Goal: Feedback & Contribution: Leave review/rating

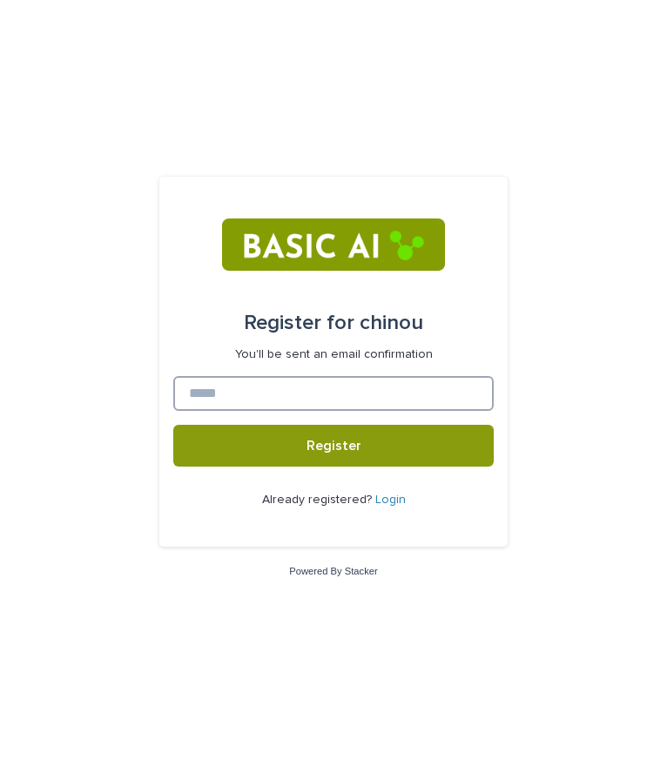
click at [413, 394] on input at bounding box center [333, 393] width 320 height 35
drag, startPoint x: 97, startPoint y: 86, endPoint x: 409, endPoint y: 9, distance: 321.9
click at [97, 86] on div "Register for chinou You'll be sent an email confirmation Register Already regis…" at bounding box center [333, 386] width 667 height 773
drag, startPoint x: 494, startPoint y: 125, endPoint x: 473, endPoint y: 71, distance: 57.9
click at [494, 125] on div "Register for chinou You'll be sent an email confirmation Register Already regis…" at bounding box center [333, 386] width 667 height 773
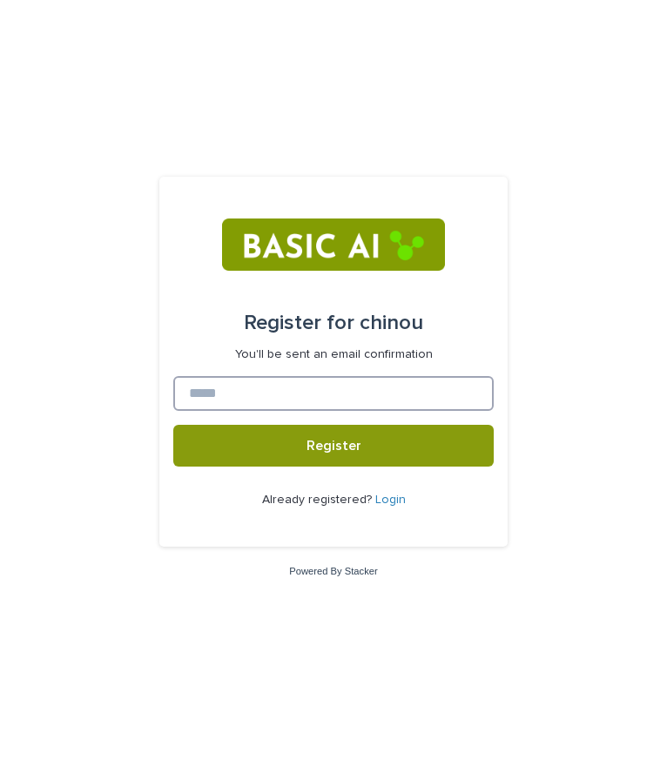
click at [266, 376] on input at bounding box center [333, 393] width 320 height 35
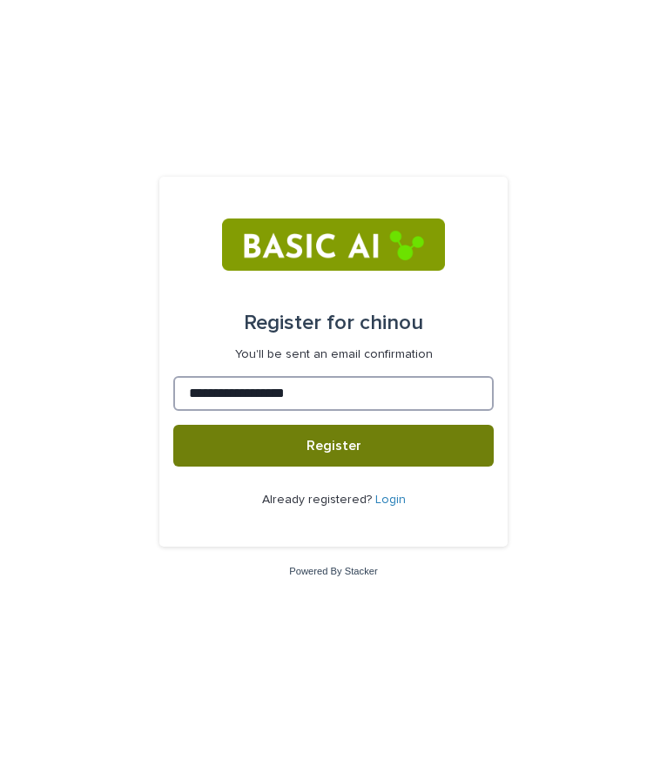
type input "**********"
click at [274, 443] on button "Register" at bounding box center [333, 446] width 320 height 42
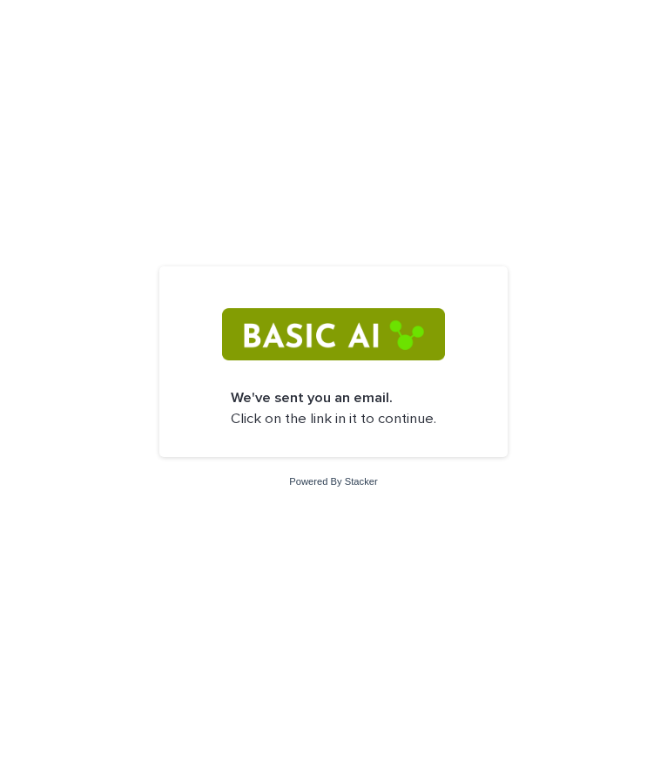
click at [366, 422] on p "We've sent you an email. Click on the link in it to continue." at bounding box center [333, 408] width 205 height 41
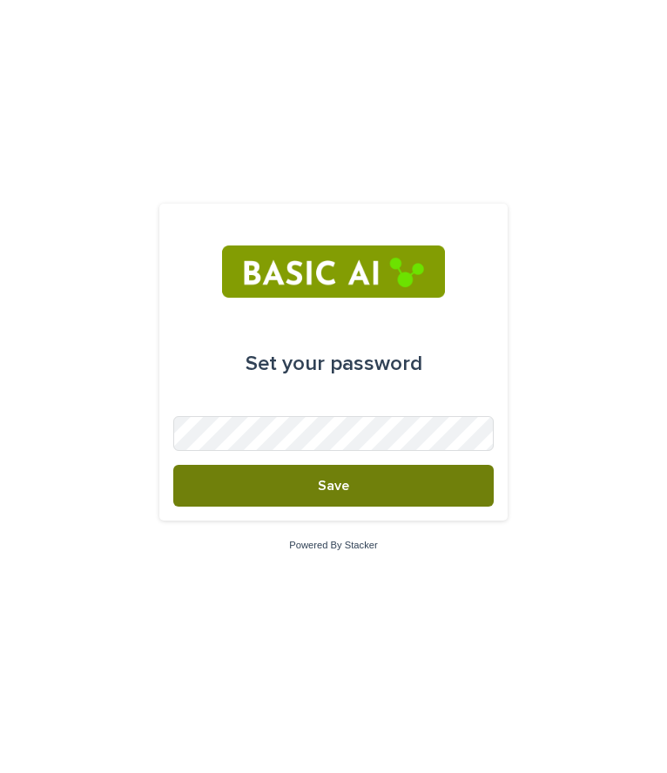
click at [319, 491] on span "Save" at bounding box center [333, 486] width 31 height 14
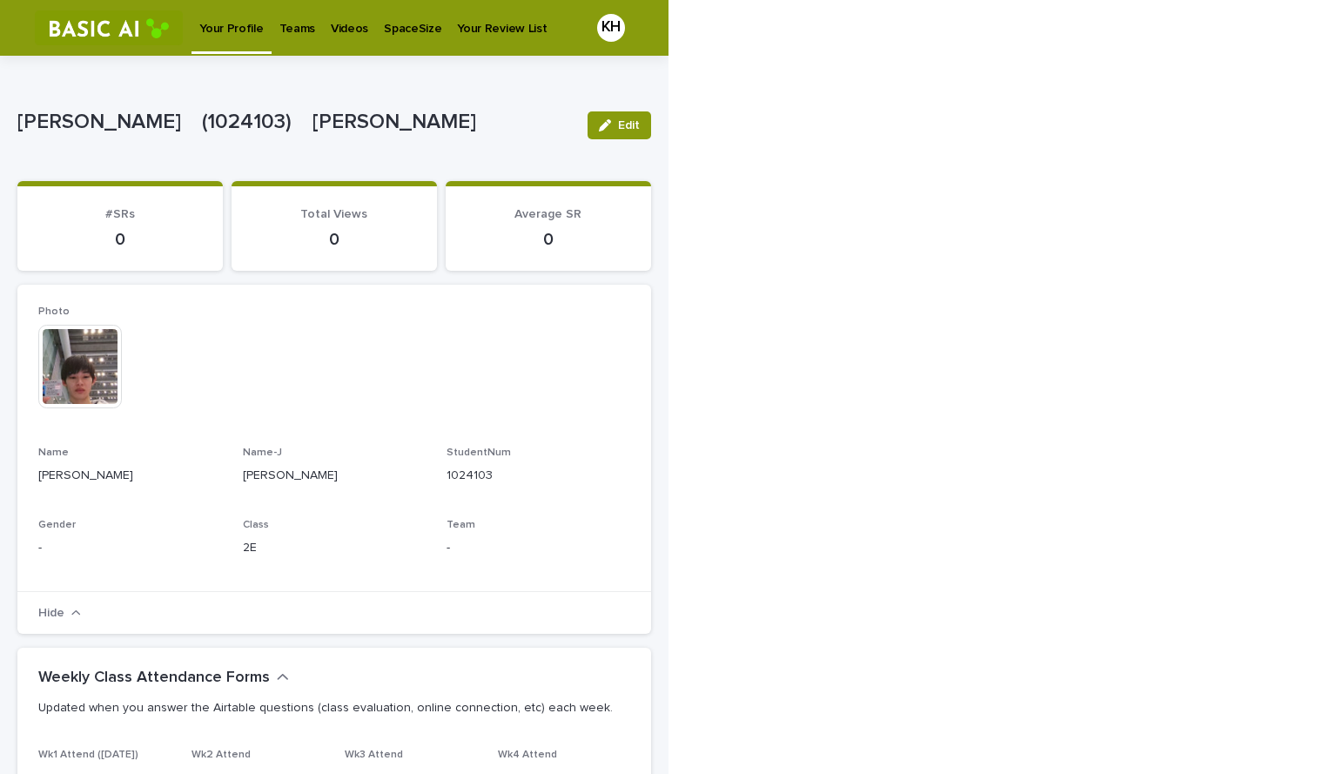
click at [272, 23] on div "Teams" at bounding box center [297, 18] width 51 height 37
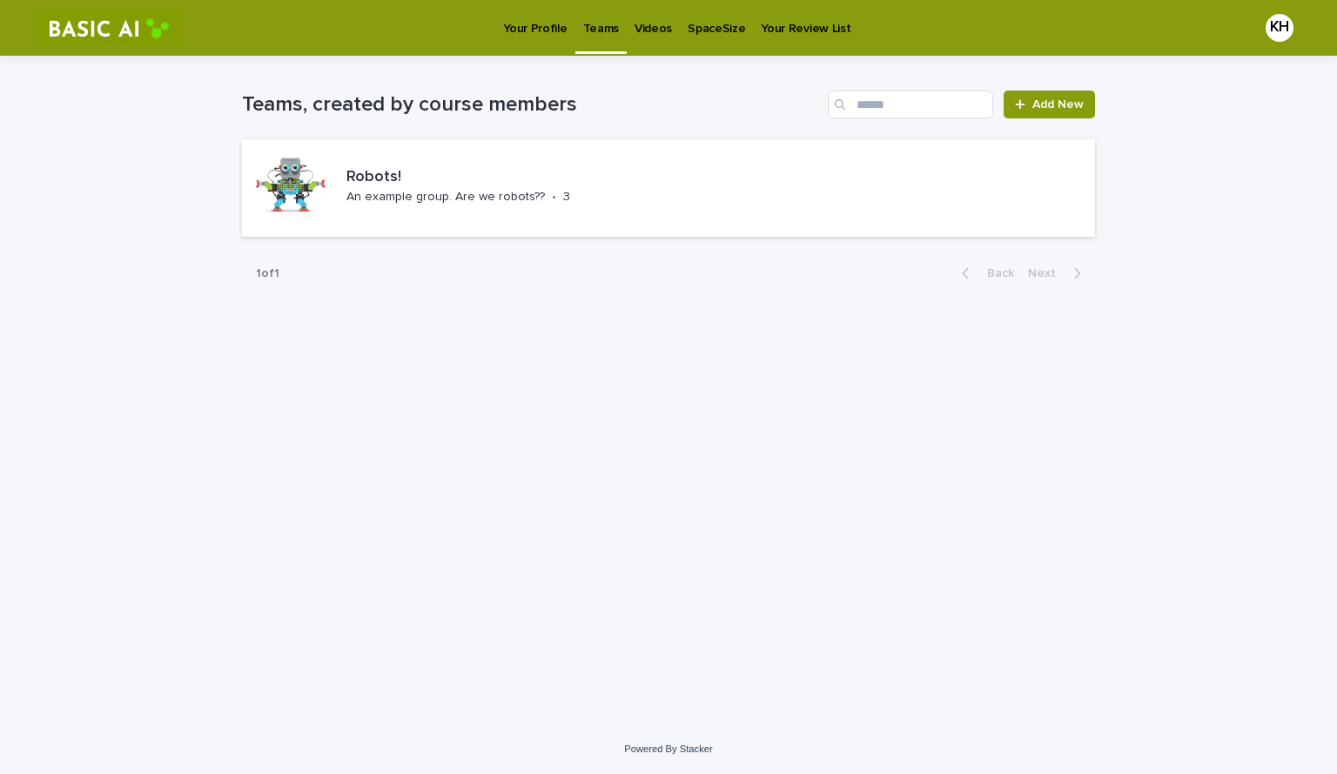
click at [666, 36] on div "SpaceSize" at bounding box center [716, 18] width 73 height 37
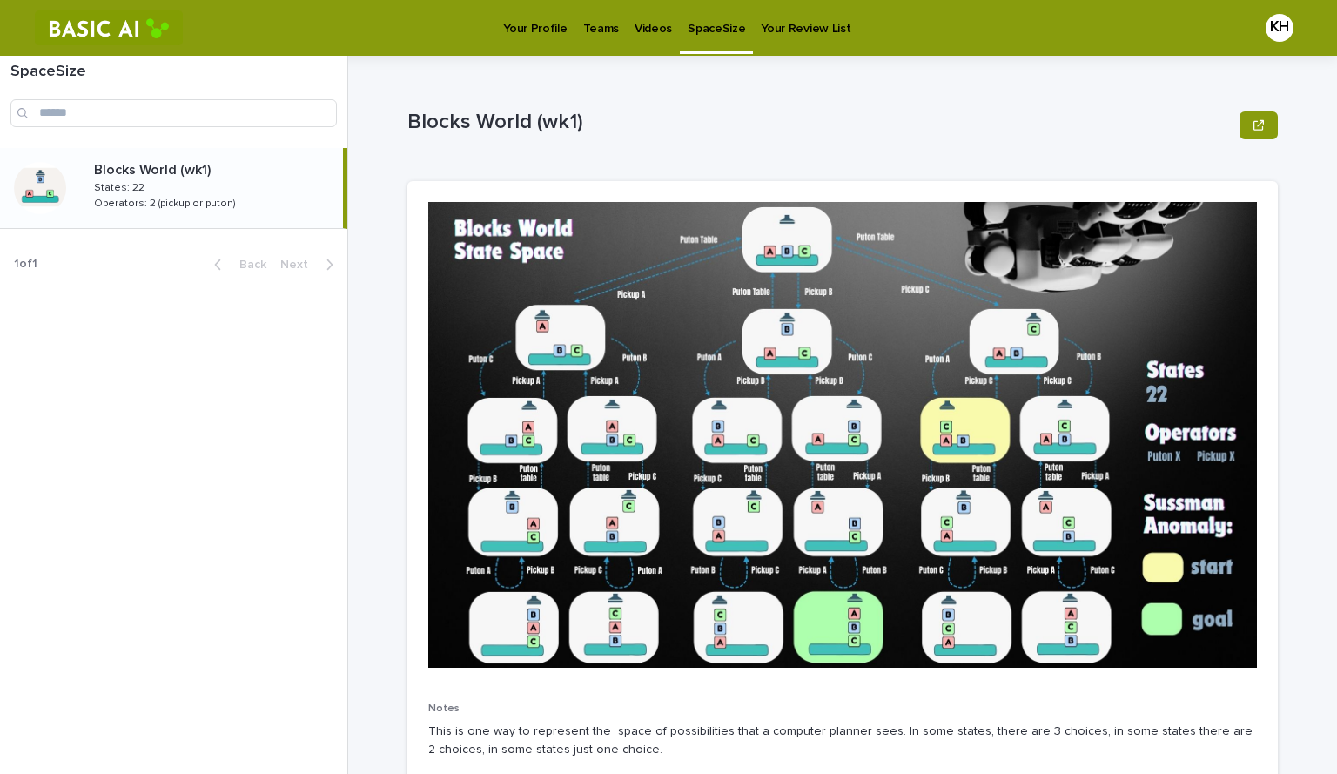
click at [514, 24] on p "Your Profile" at bounding box center [535, 18] width 64 height 37
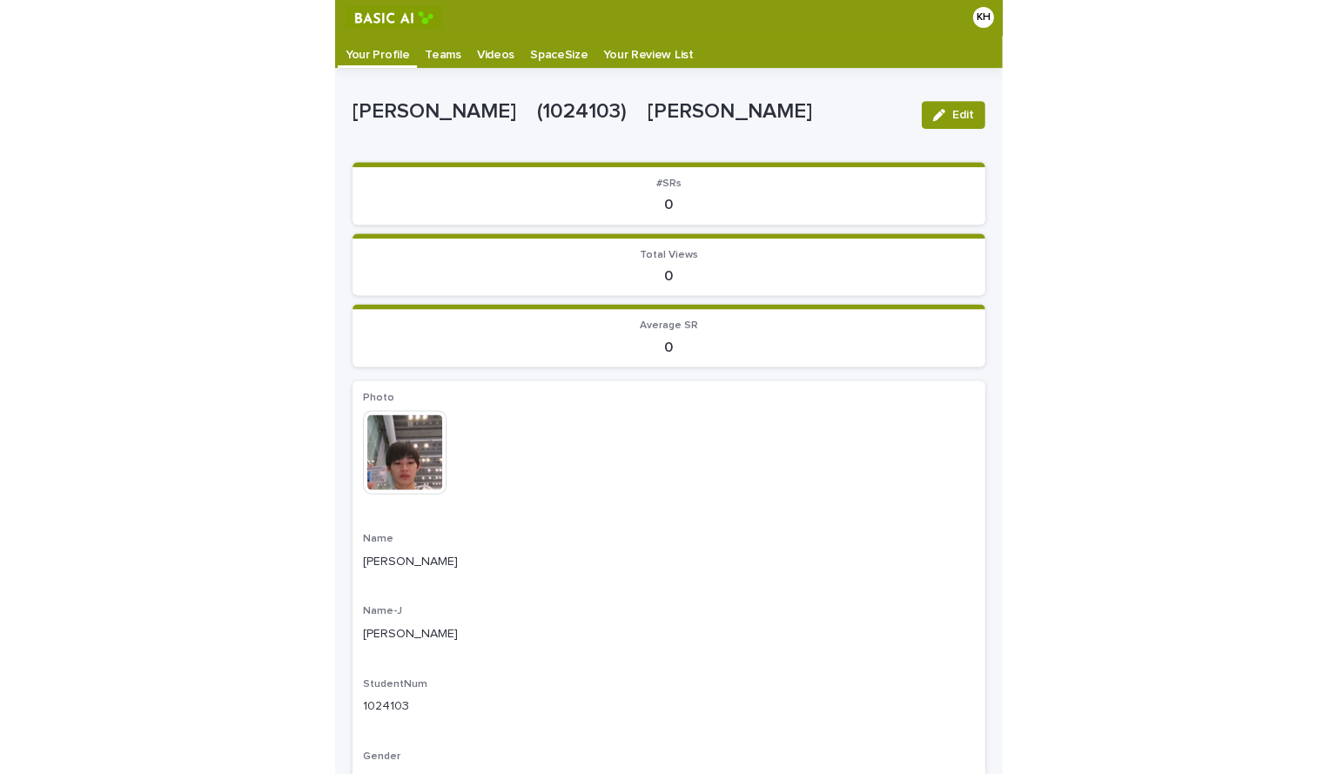
scroll to position [35, 0]
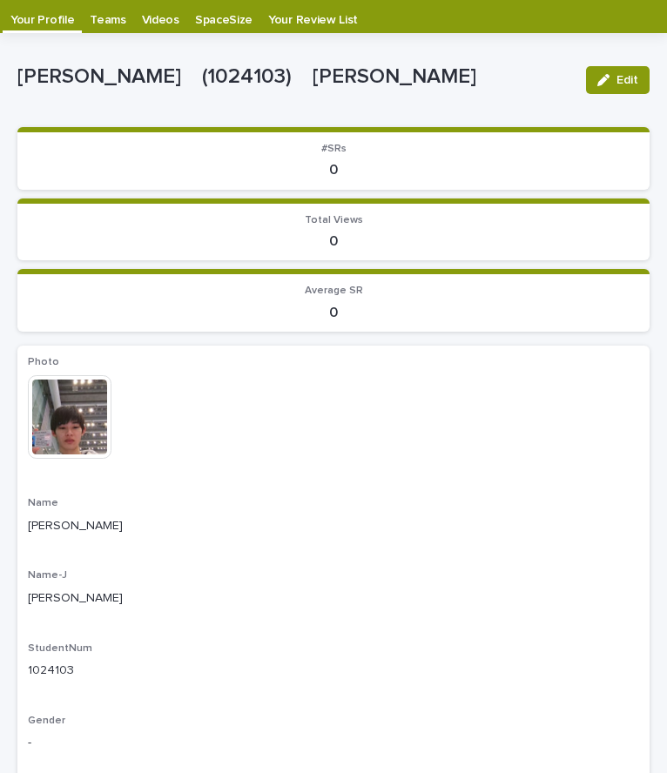
drag, startPoint x: 467, startPoint y: 372, endPoint x: 520, endPoint y: 86, distance: 290.4
click at [467, 372] on div "Photo This file cannot be opened Download File" at bounding box center [333, 416] width 611 height 120
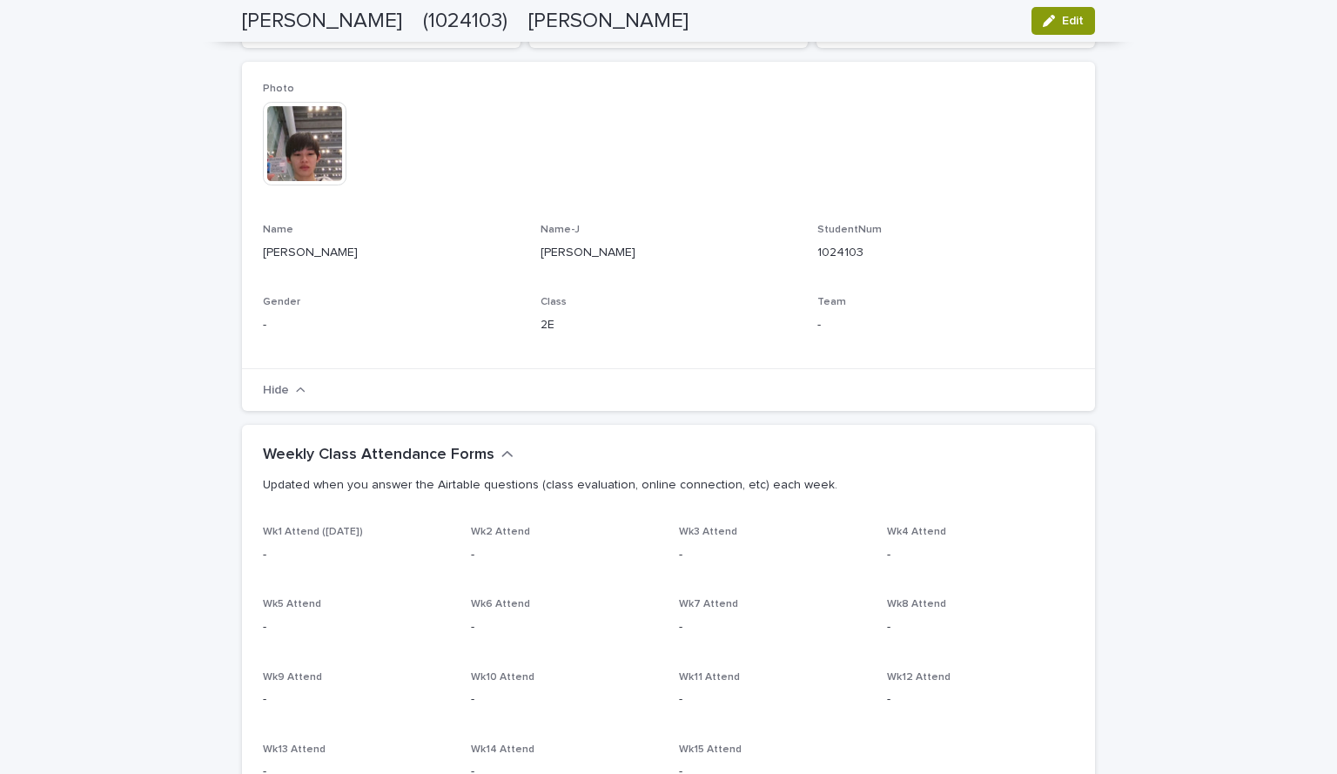
scroll to position [0, 0]
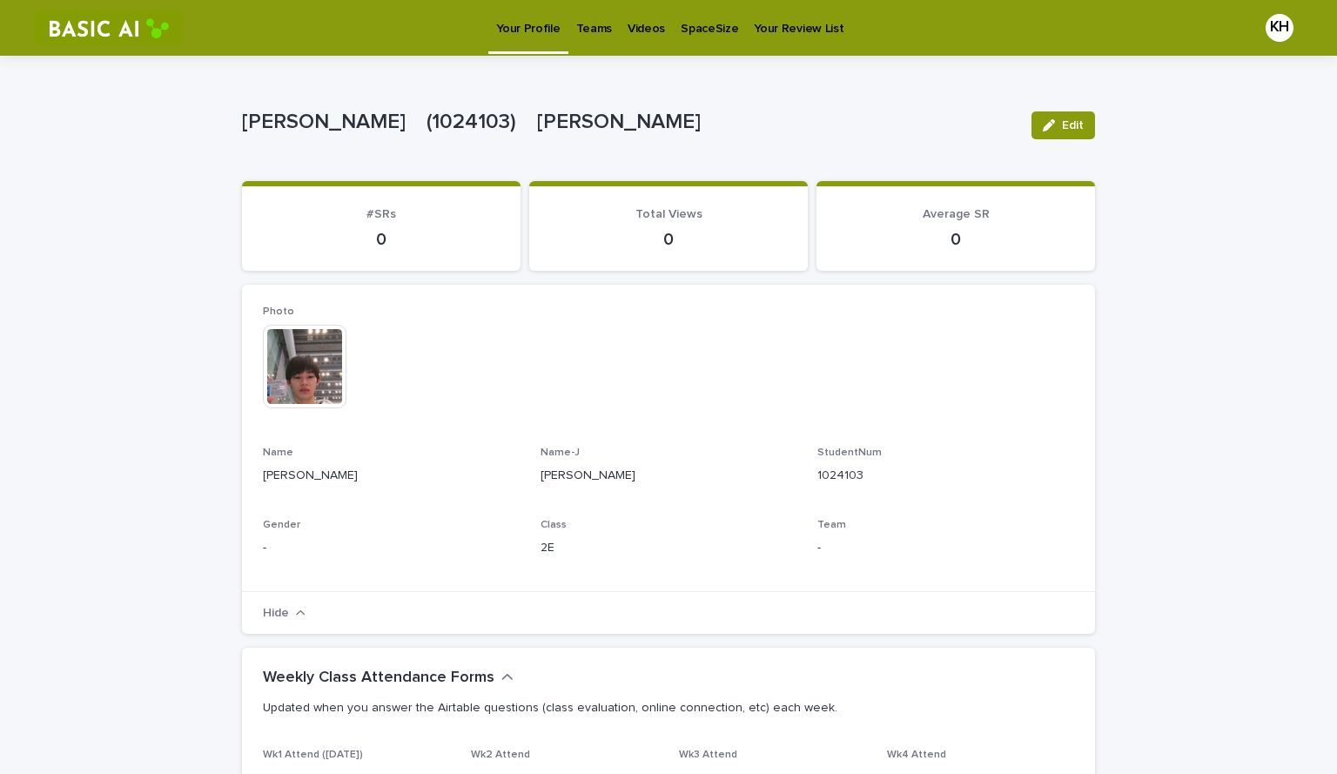
click at [587, 32] on p "Teams" at bounding box center [594, 18] width 36 height 37
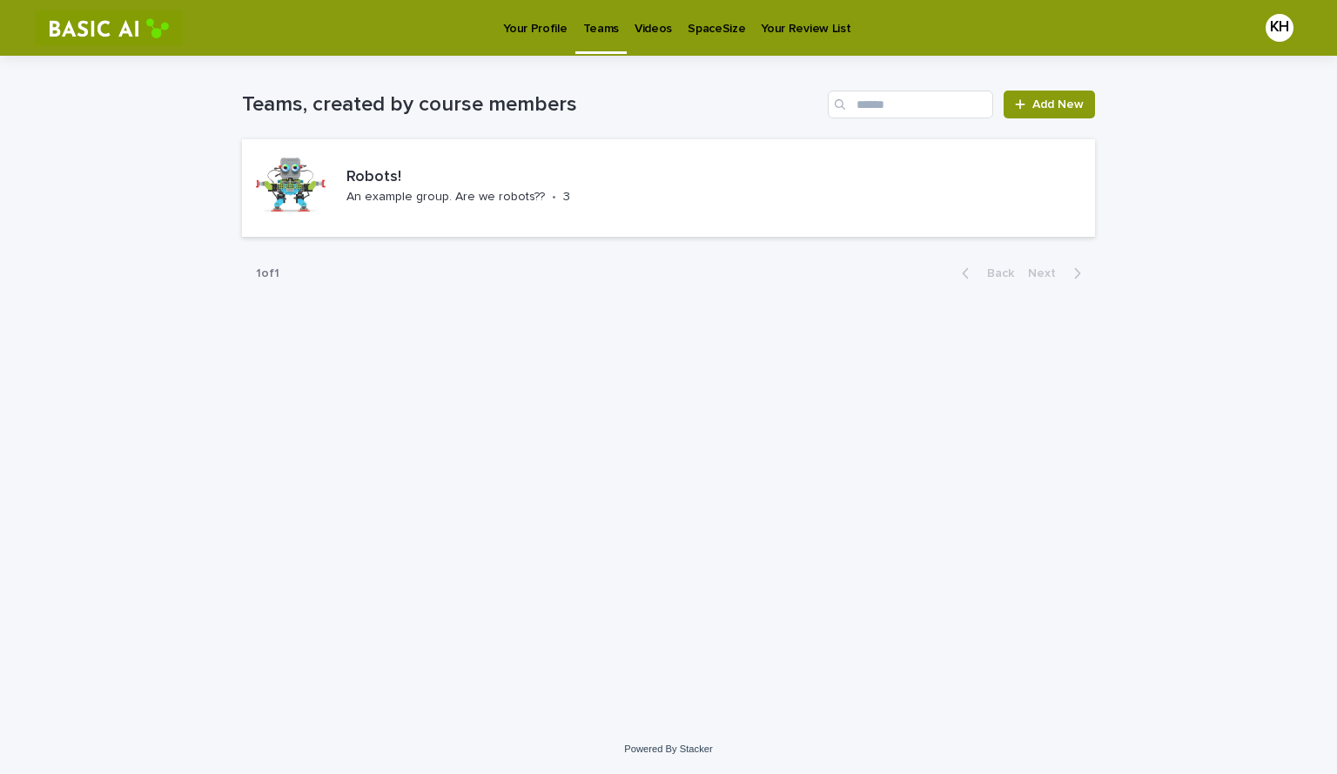
click at [634, 17] on p "Videos" at bounding box center [652, 18] width 37 height 37
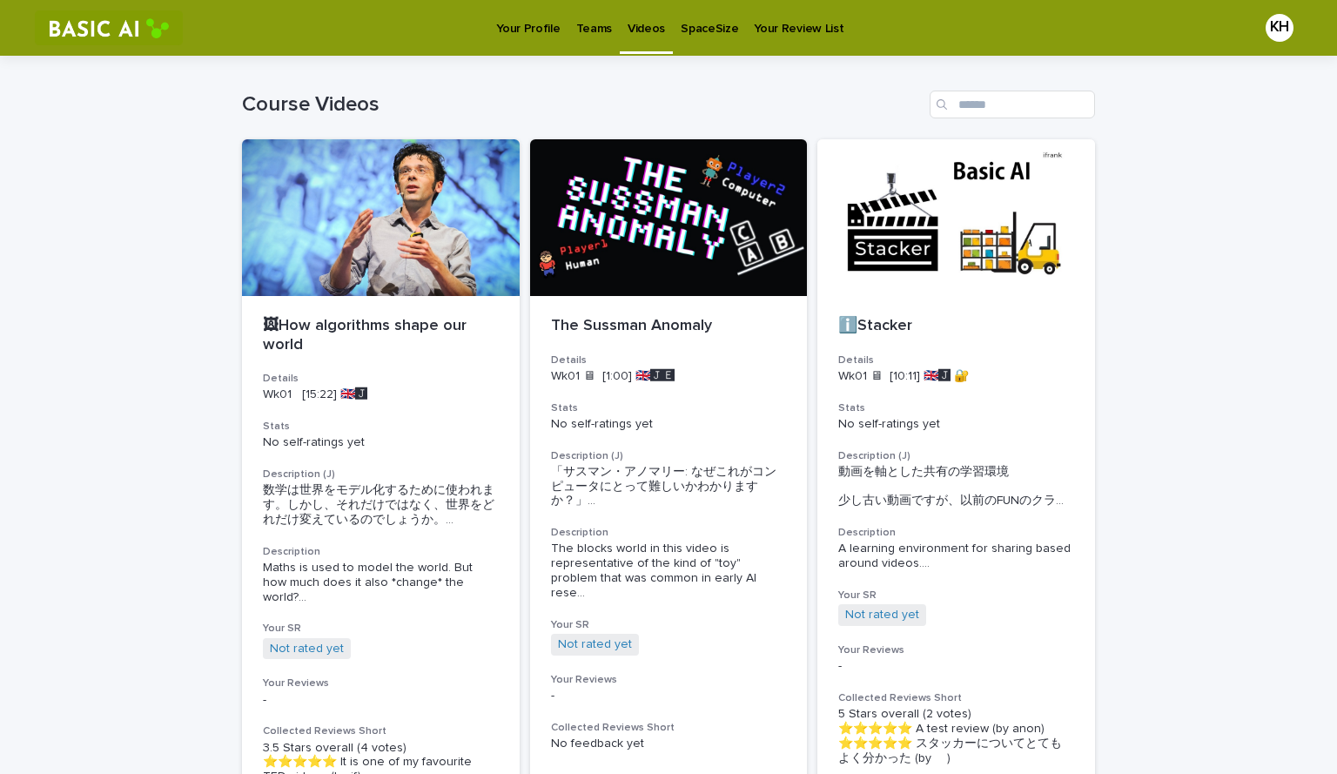
click at [666, 23] on p "SpaceSize" at bounding box center [709, 18] width 57 height 37
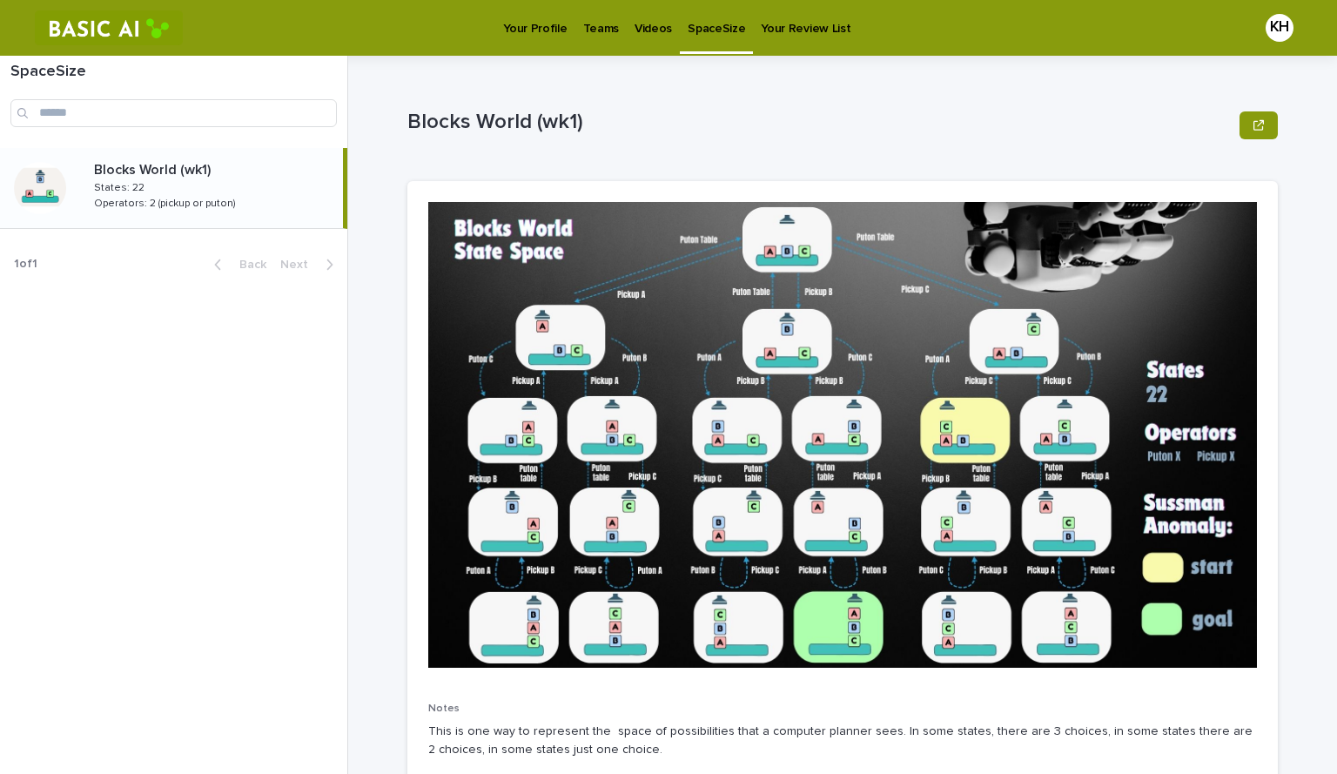
scroll to position [1, 0]
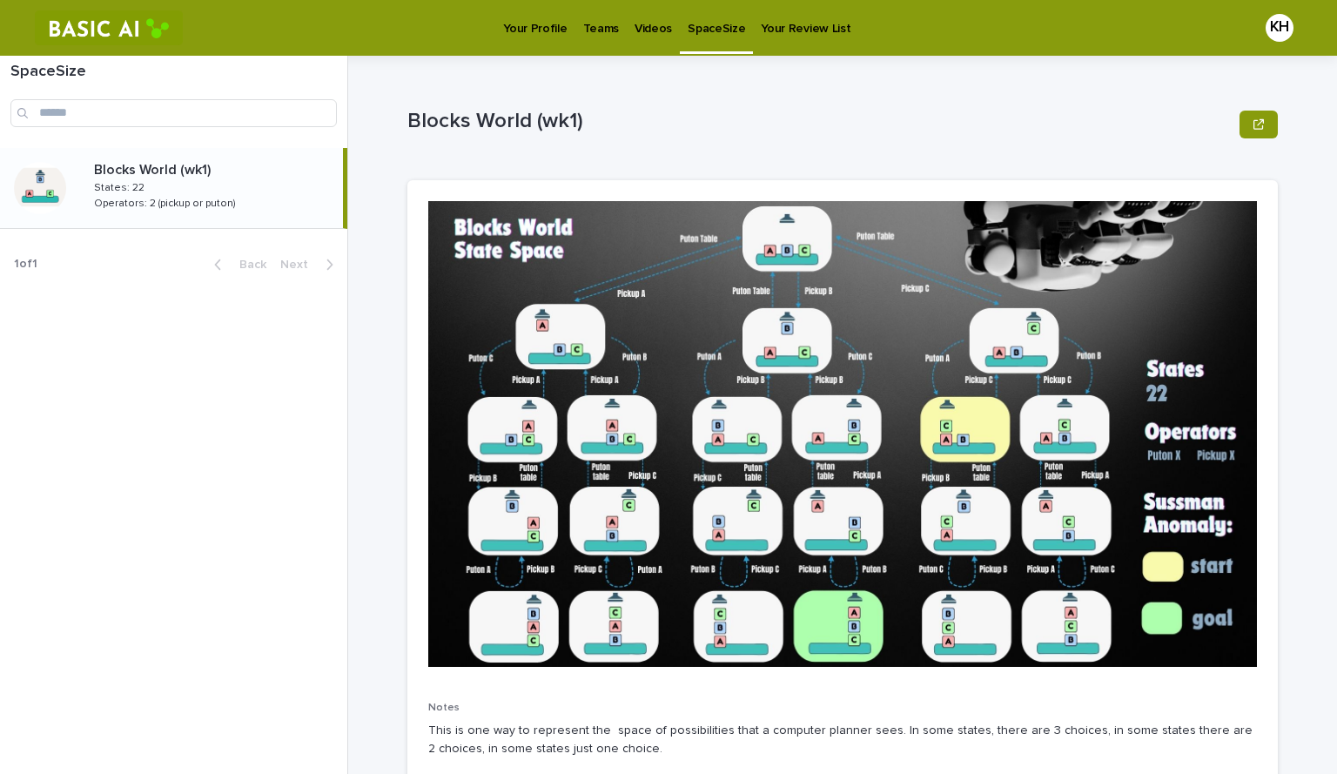
click at [666, 41] on link "Your Review List" at bounding box center [805, 27] width 105 height 54
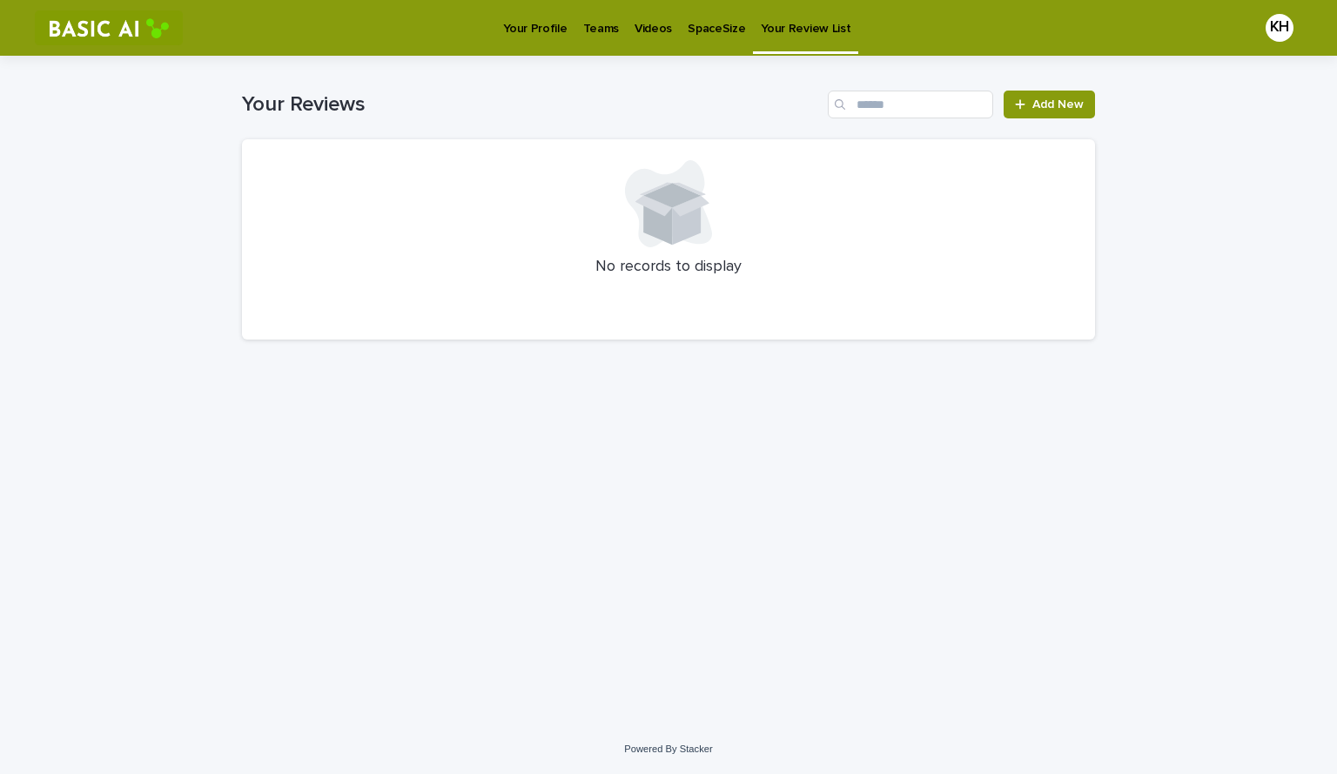
click at [634, 30] on p "Videos" at bounding box center [652, 18] width 37 height 37
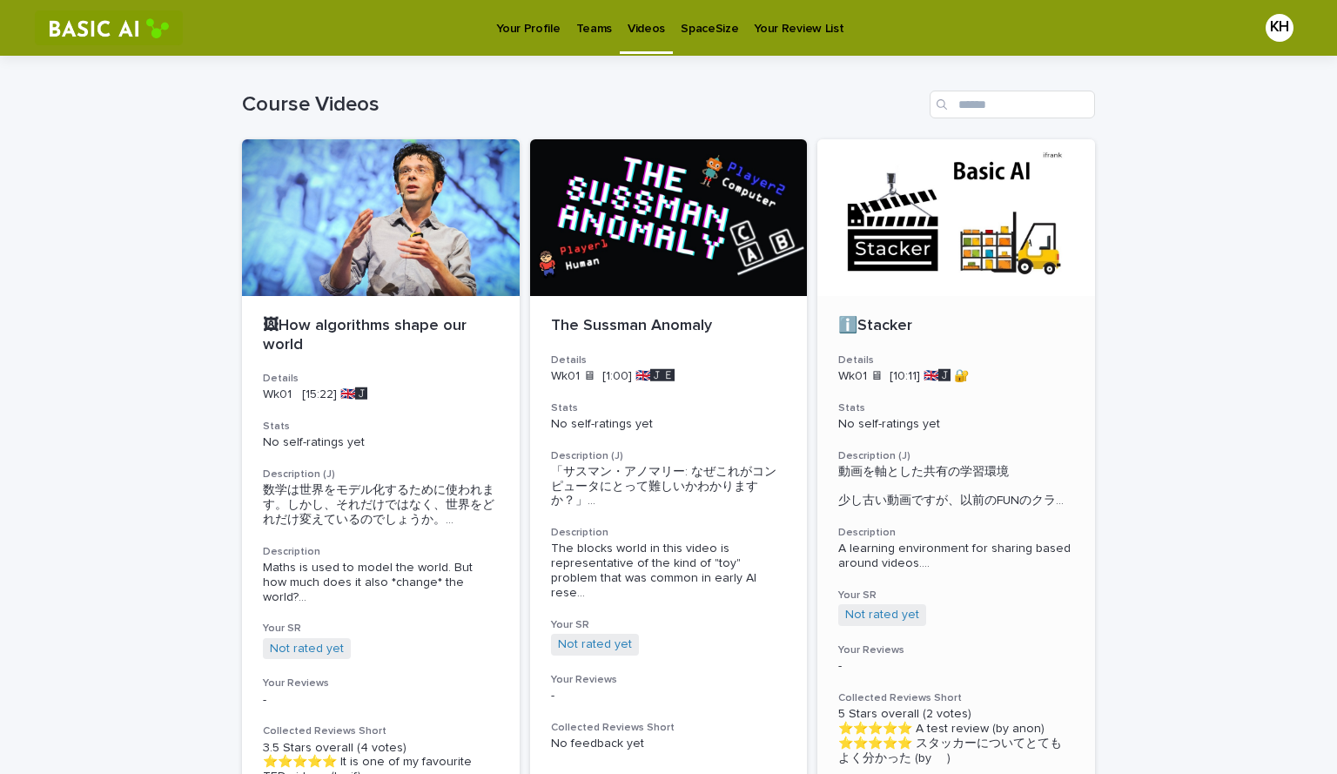
click at [666, 307] on div "ℹ️Stacker Details Wk01 🖥 [10:11] 🇬🇧🅹️ 🔐 Stats No self-ratings yet Description (…" at bounding box center [956, 541] width 278 height 490
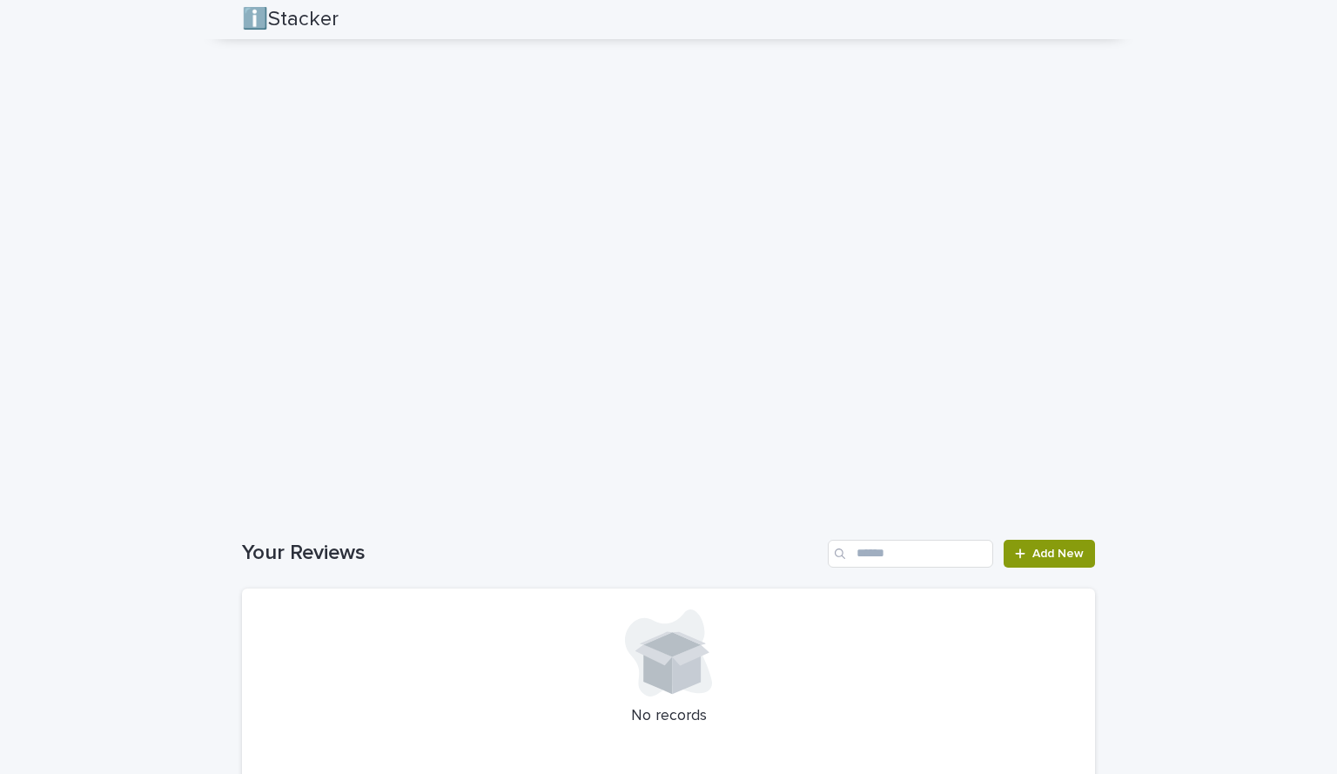
scroll to position [1094, 0]
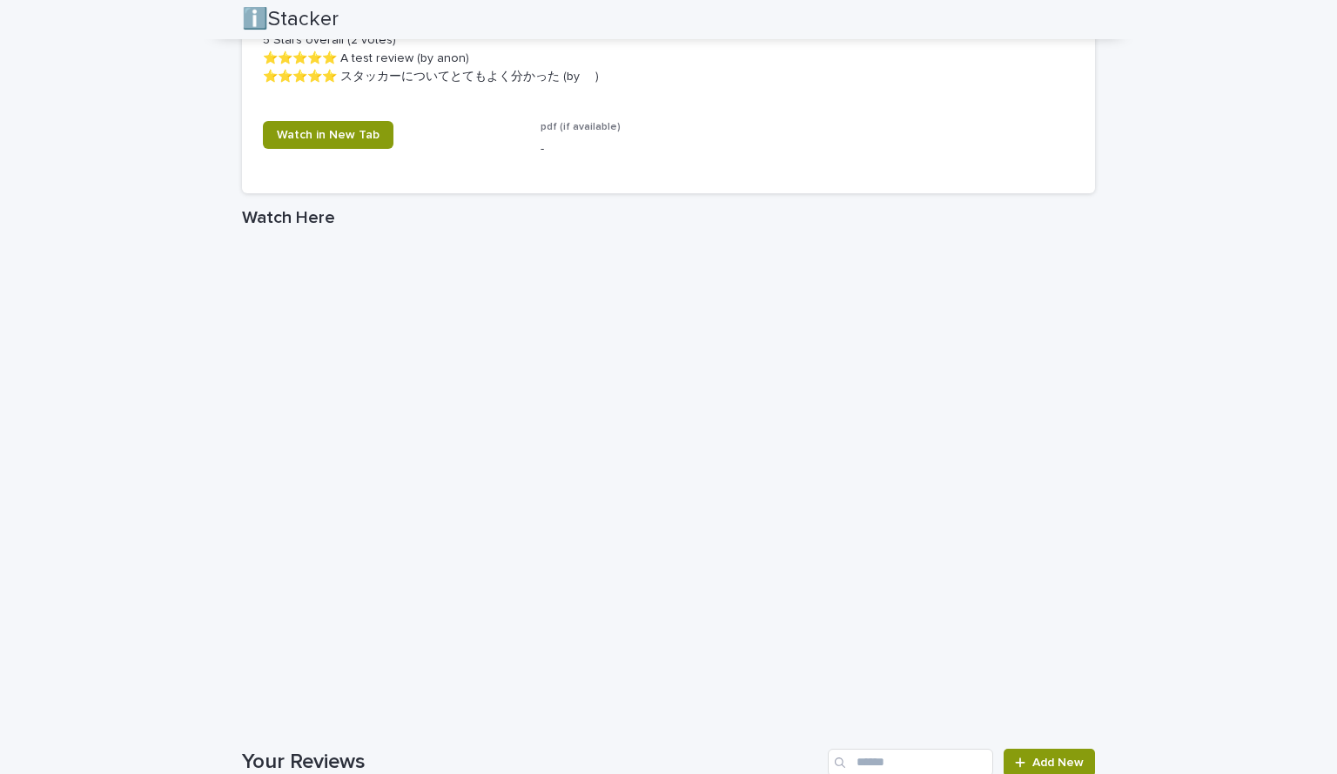
click at [233, 486] on div "Loading... Saving… Loading... Saving… ℹ️Stacker ℹ️Stacker Sorry, there was an e…" at bounding box center [668, 8] width 870 height 2092
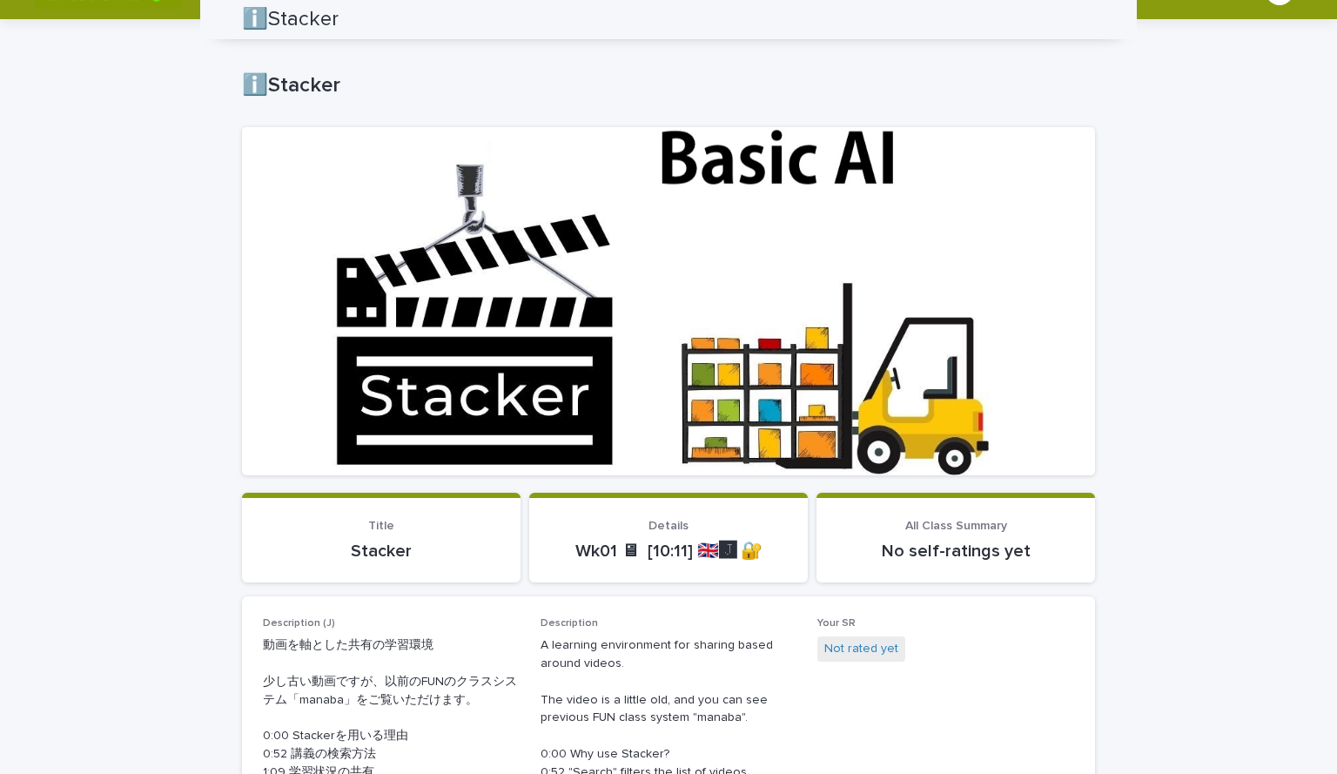
scroll to position [0, 0]
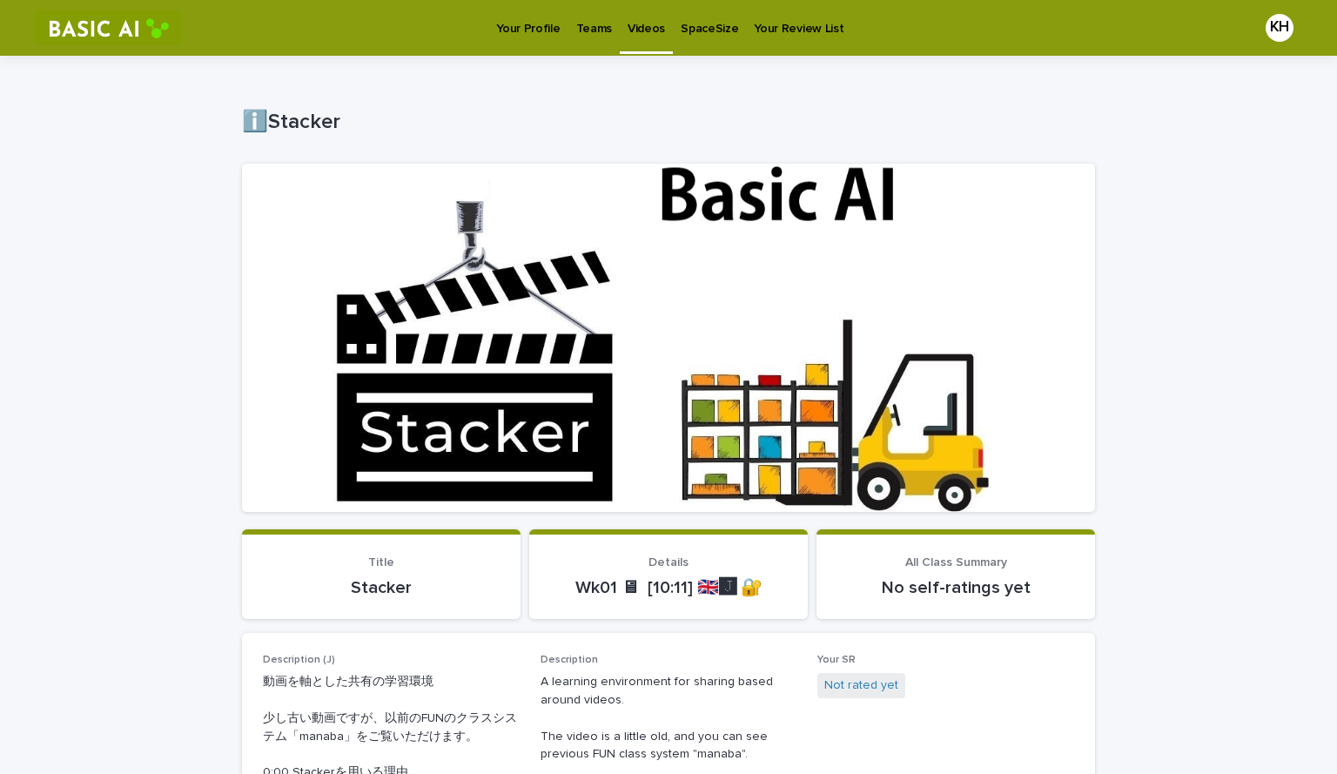
click at [631, 37] on link "Videos" at bounding box center [646, 25] width 53 height 51
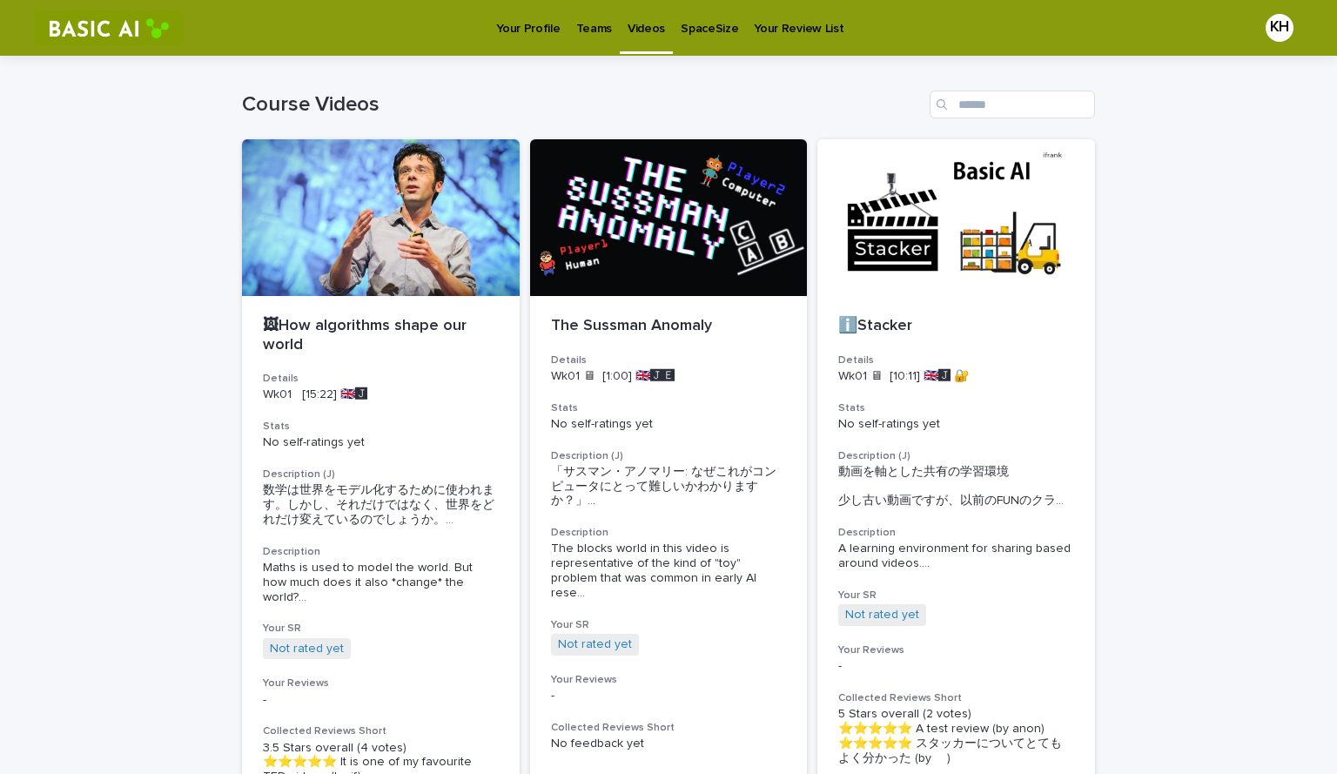
click at [666, 19] on p "SpaceSize" at bounding box center [709, 18] width 57 height 37
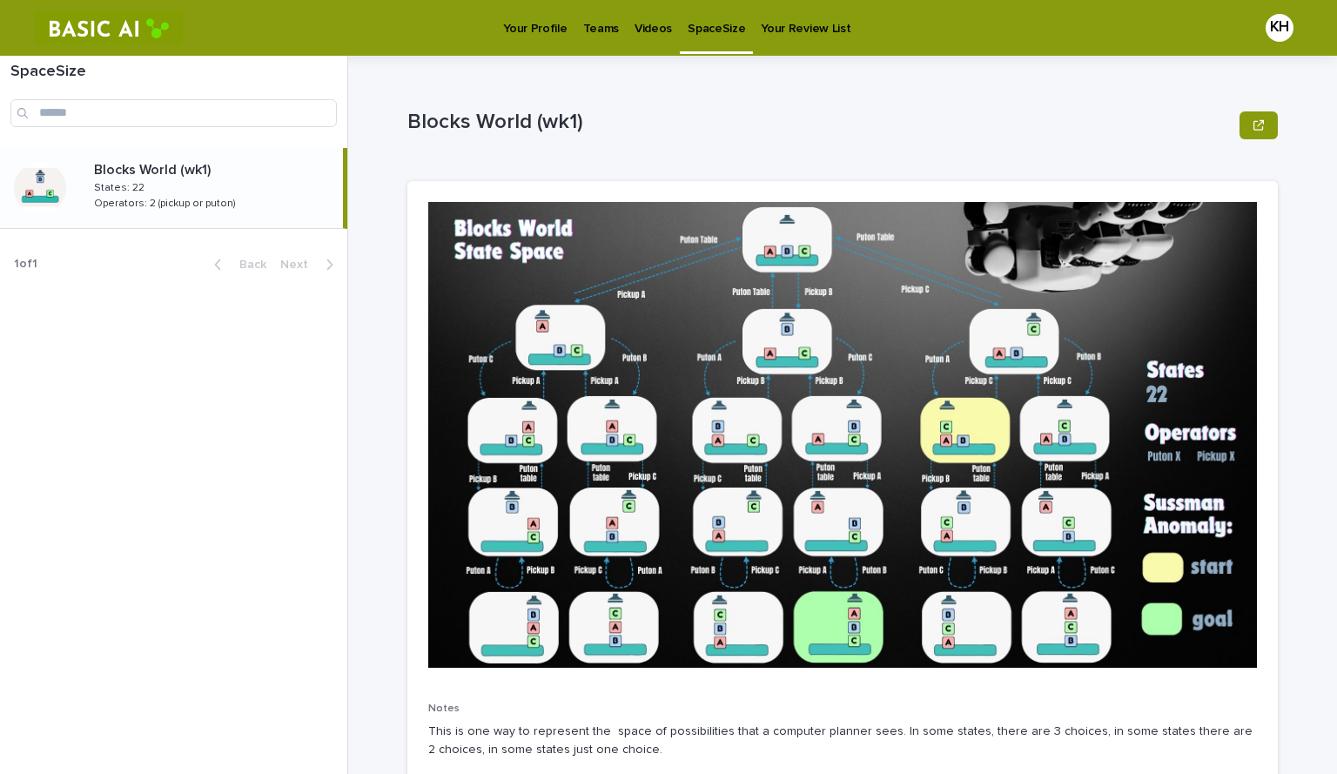
click at [666, 39] on link "Your Review List" at bounding box center [805, 27] width 105 height 54
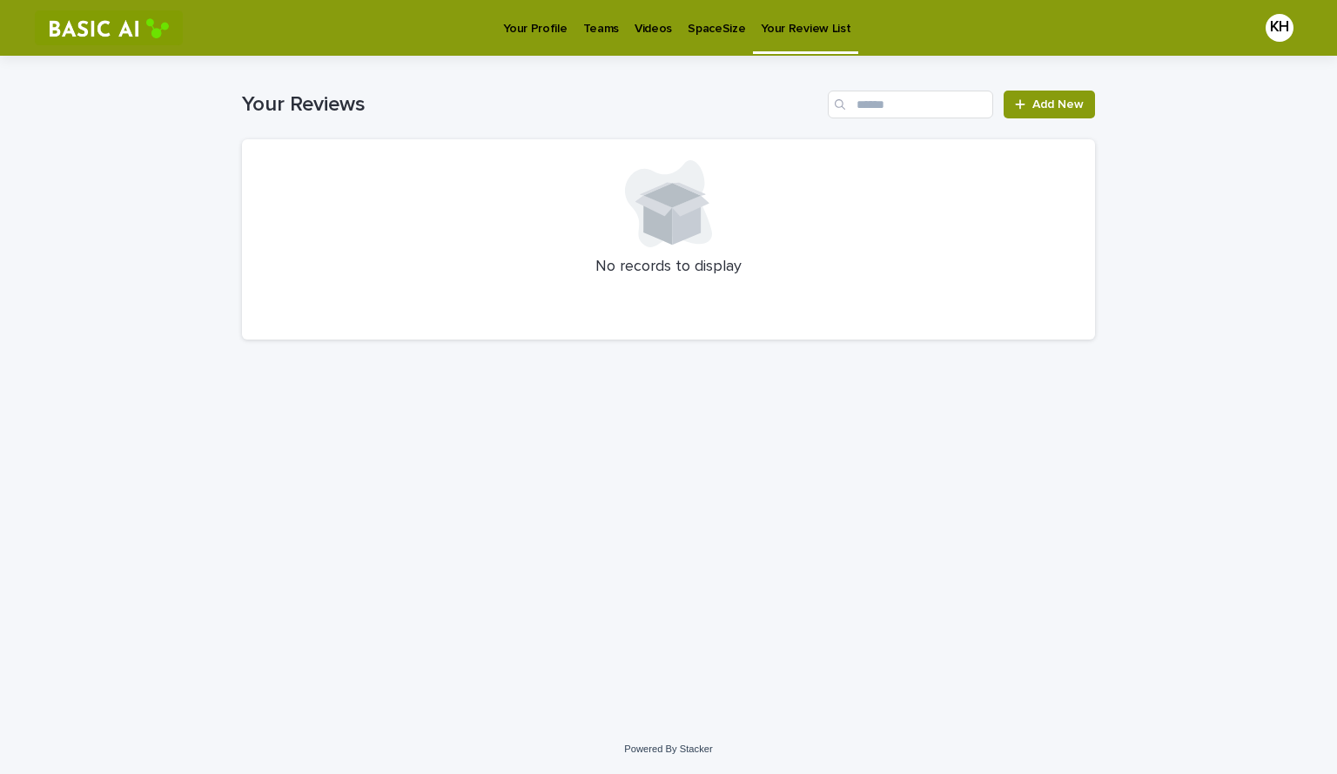
click at [584, 30] on p "Teams" at bounding box center [601, 18] width 36 height 37
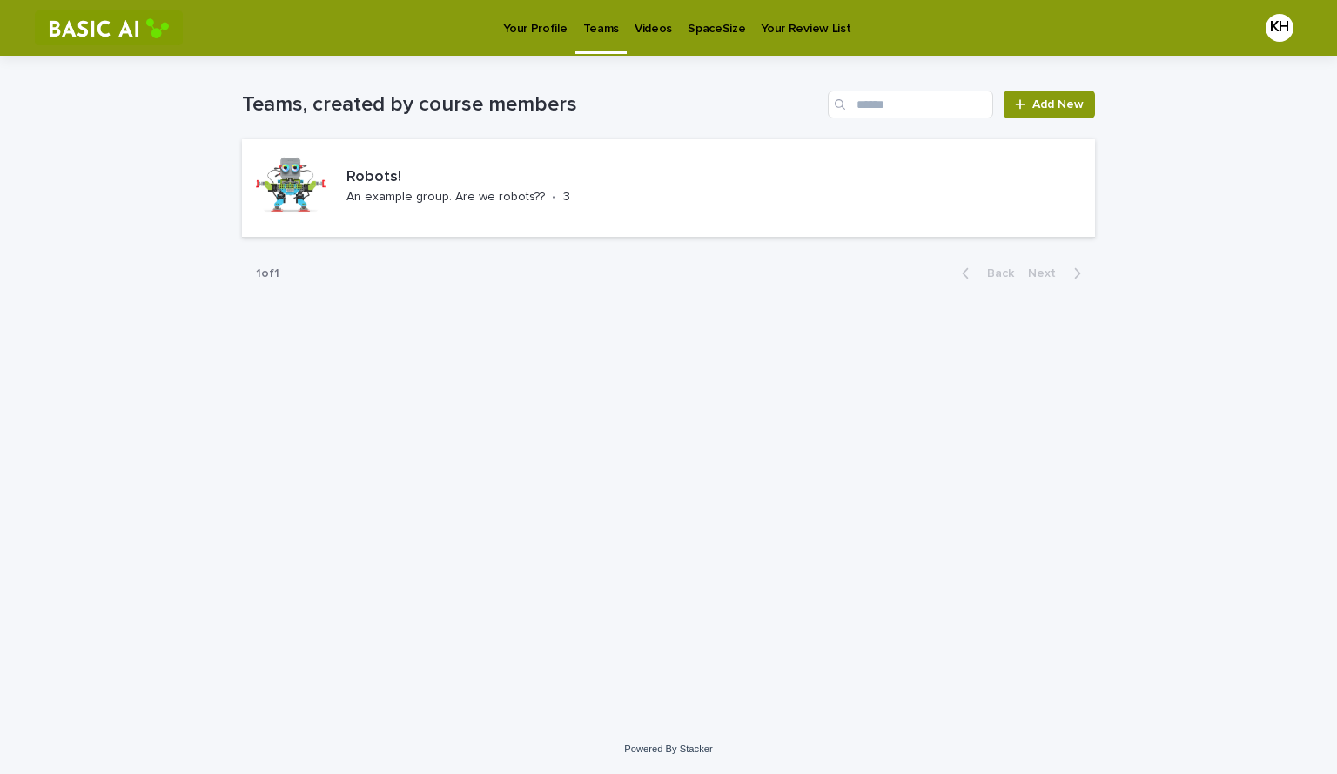
click at [513, 18] on p "Your Profile" at bounding box center [535, 18] width 64 height 37
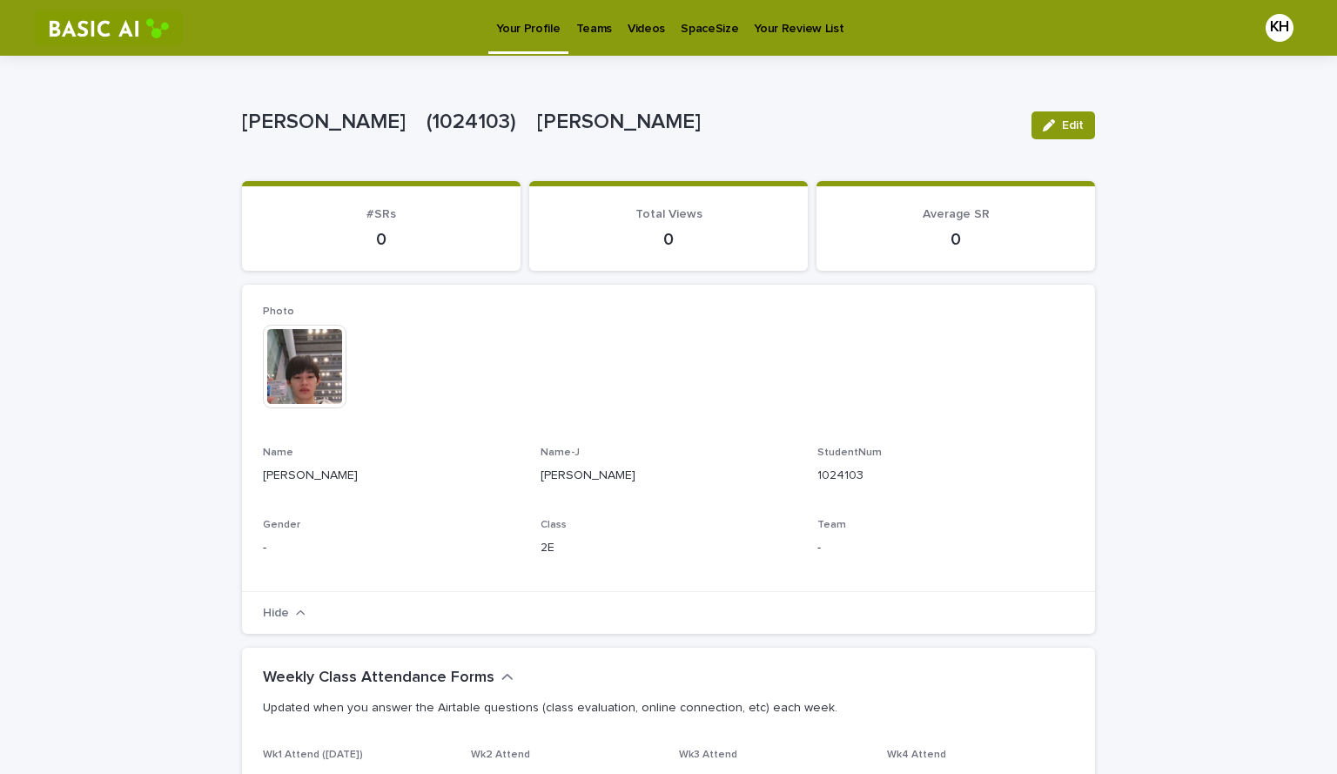
click at [666, 23] on p "SpaceSize" at bounding box center [709, 18] width 57 height 37
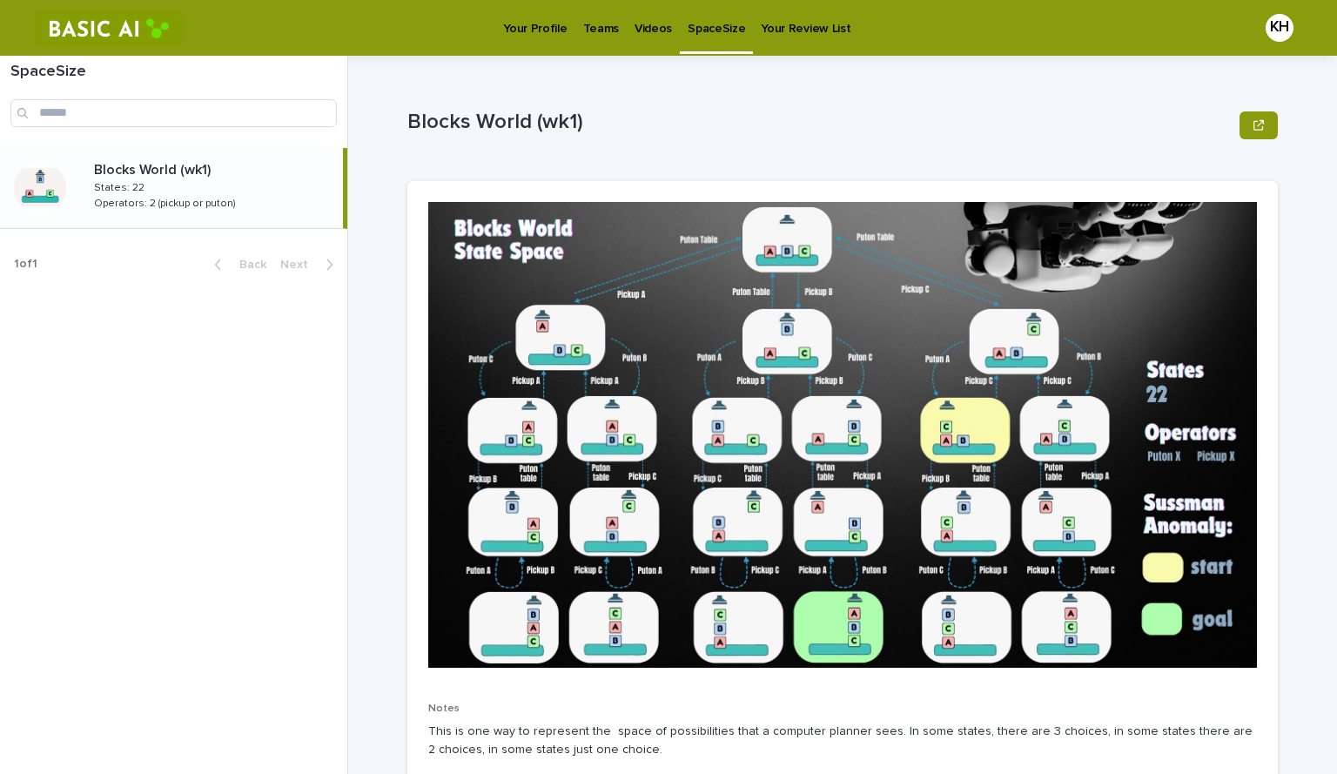
click at [660, 25] on p "Videos" at bounding box center [652, 18] width 37 height 37
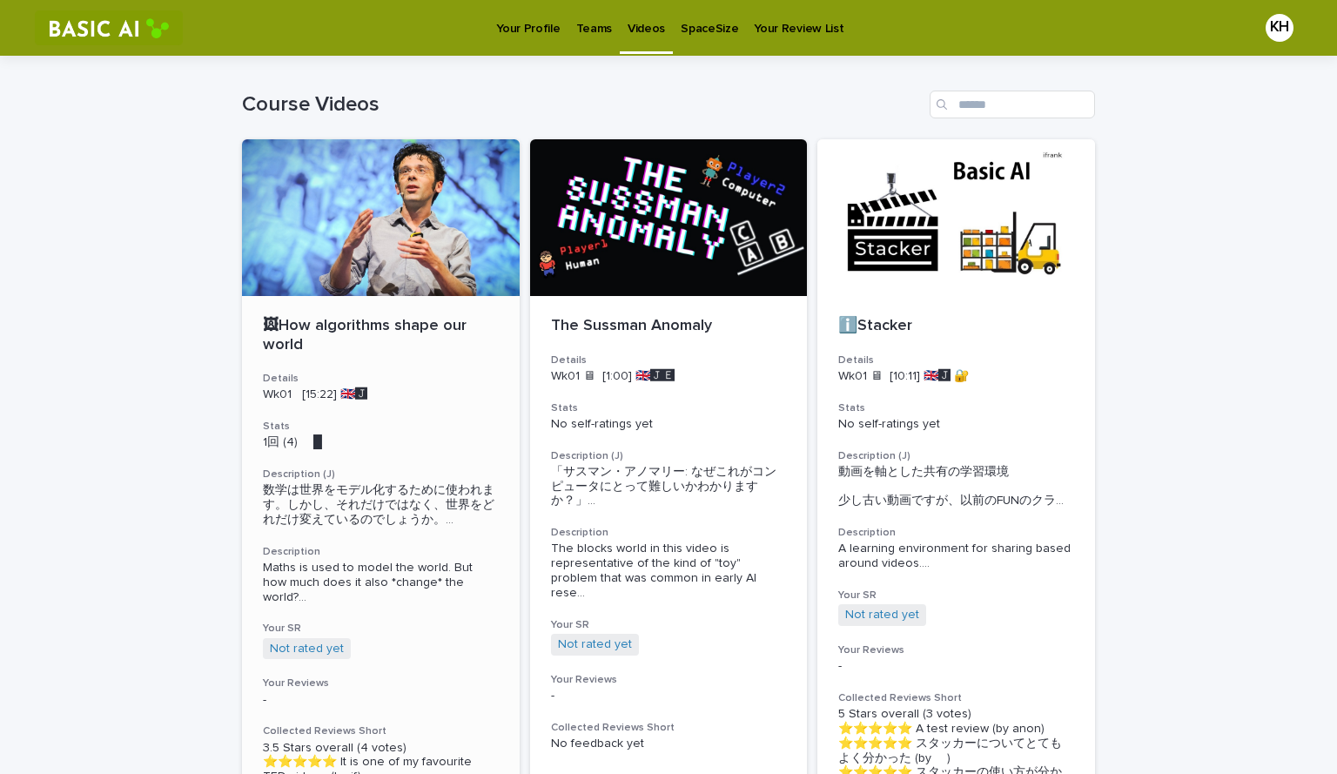
click at [273, 404] on div "🖼How algorithms shape our world Details Wk01 [15:22] 🇬🇧🅹️ Stats 1回 (4) 　█　　　 De…" at bounding box center [381, 609] width 278 height 626
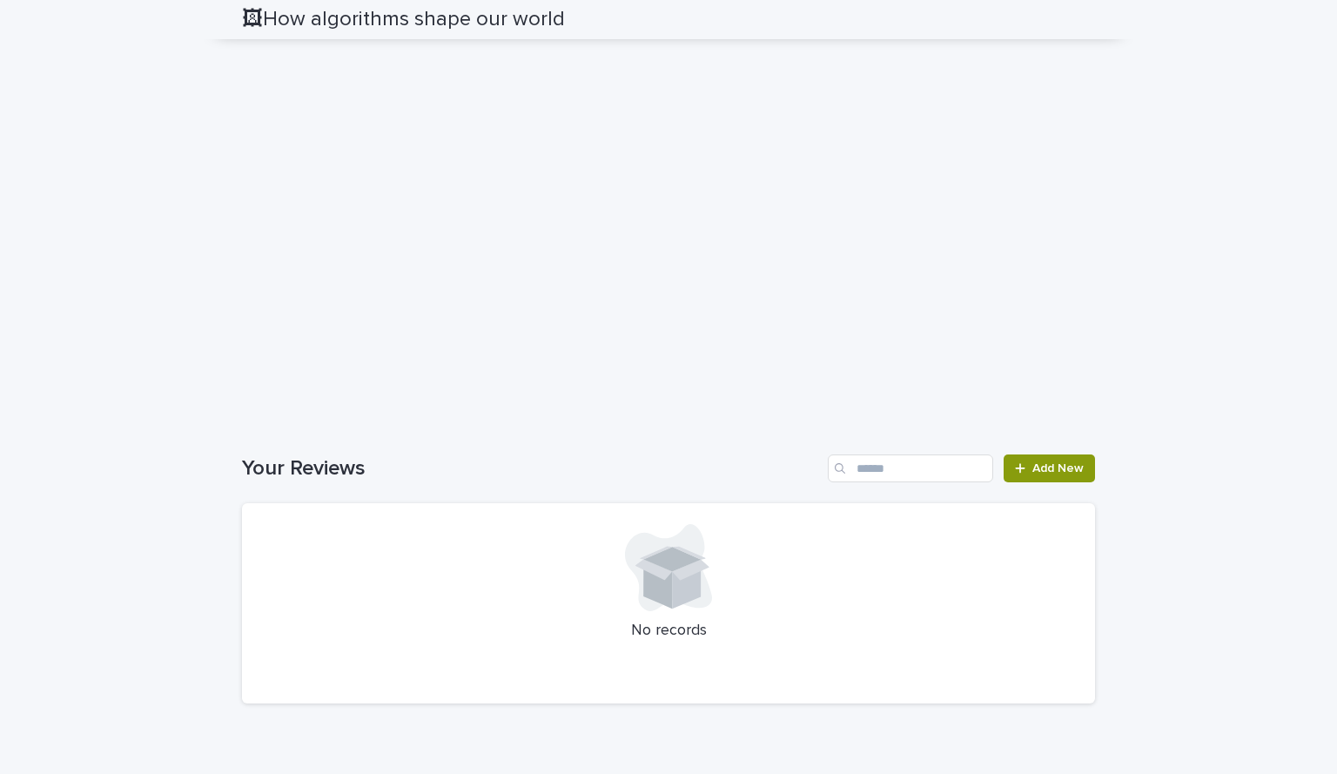
scroll to position [1373, 0]
click at [666, 573] on icon at bounding box center [672, 563] width 74 height 34
click at [666, 522] on div "No records" at bounding box center [668, 602] width 853 height 200
click at [666, 469] on input "Search" at bounding box center [910, 467] width 165 height 28
click at [666, 583] on div at bounding box center [668, 566] width 811 height 87
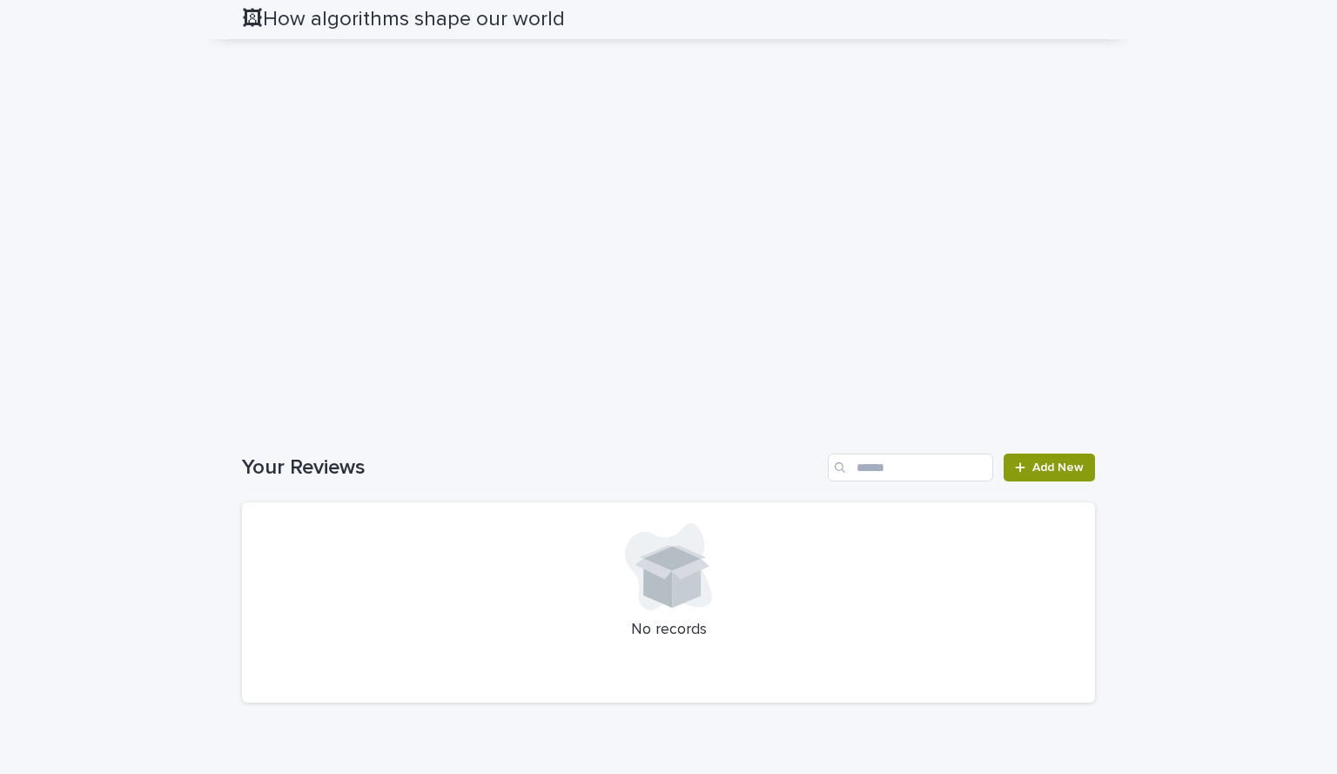
click at [545, 567] on div at bounding box center [668, 566] width 811 height 87
click at [625, 570] on icon at bounding box center [668, 566] width 87 height 87
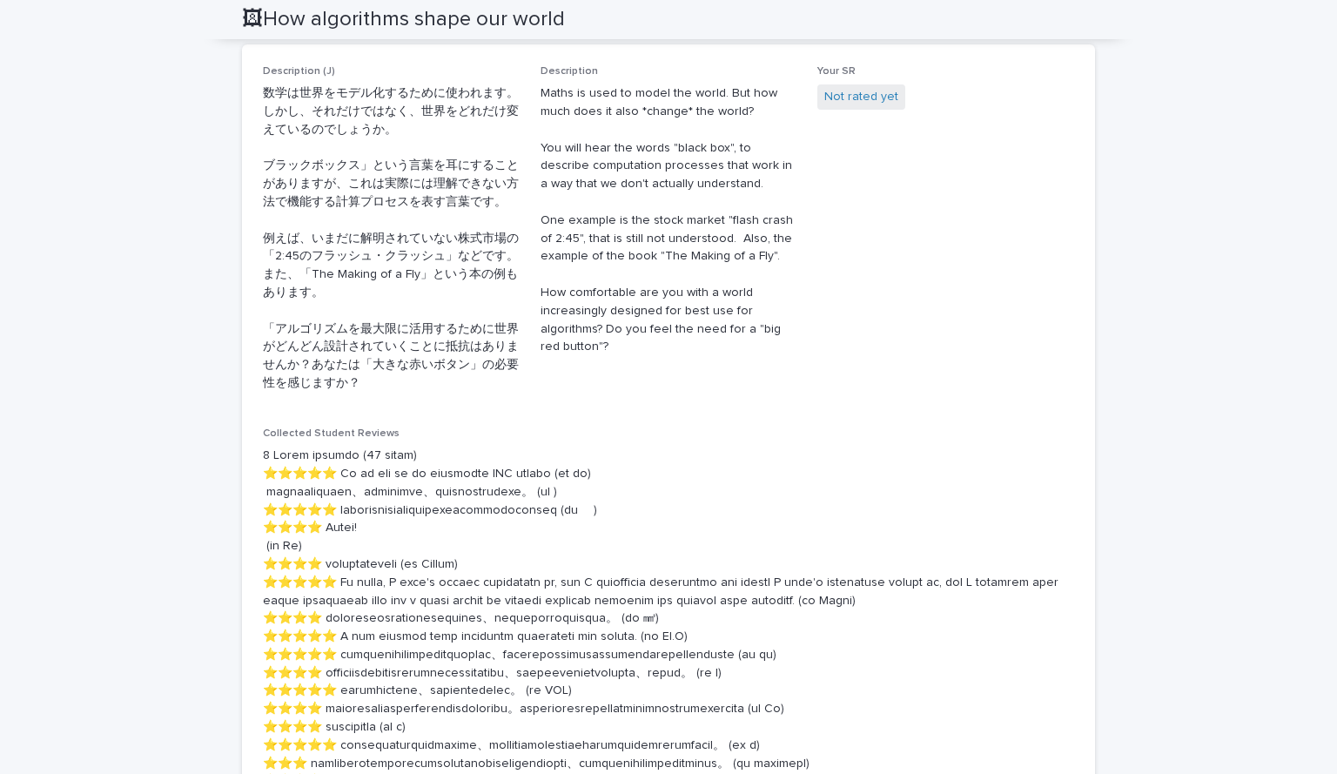
scroll to position [0, 0]
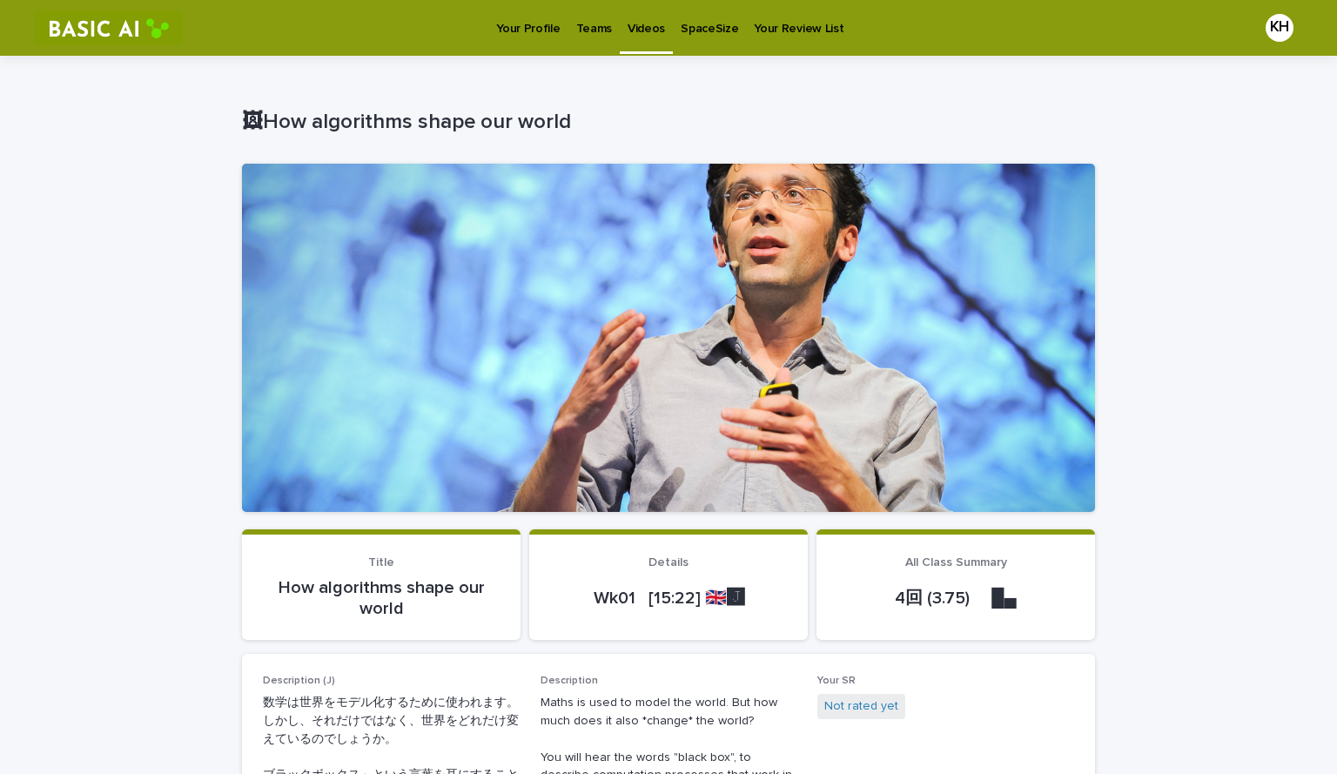
click at [666, 30] on p "Your Review List" at bounding box center [799, 18] width 90 height 37
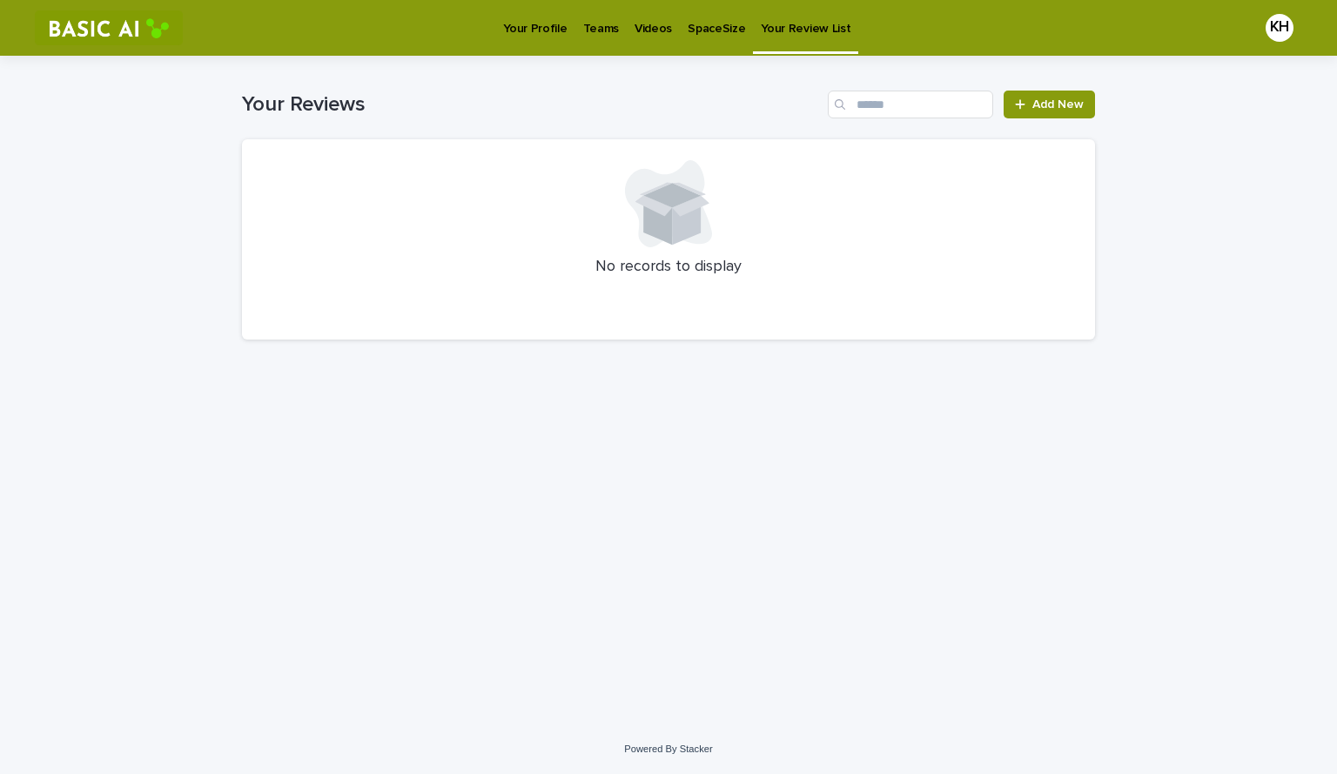
click at [666, 33] on p "SpaceSize" at bounding box center [716, 18] width 57 height 37
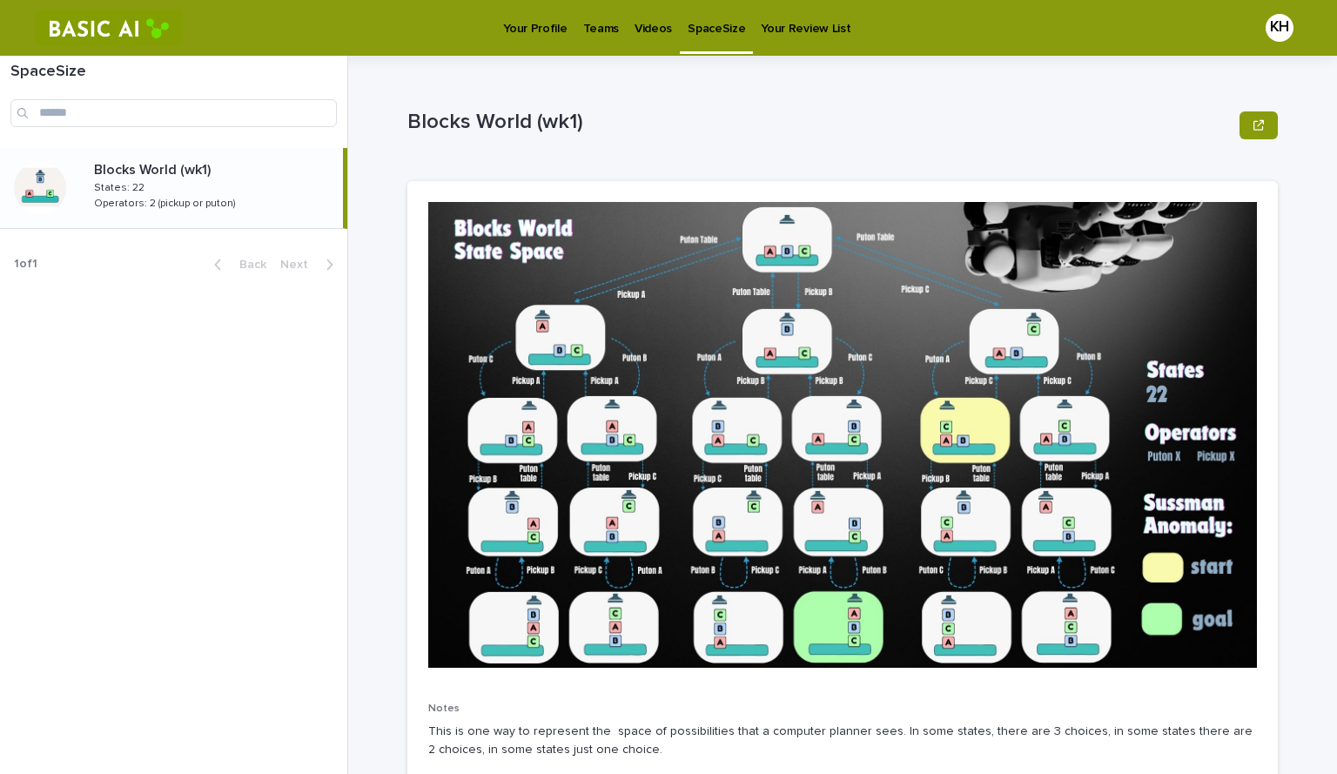
click at [641, 22] on p "Videos" at bounding box center [652, 18] width 37 height 37
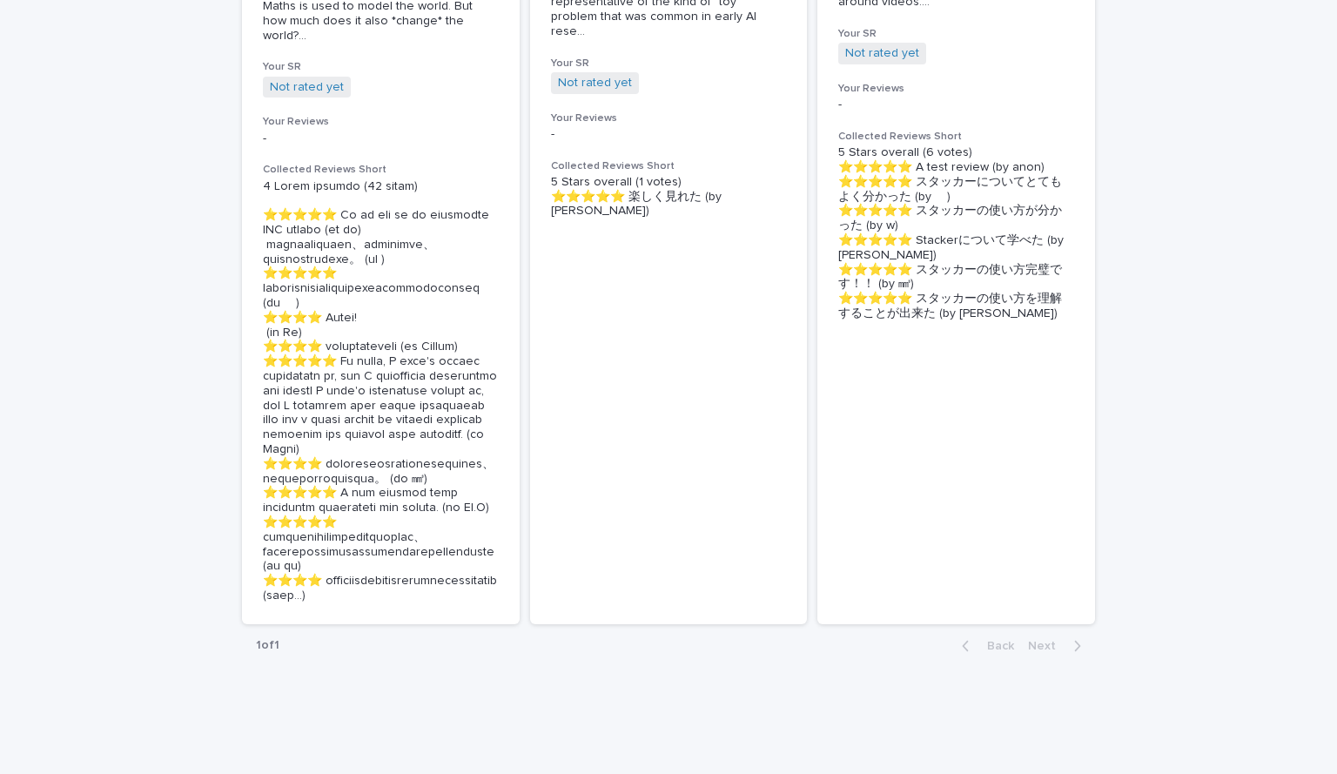
scroll to position [561, 0]
click at [268, 603] on p at bounding box center [381, 391] width 236 height 424
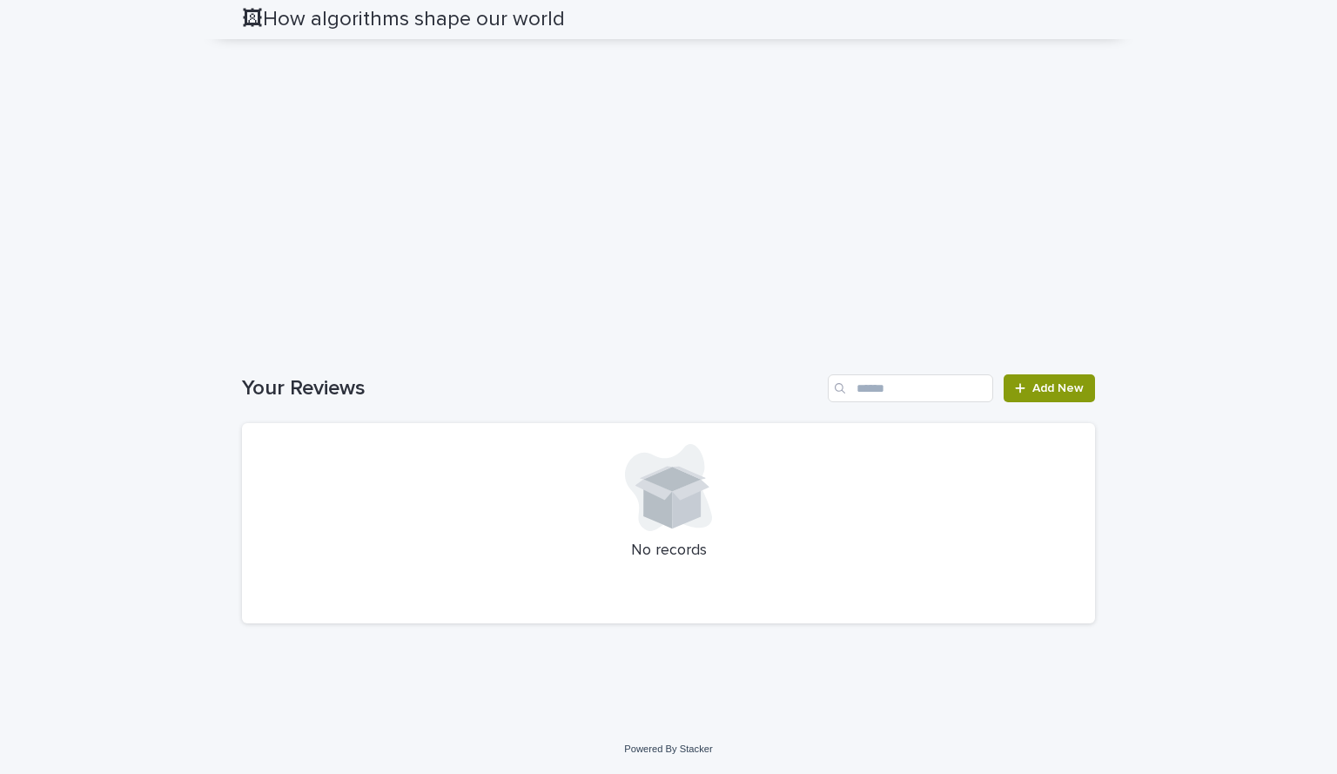
scroll to position [1272, 0]
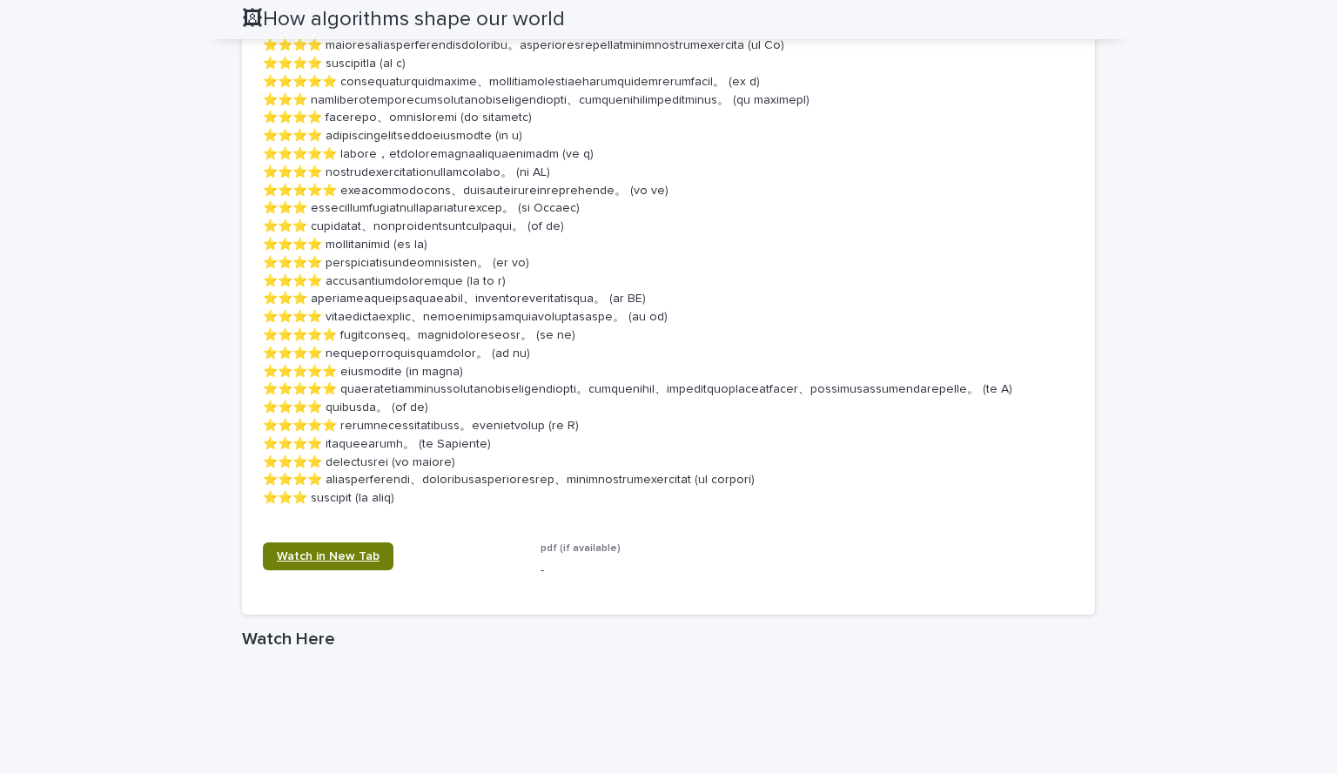
click at [357, 570] on link "Watch in New Tab" at bounding box center [328, 556] width 131 height 28
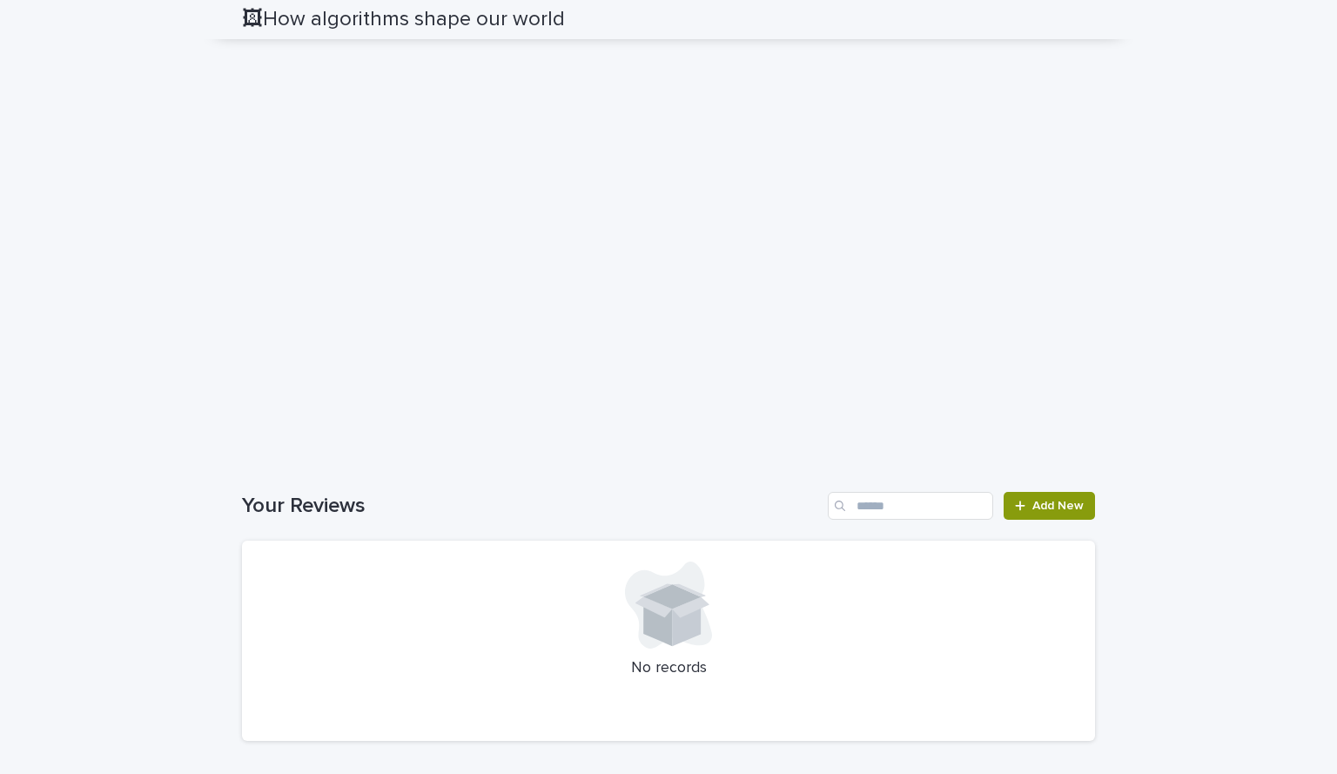
scroll to position [2194, 0]
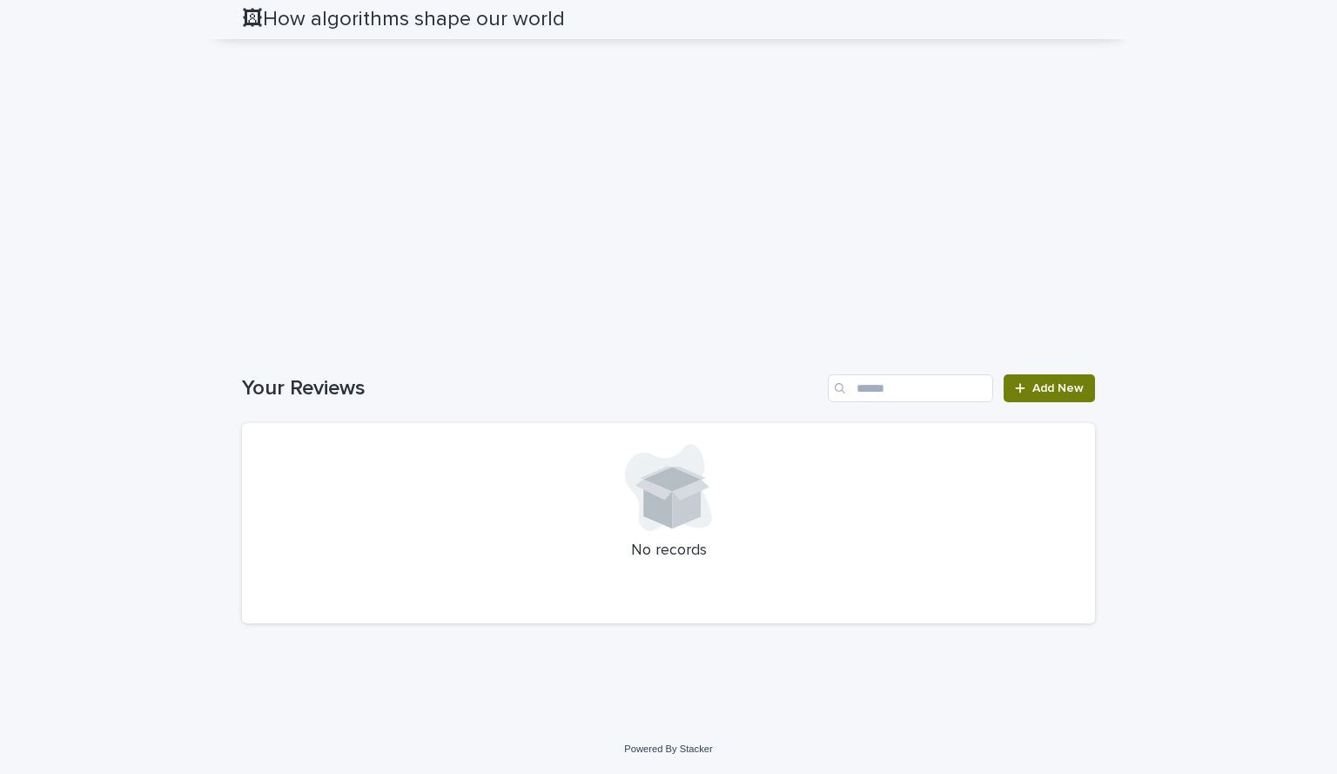
click at [666, 388] on span "Add New" at bounding box center [1057, 388] width 51 height 12
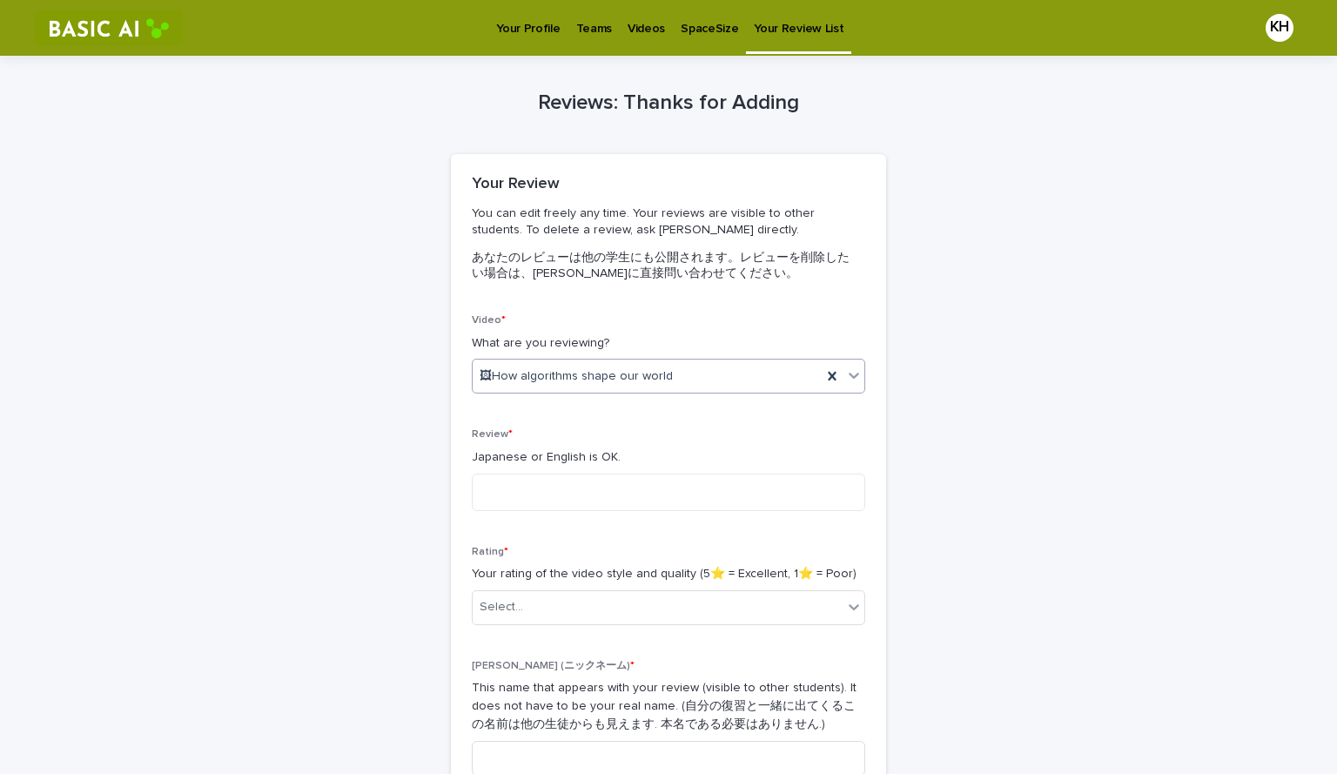
click at [666, 384] on div at bounding box center [676, 376] width 2 height 18
click at [386, 472] on div "Reviews: Thanks for Adding Loading... Saving… Loading... Saving… Loading... Sav…" at bounding box center [668, 498] width 853 height 885
click at [525, 605] on input "text" at bounding box center [526, 607] width 2 height 15
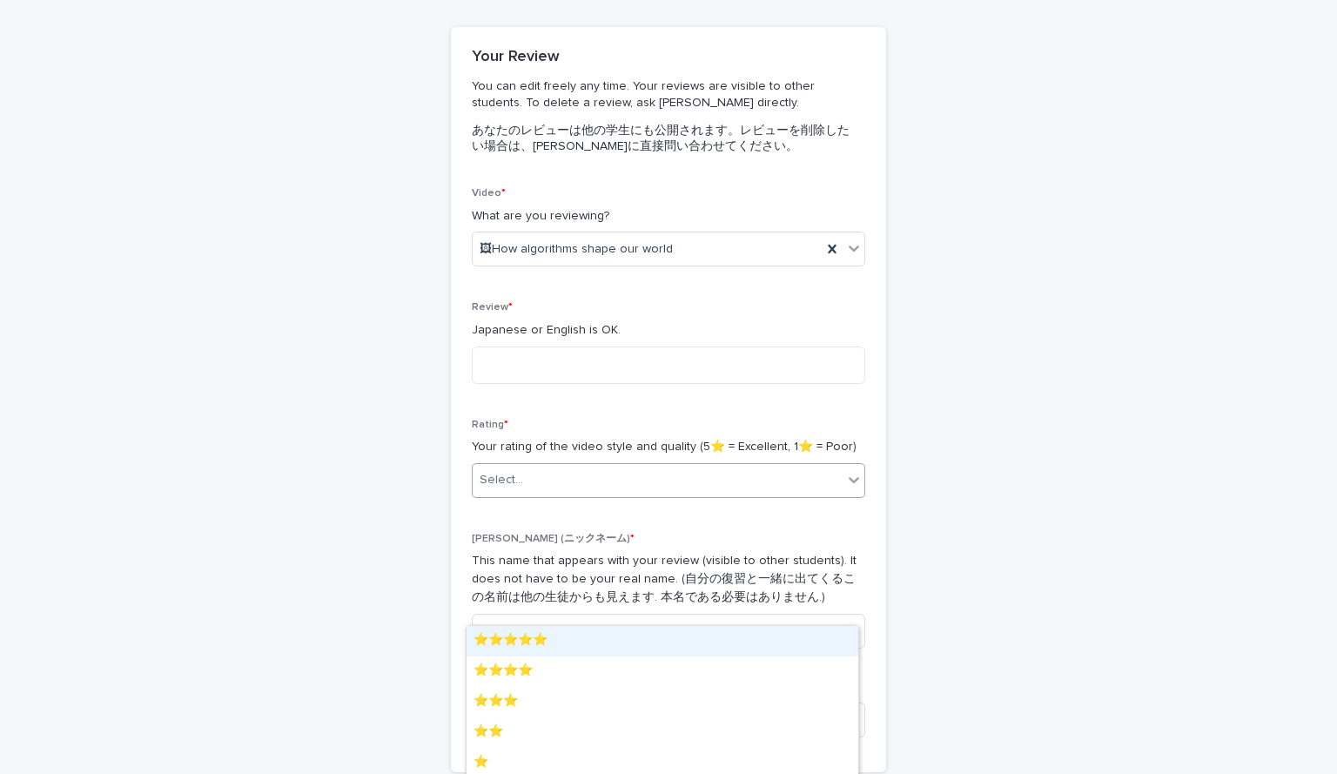
scroll to position [128, 0]
click at [536, 635] on div "⭐️⭐️⭐️⭐️⭐️" at bounding box center [662, 641] width 392 height 30
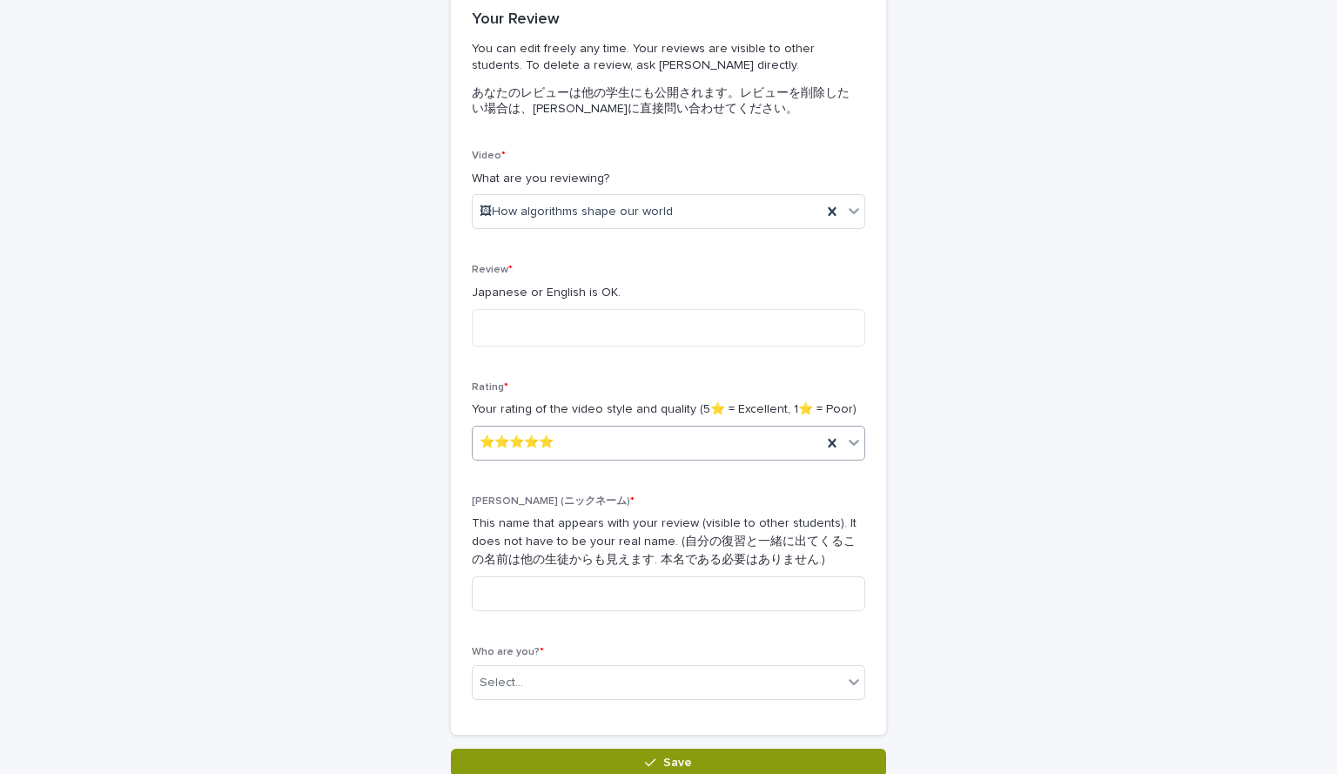
scroll to position [165, 0]
click at [534, 596] on input at bounding box center [668, 592] width 393 height 35
type input "*"
type input "******"
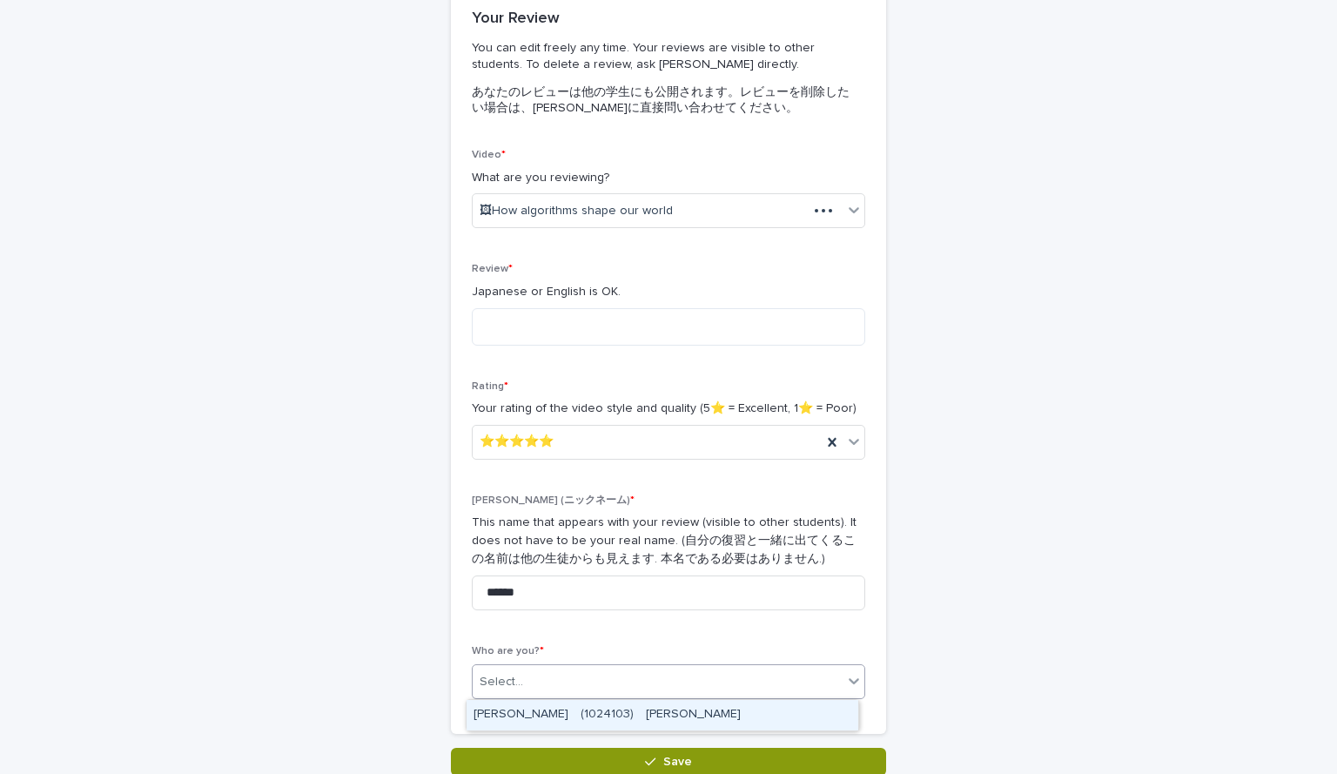
click at [523, 674] on div "Select..." at bounding box center [658, 682] width 370 height 29
click at [574, 711] on div "[PERSON_NAME]　(1024103)　[PERSON_NAME]" at bounding box center [662, 715] width 392 height 30
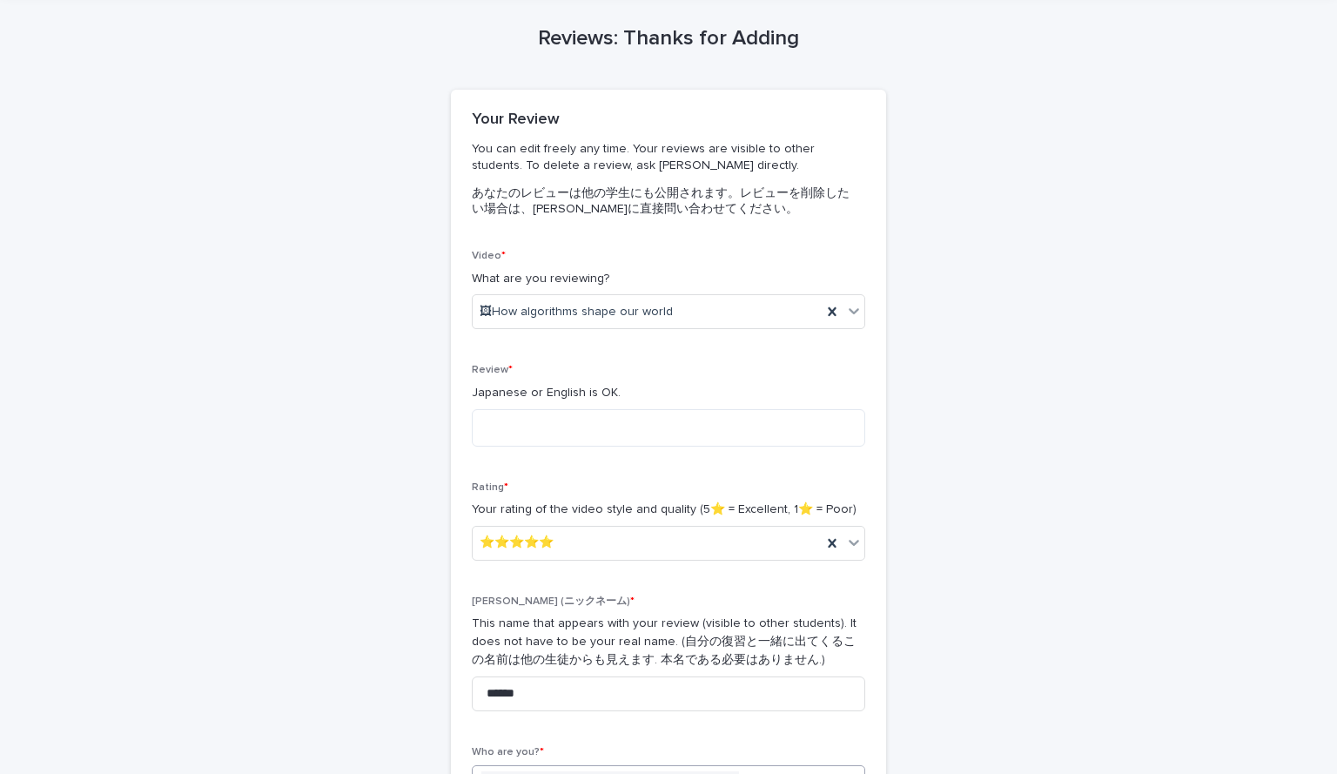
scroll to position [0, 0]
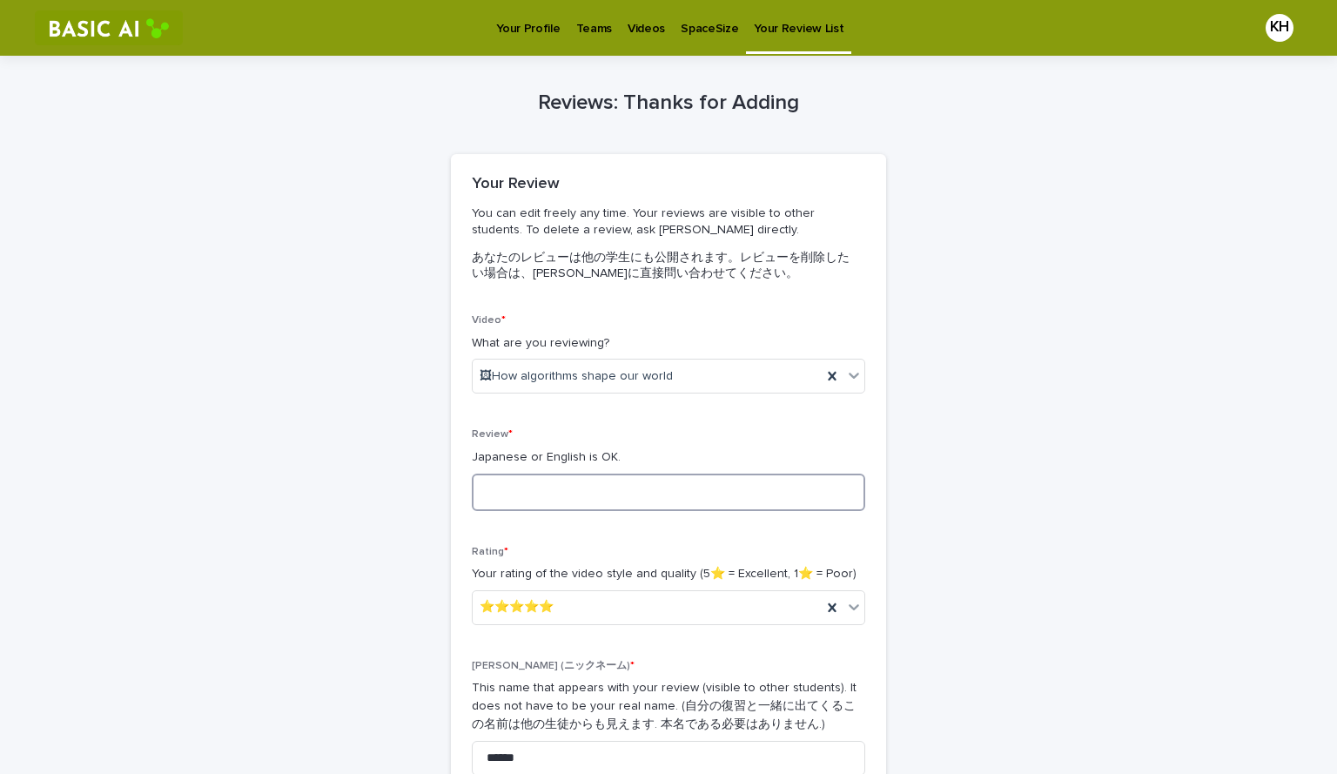
click at [481, 494] on textarea at bounding box center [668, 491] width 393 height 37
type textarea "*"
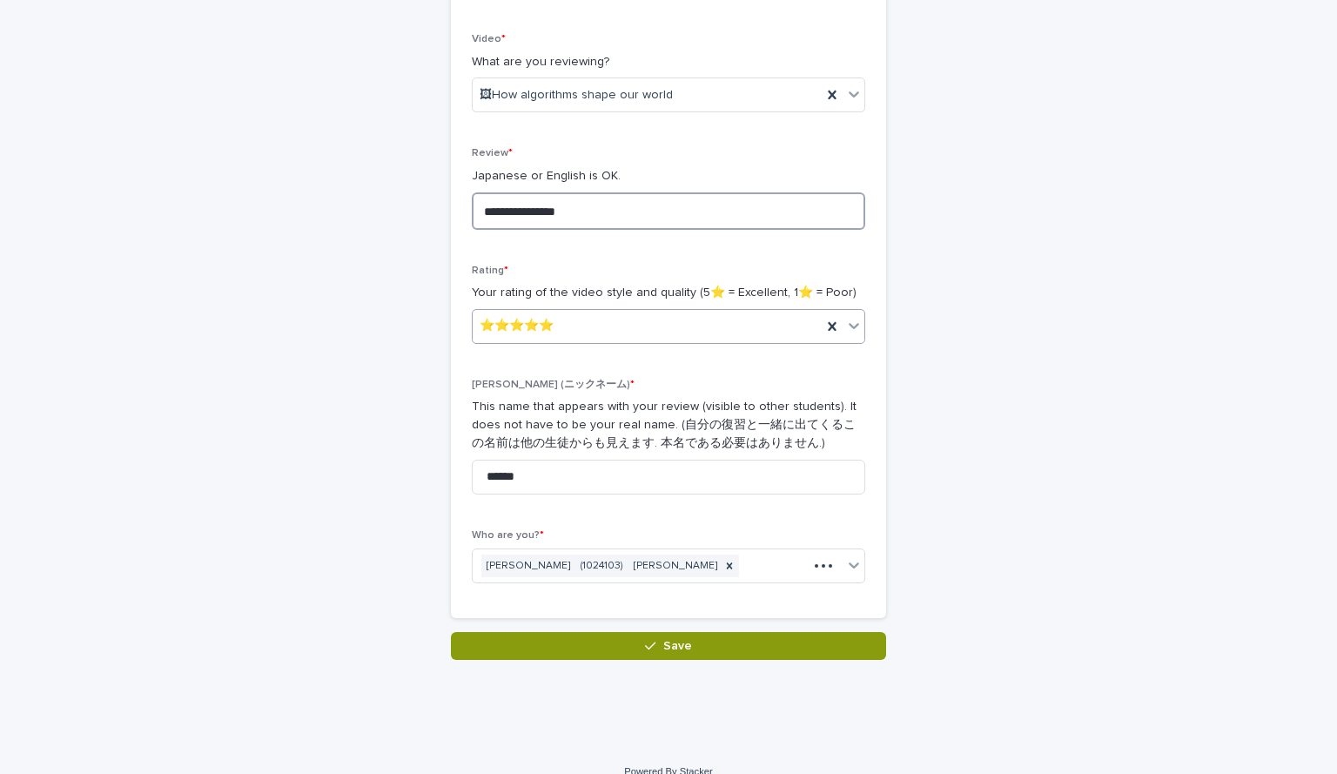
scroll to position [304, 0]
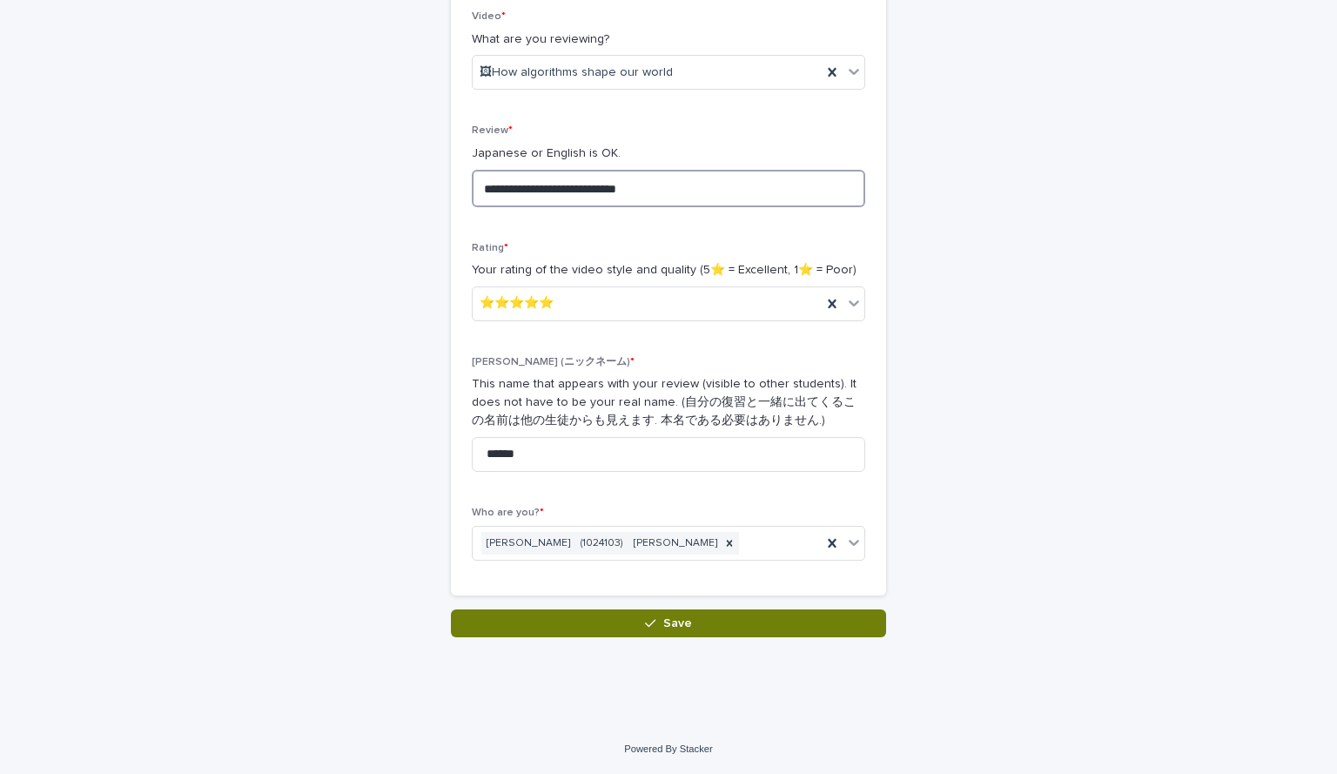
type textarea "**********"
click at [605, 614] on button "Save" at bounding box center [668, 623] width 435 height 28
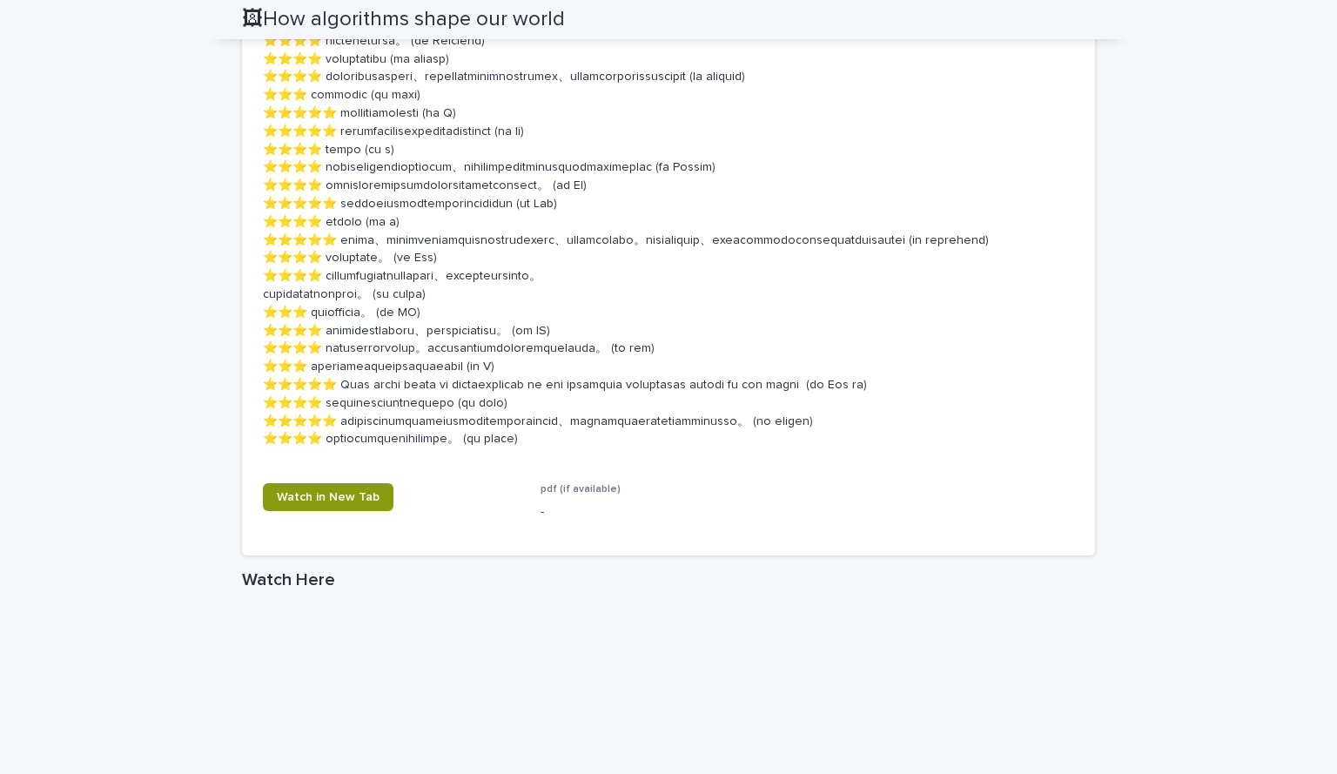
scroll to position [1675, 0]
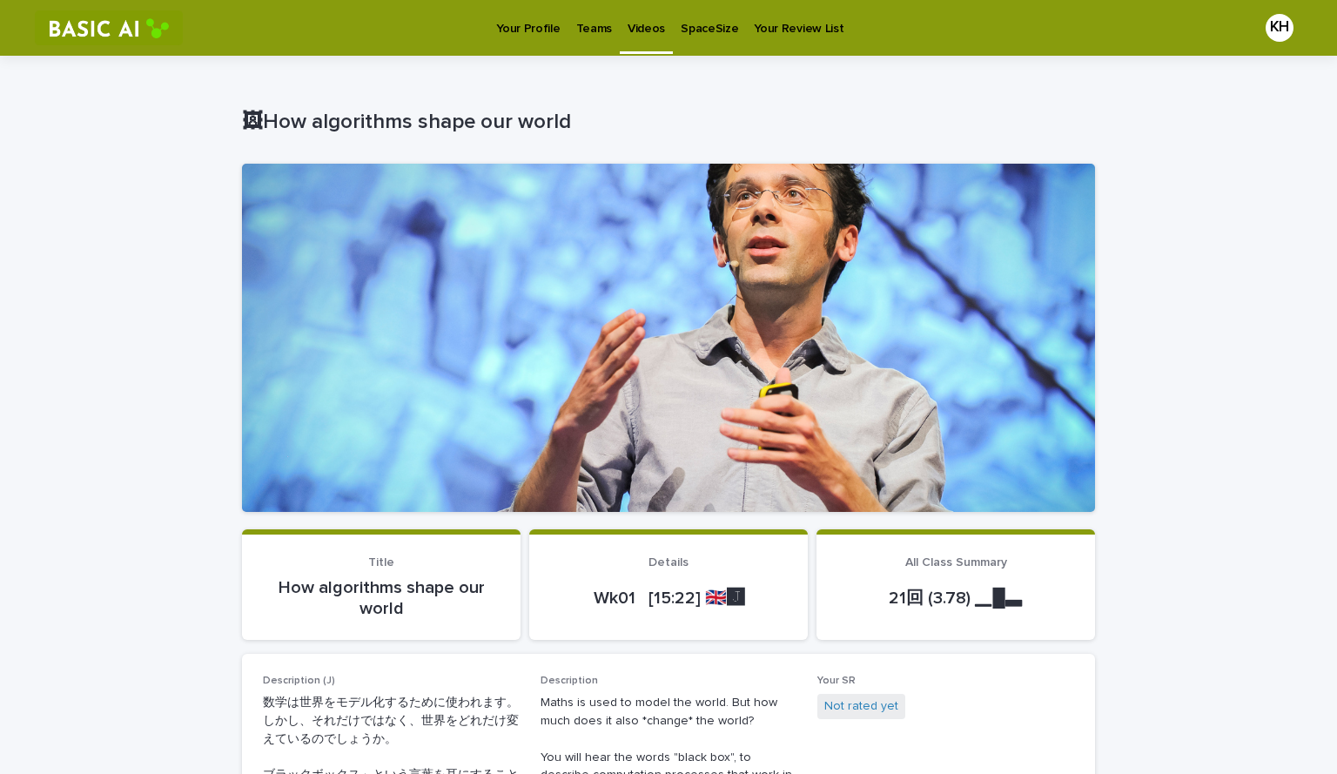
click at [647, 30] on p "Videos" at bounding box center [646, 18] width 37 height 37
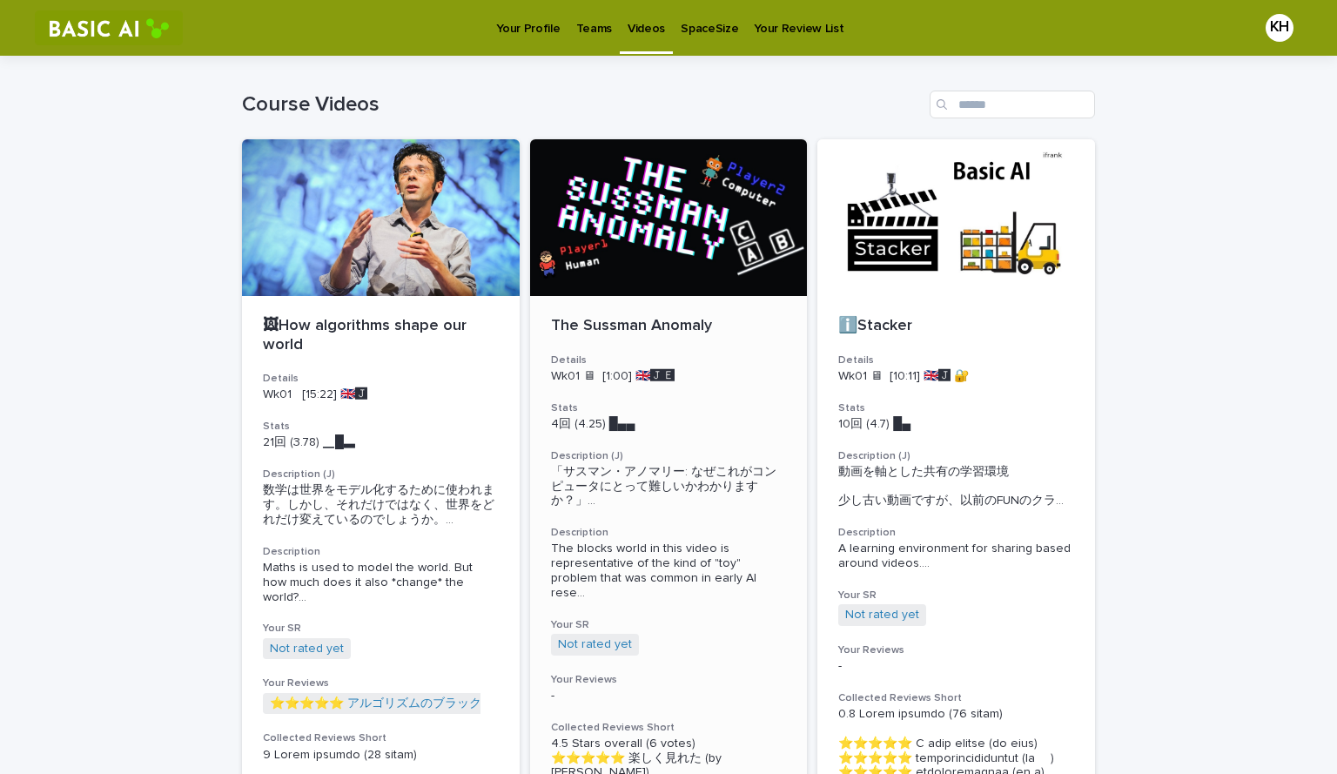
click at [681, 160] on div at bounding box center [669, 217] width 278 height 157
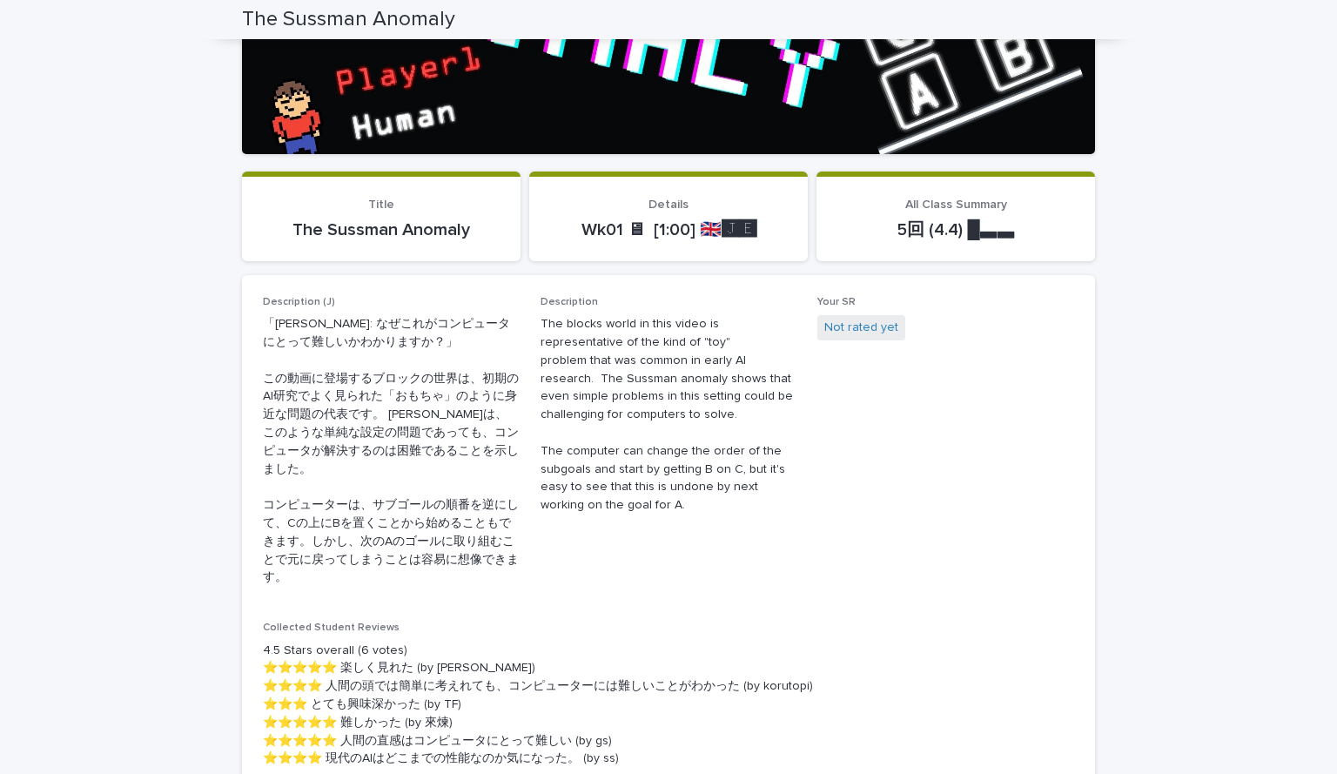
scroll to position [483, 0]
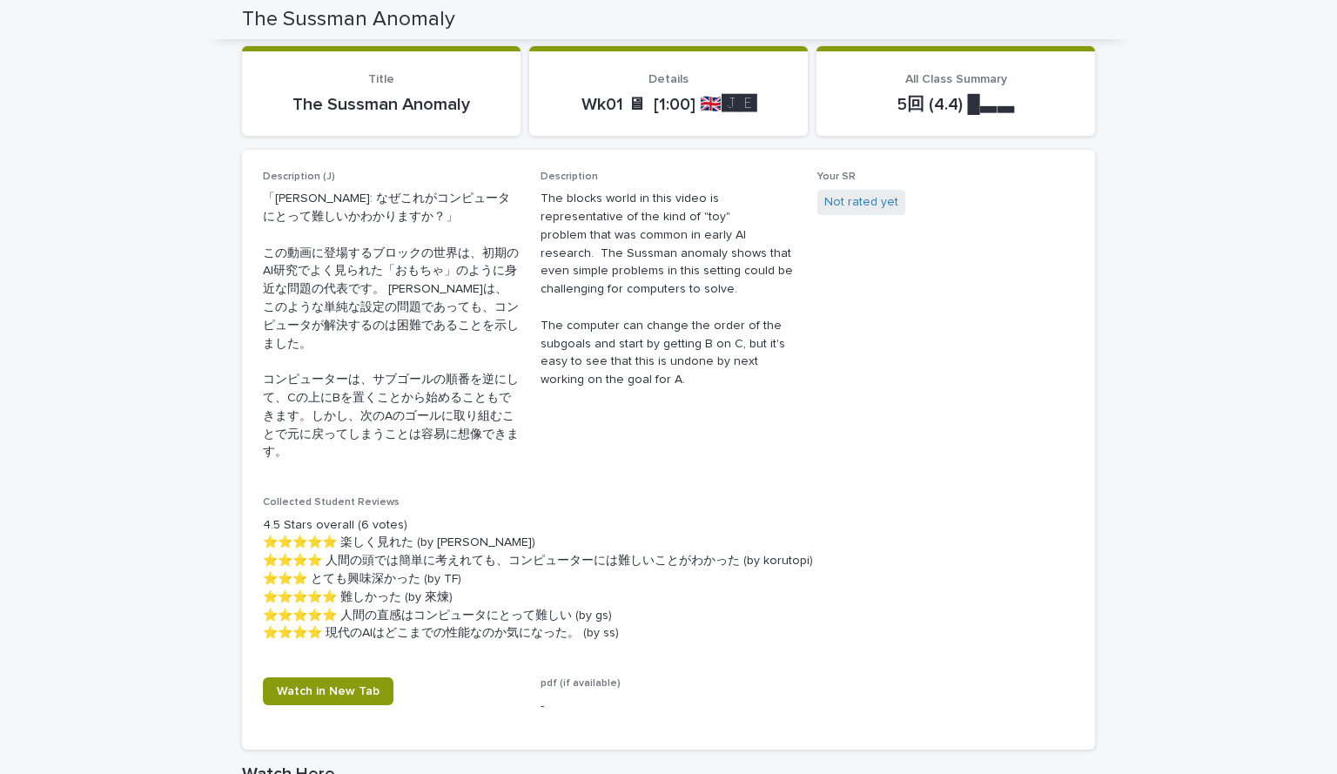
click at [1146, 131] on div "Loading... Saving… Loading... Saving… The Sussman Anomaly The Sussman Anomaly S…" at bounding box center [668, 614] width 1337 height 2082
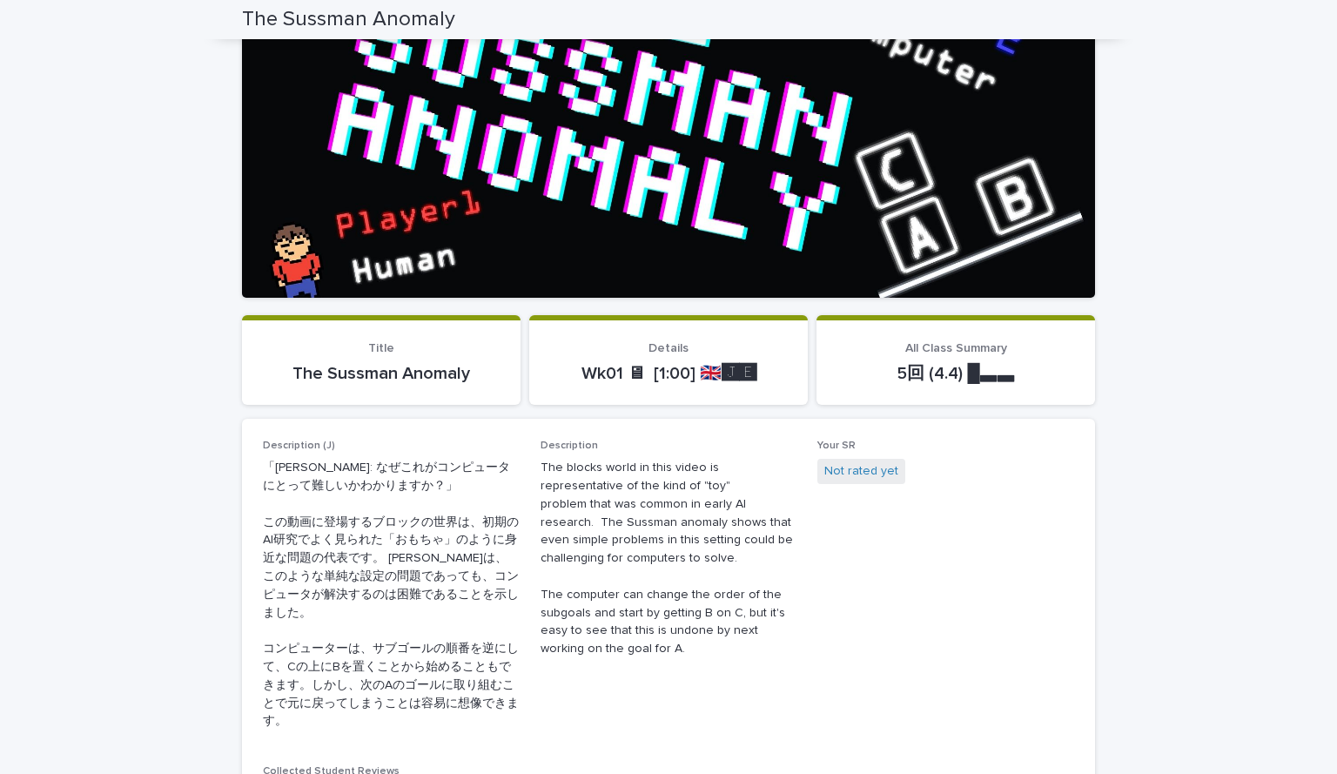
scroll to position [0, 0]
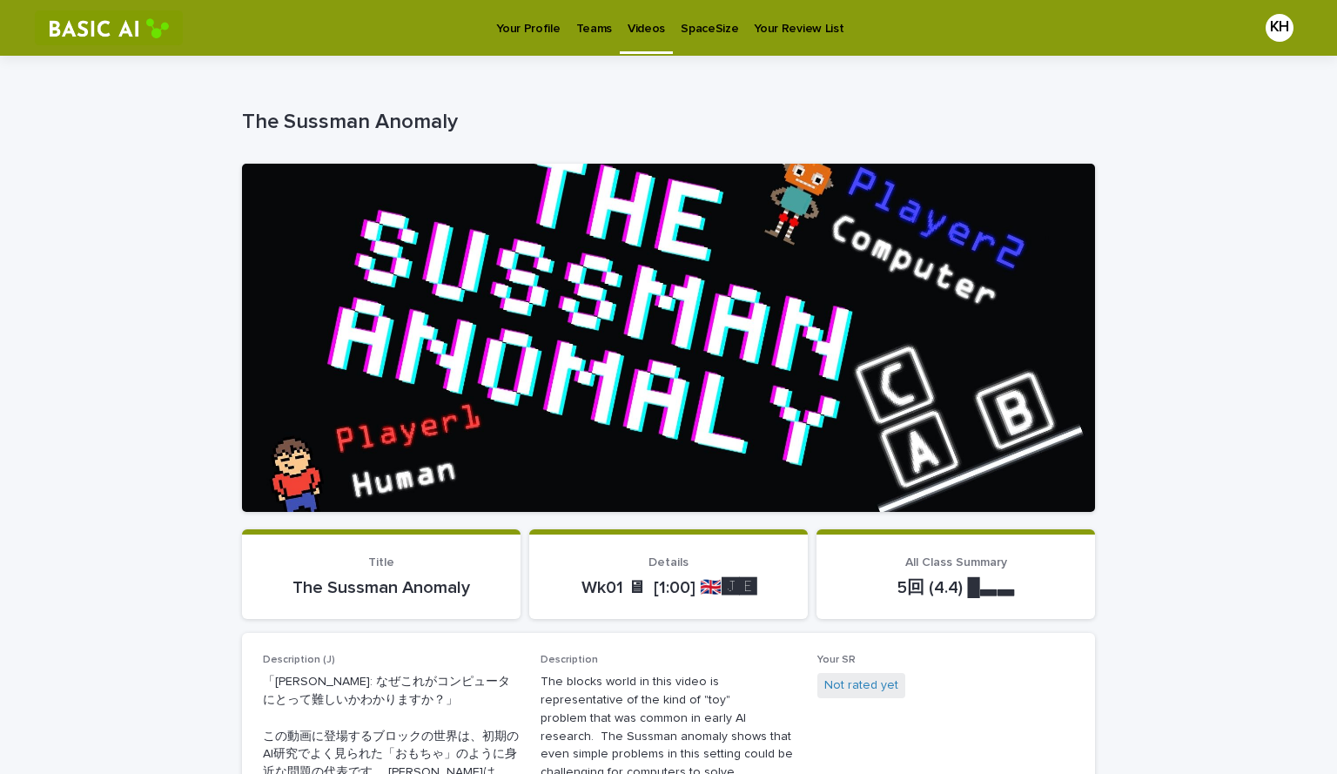
click at [633, 28] on p "Videos" at bounding box center [646, 18] width 37 height 37
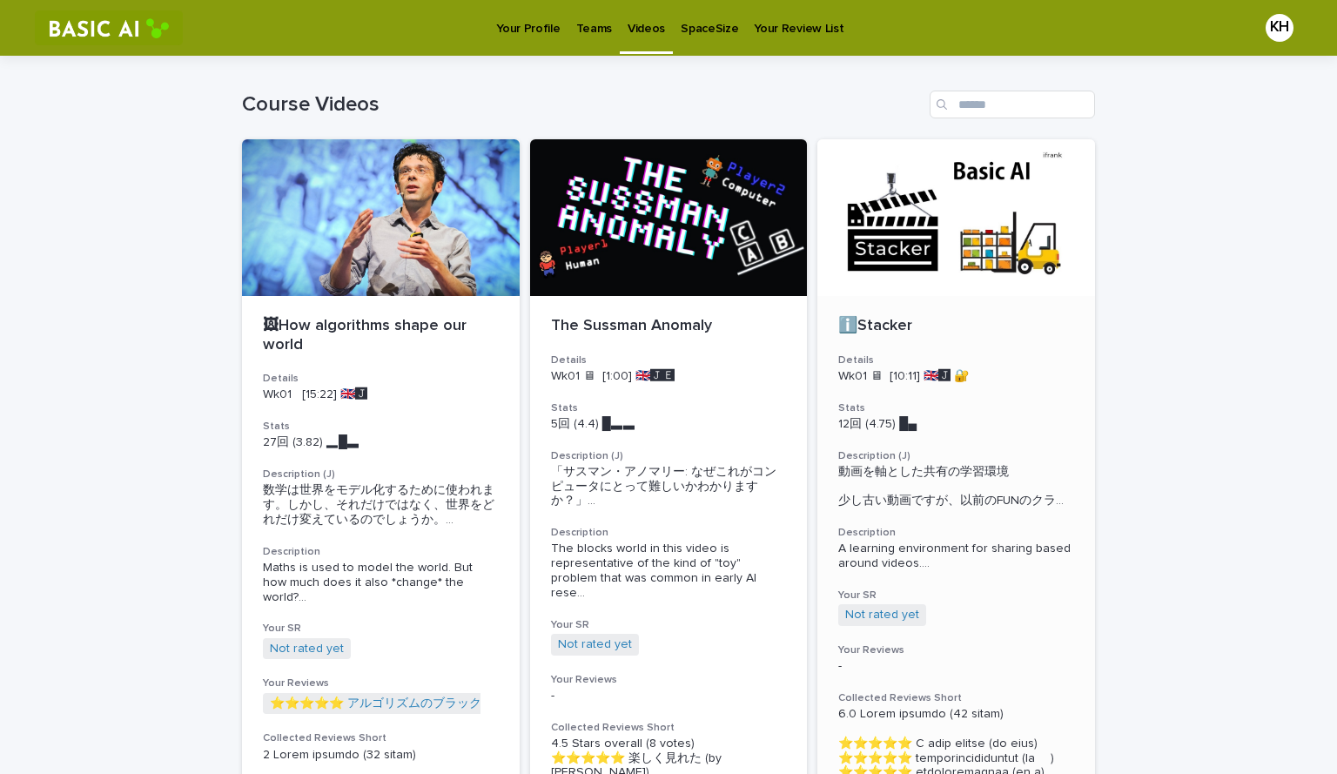
click at [930, 238] on div at bounding box center [956, 217] width 278 height 157
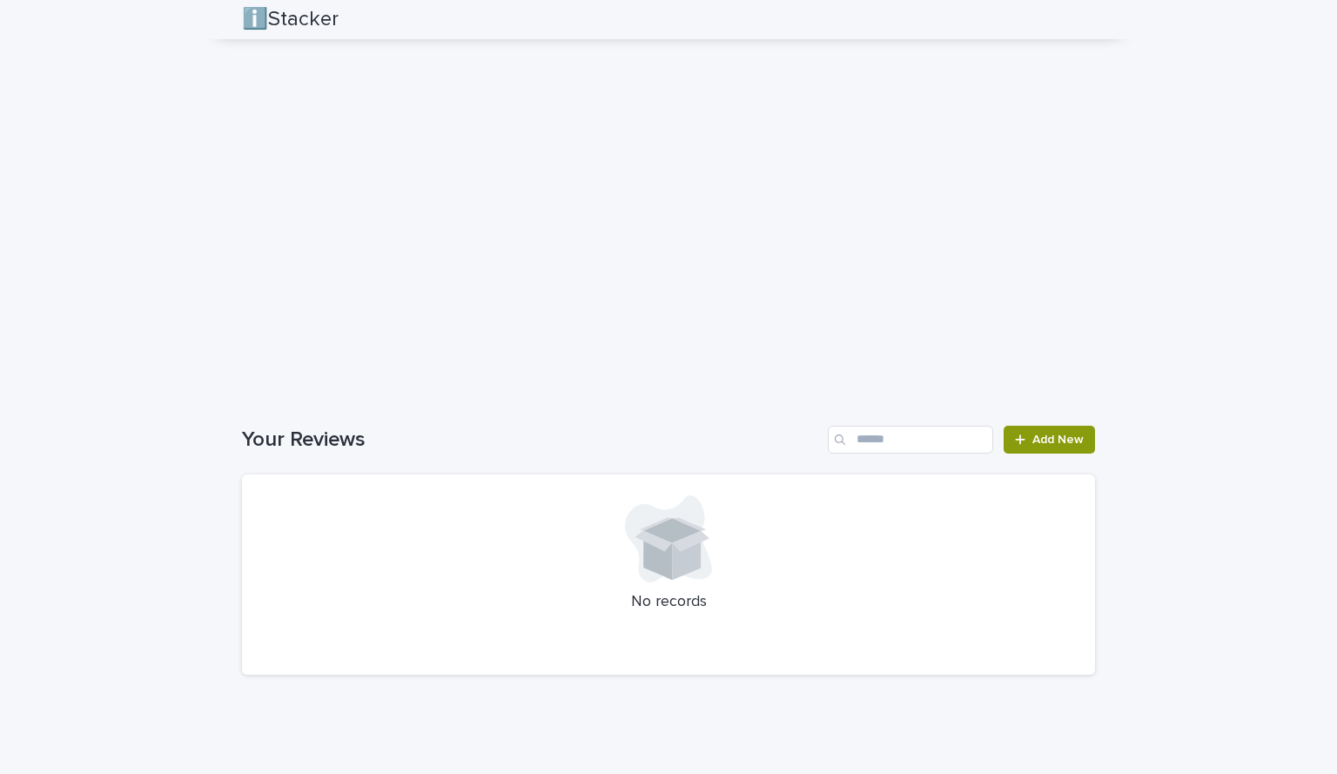
scroll to position [2466, 0]
click at [1051, 437] on span "Add New" at bounding box center [1057, 440] width 51 height 12
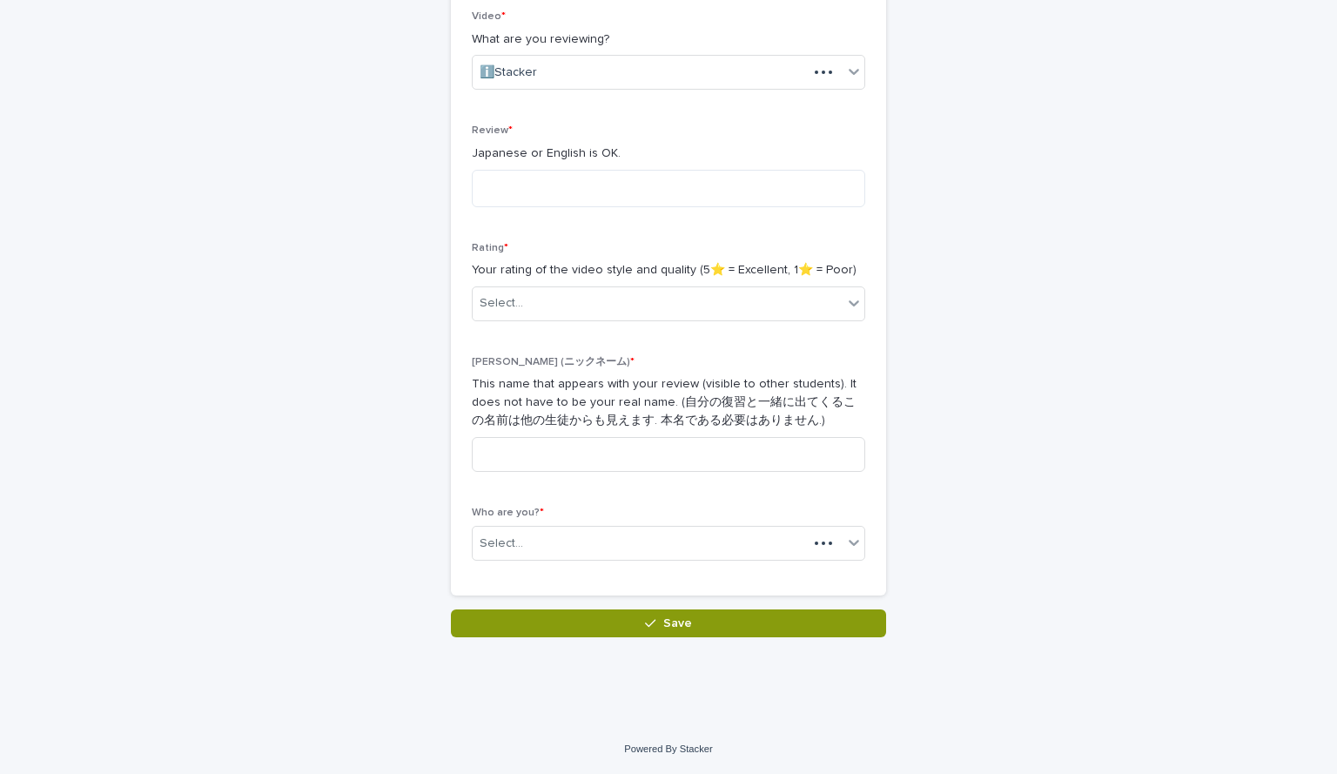
scroll to position [304, 0]
click at [599, 324] on div "Rating * Your rating of the video style and quality (5⭐️ = Excellent, 1⭐️ = Poo…" at bounding box center [668, 288] width 393 height 93
click at [614, 310] on div "Select..." at bounding box center [658, 303] width 370 height 29
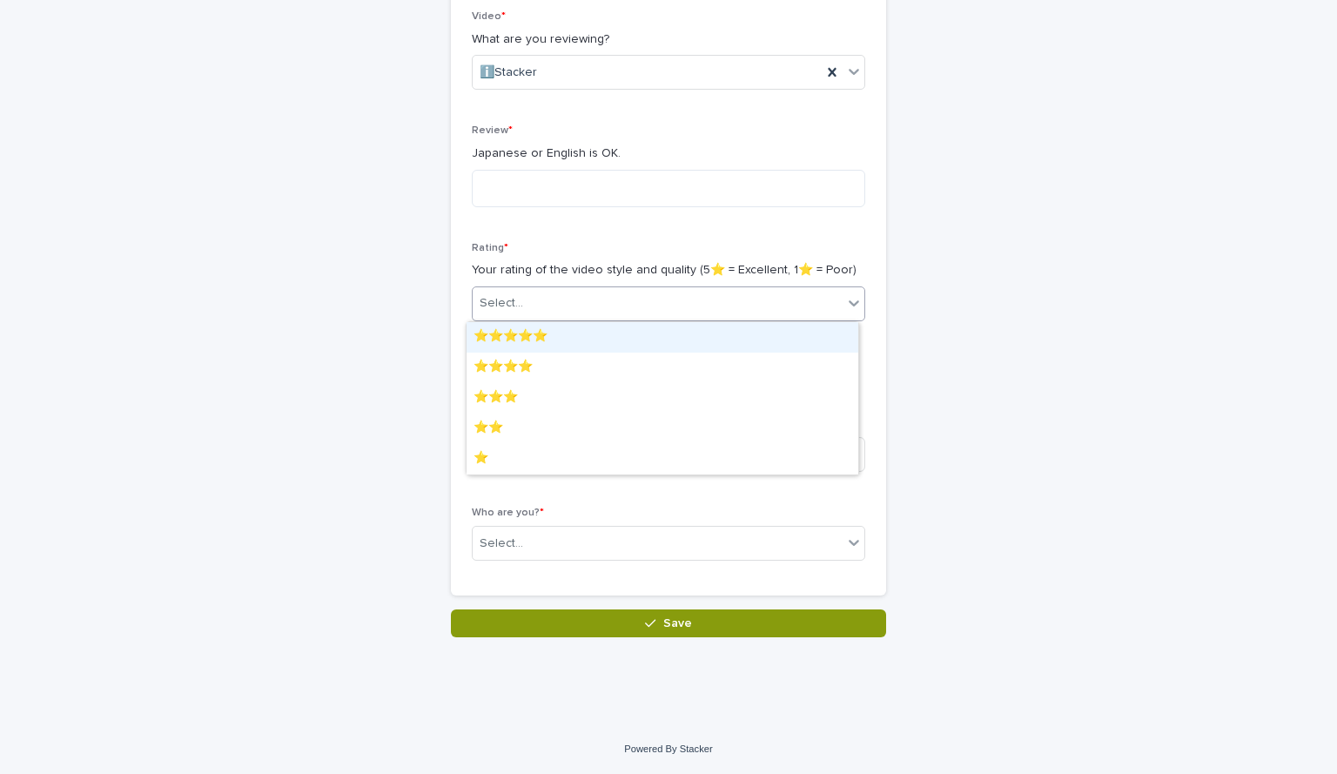
click at [529, 334] on div "⭐️⭐️⭐️⭐️⭐️" at bounding box center [662, 337] width 392 height 30
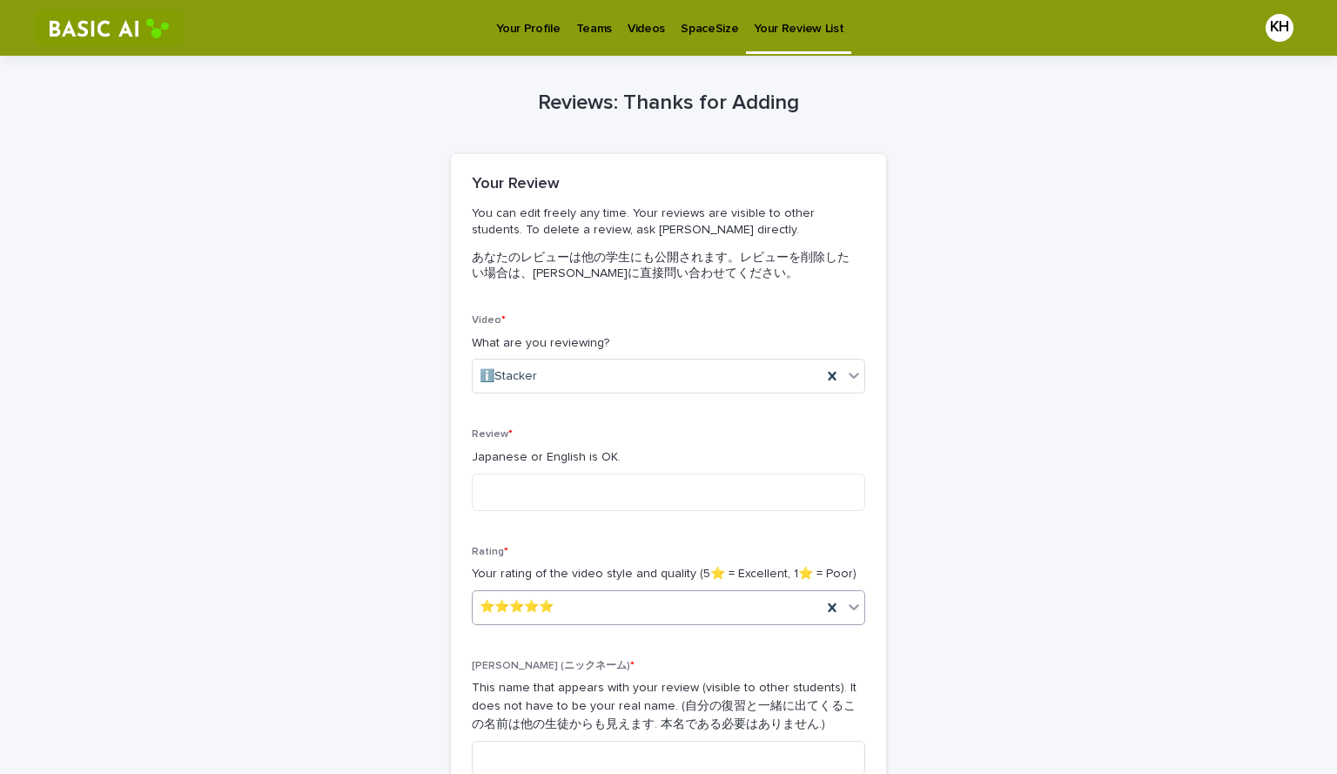
scroll to position [1, 0]
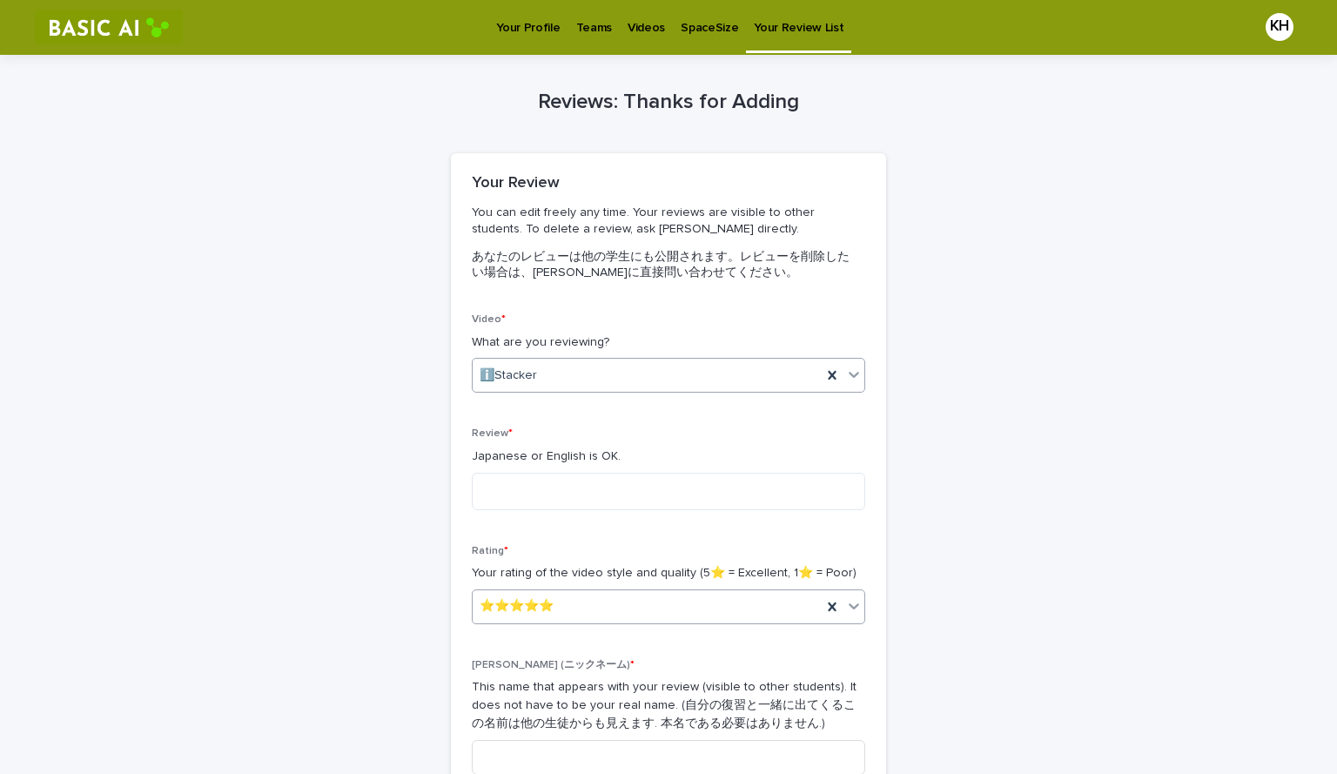
click at [607, 376] on div "ℹ️Stacker" at bounding box center [647, 375] width 349 height 29
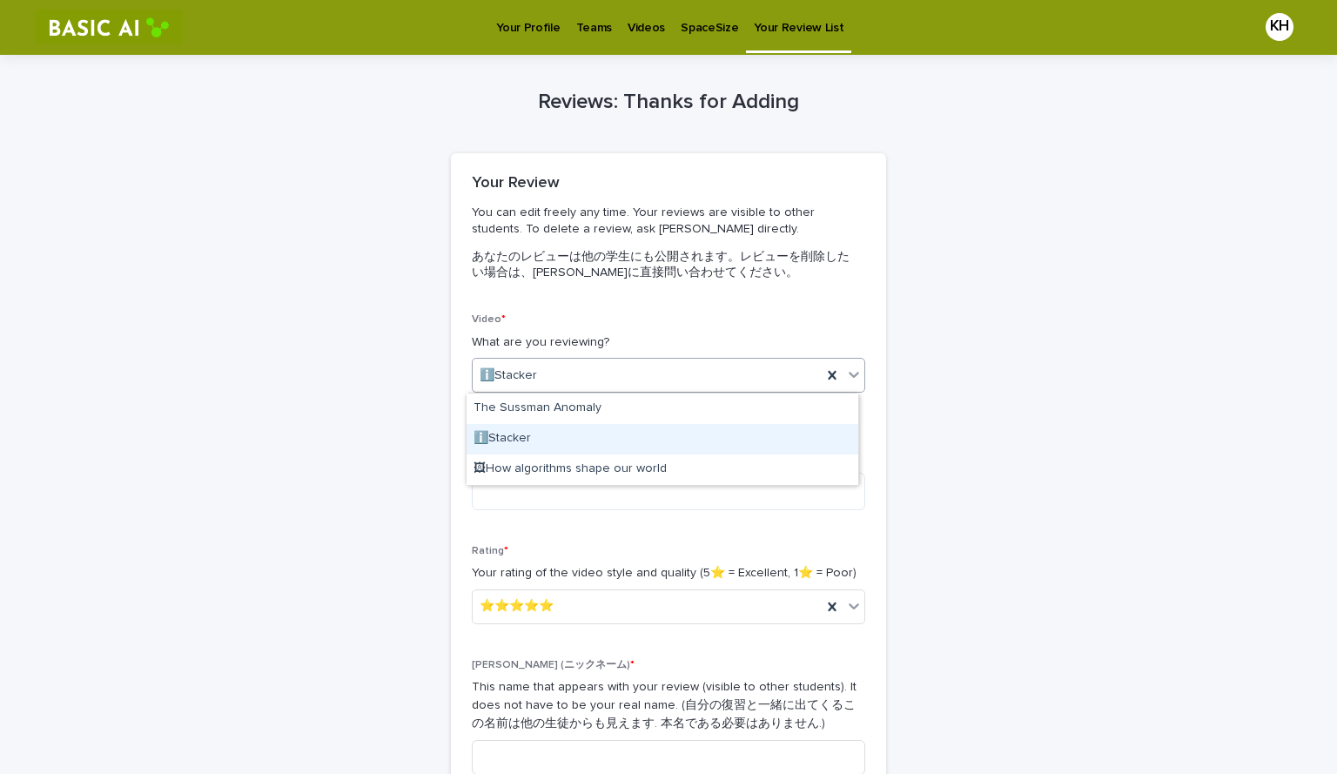
click at [633, 444] on div "ℹ️Stacker" at bounding box center [662, 439] width 392 height 30
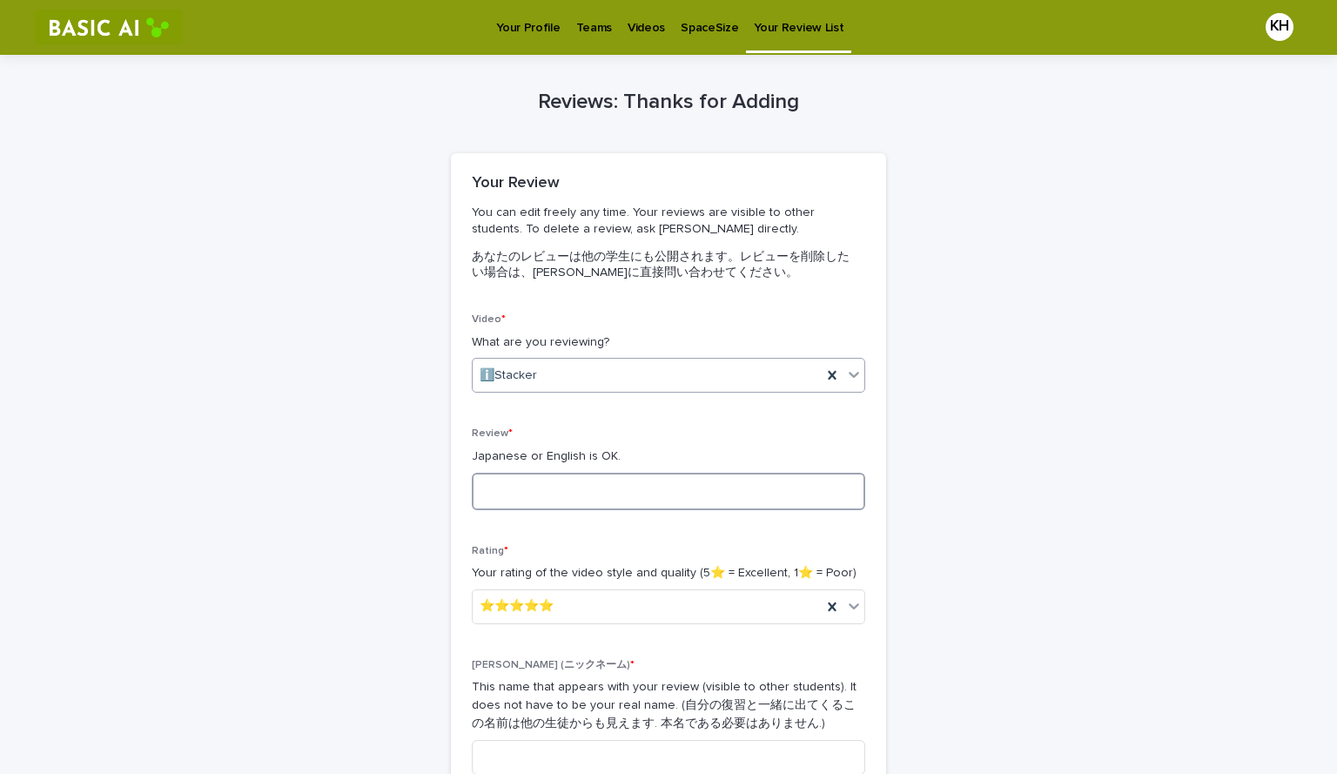
click at [545, 493] on textarea at bounding box center [668, 491] width 393 height 37
type textarea "**********"
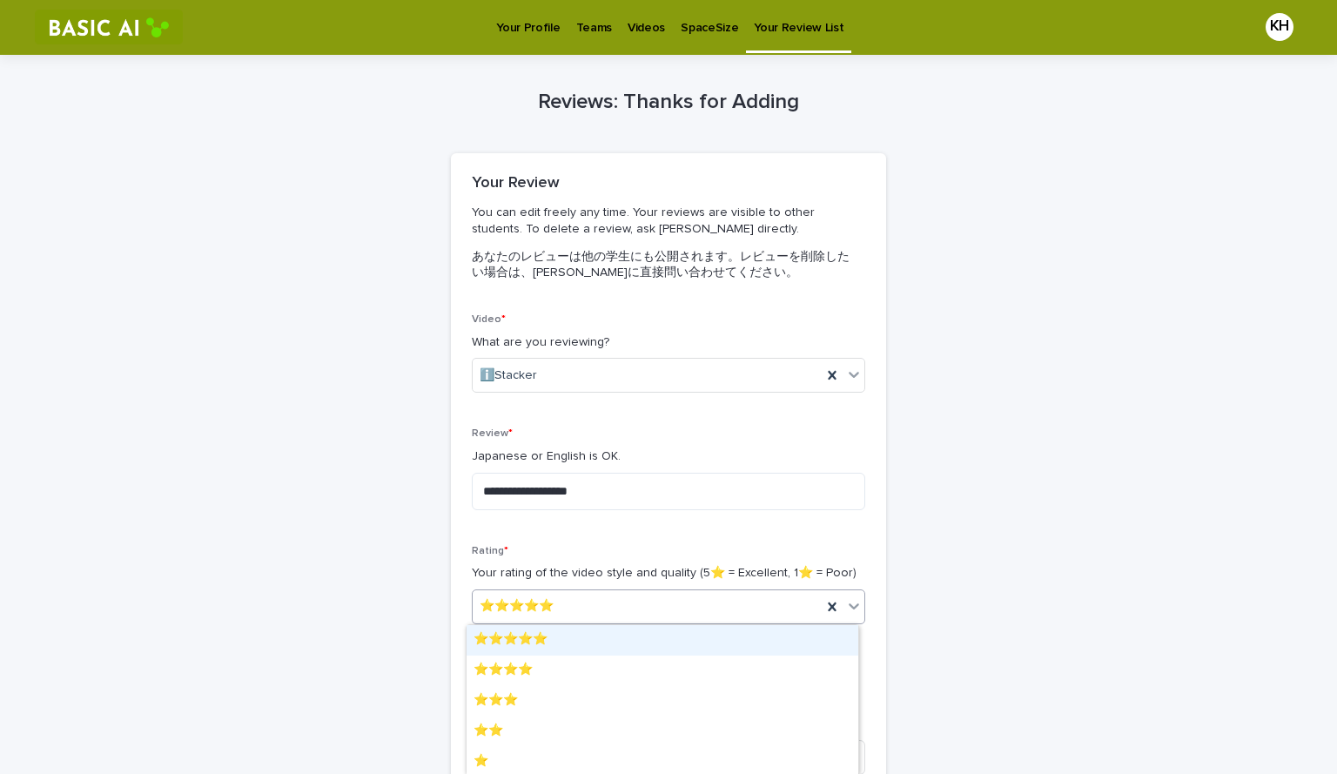
click at [608, 601] on div "⭐️⭐️⭐️⭐️⭐️" at bounding box center [647, 606] width 349 height 29
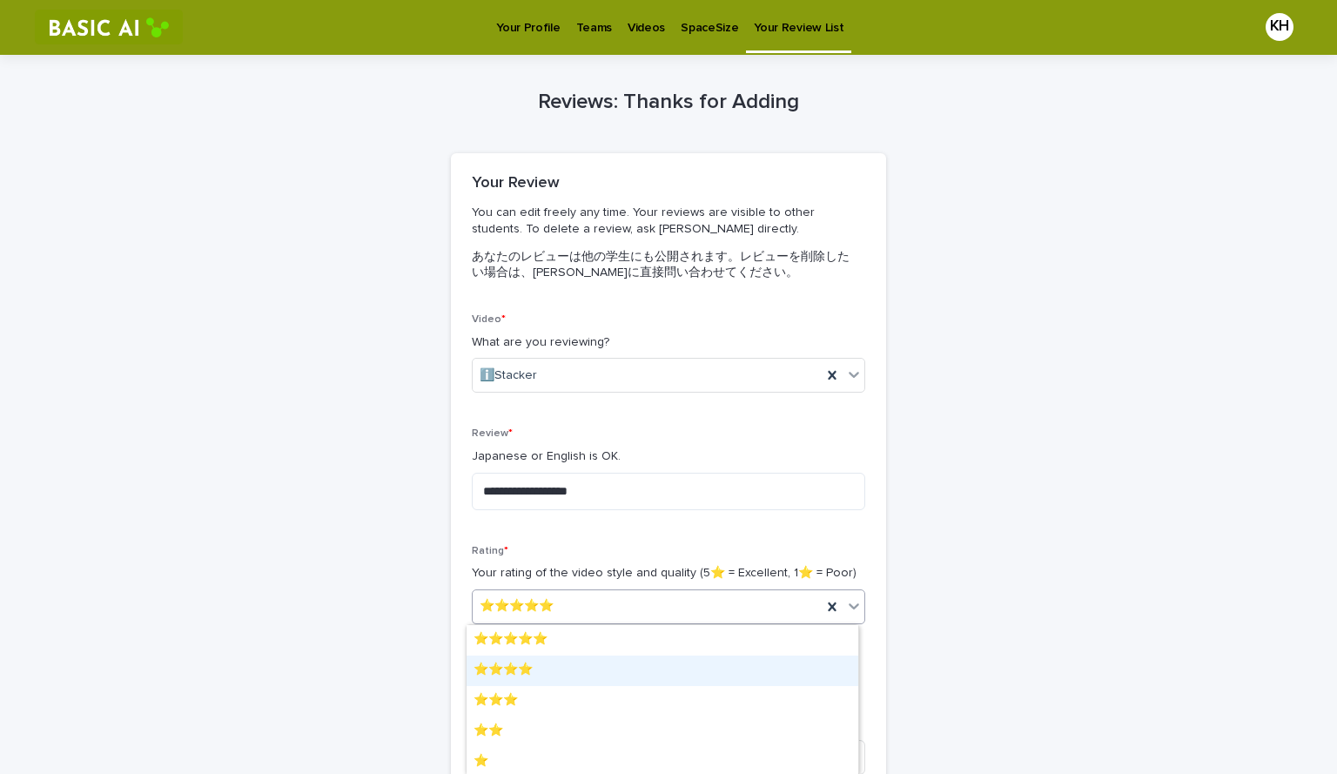
click at [542, 663] on div "⭐️⭐️⭐️⭐️" at bounding box center [662, 670] width 392 height 30
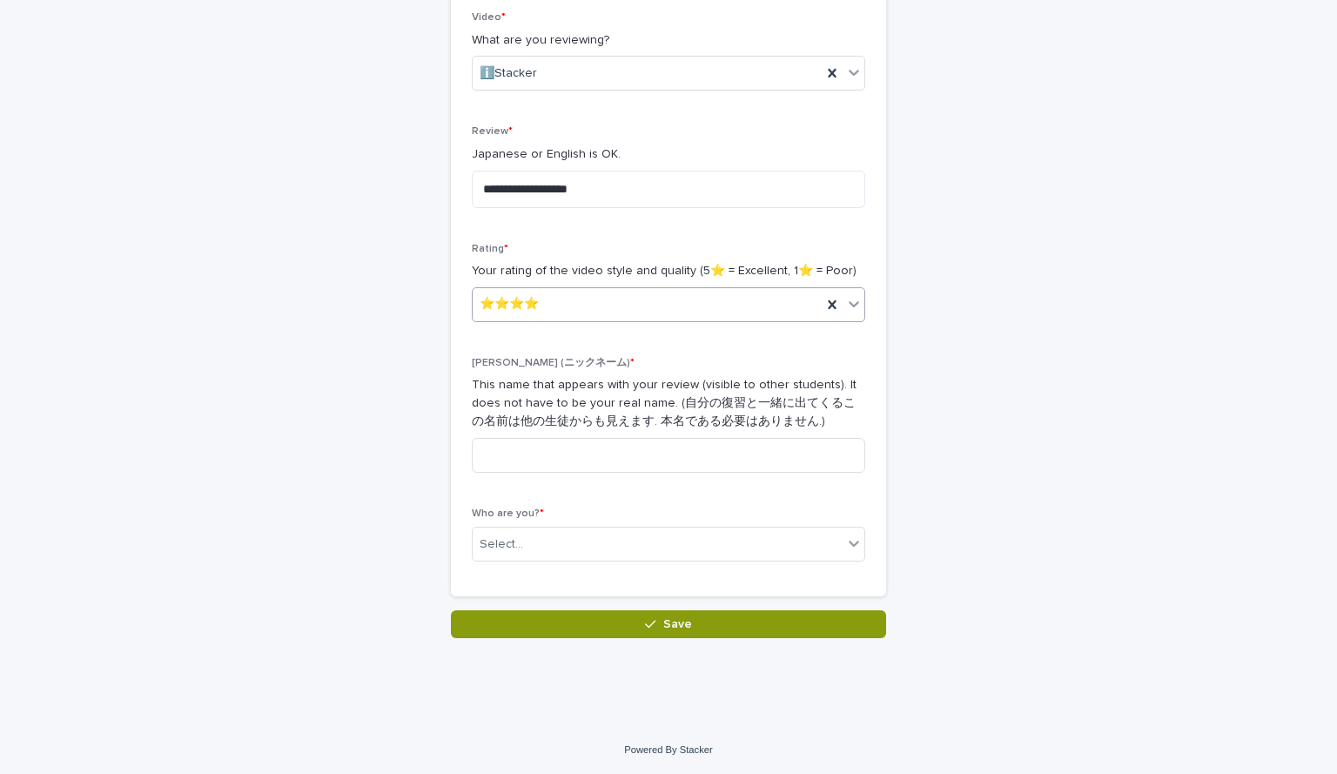
scroll to position [304, 0]
click at [567, 454] on input at bounding box center [668, 454] width 393 height 35
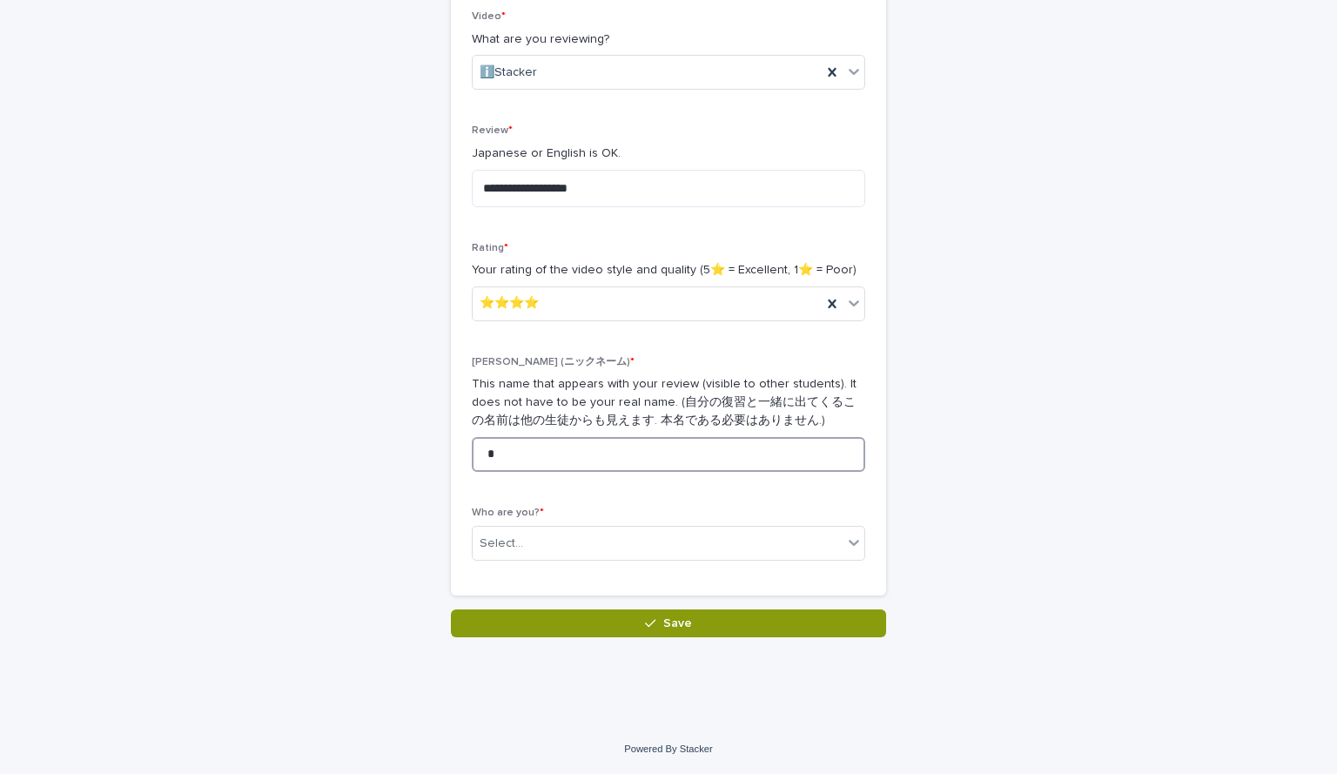
type input "*"
type input "******"
click at [529, 546] on div "Select..." at bounding box center [658, 543] width 370 height 29
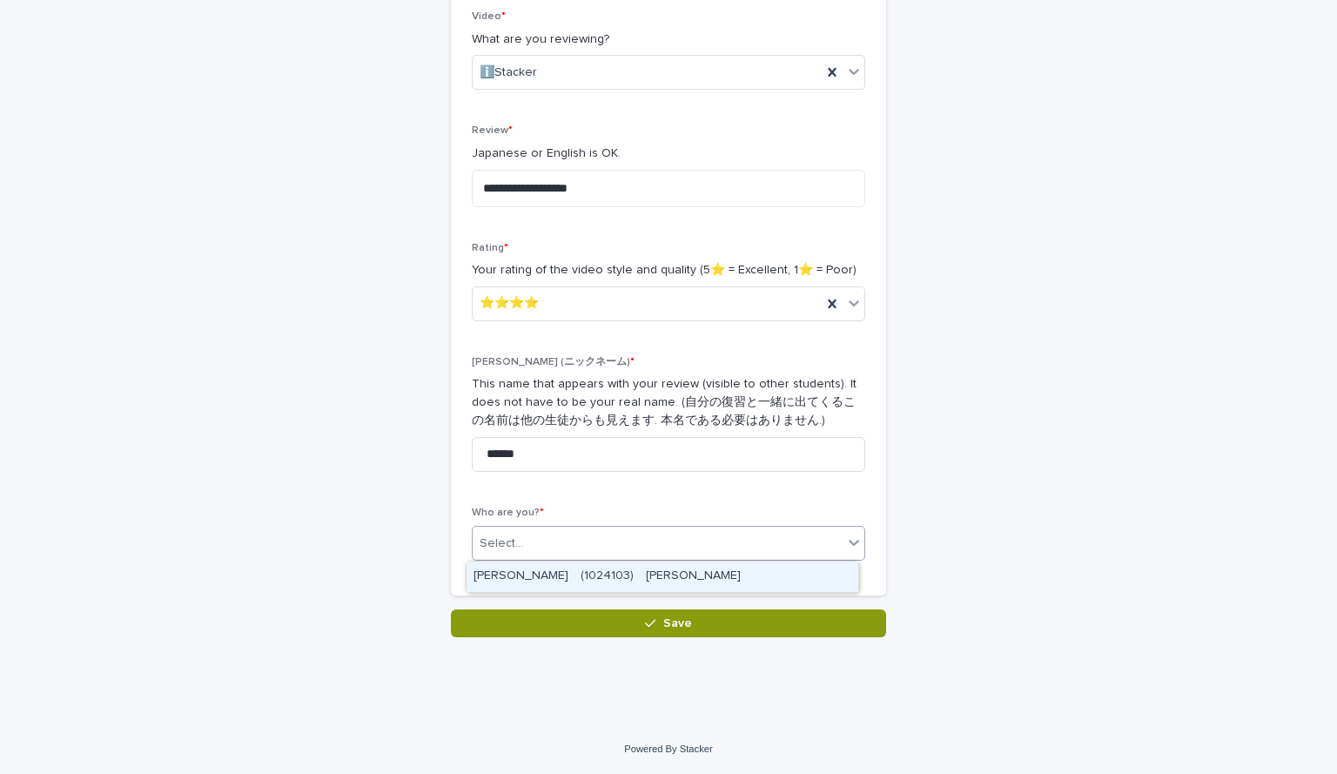
click at [533, 579] on div "[PERSON_NAME]　(1024103)　[PERSON_NAME]" at bounding box center [662, 576] width 392 height 30
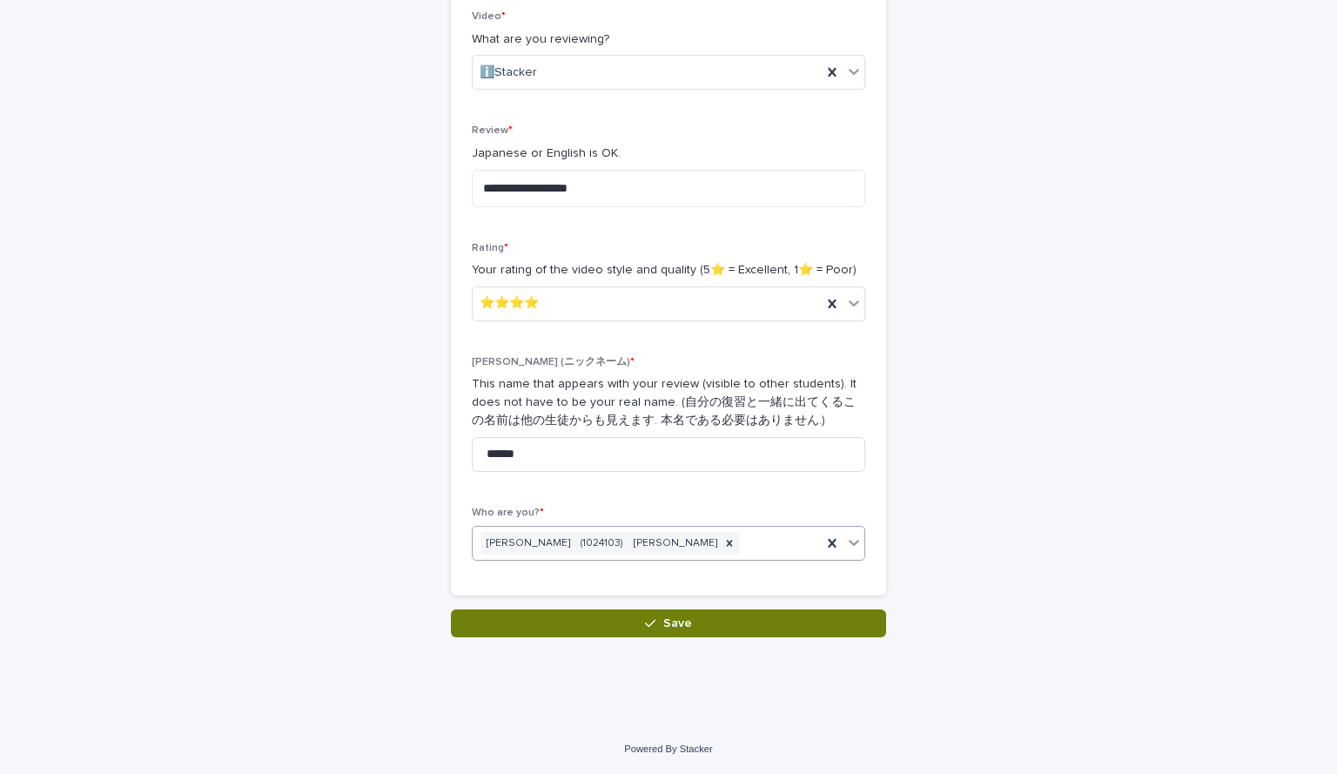
click at [525, 622] on button "Save" at bounding box center [668, 623] width 435 height 28
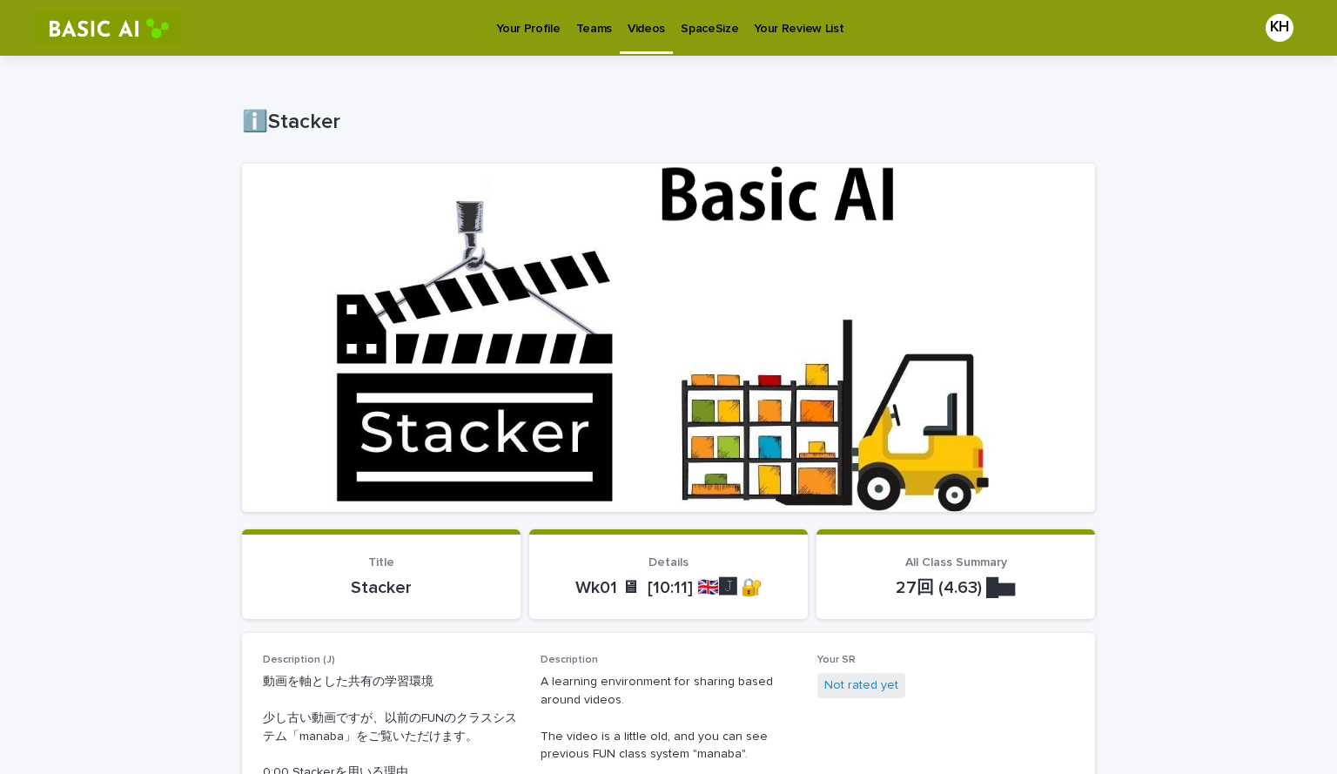
click at [642, 27] on p "Videos" at bounding box center [646, 18] width 37 height 37
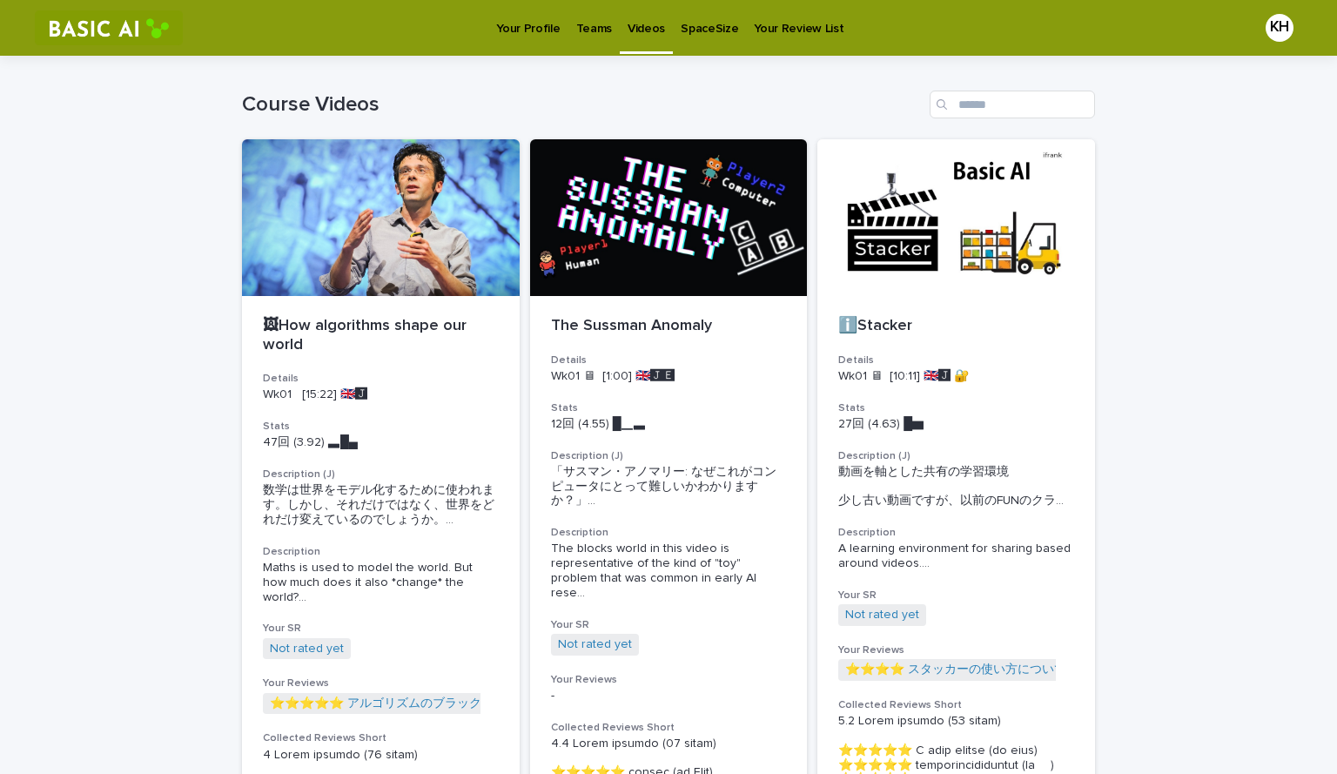
click at [684, 30] on p "SpaceSize" at bounding box center [709, 18] width 57 height 37
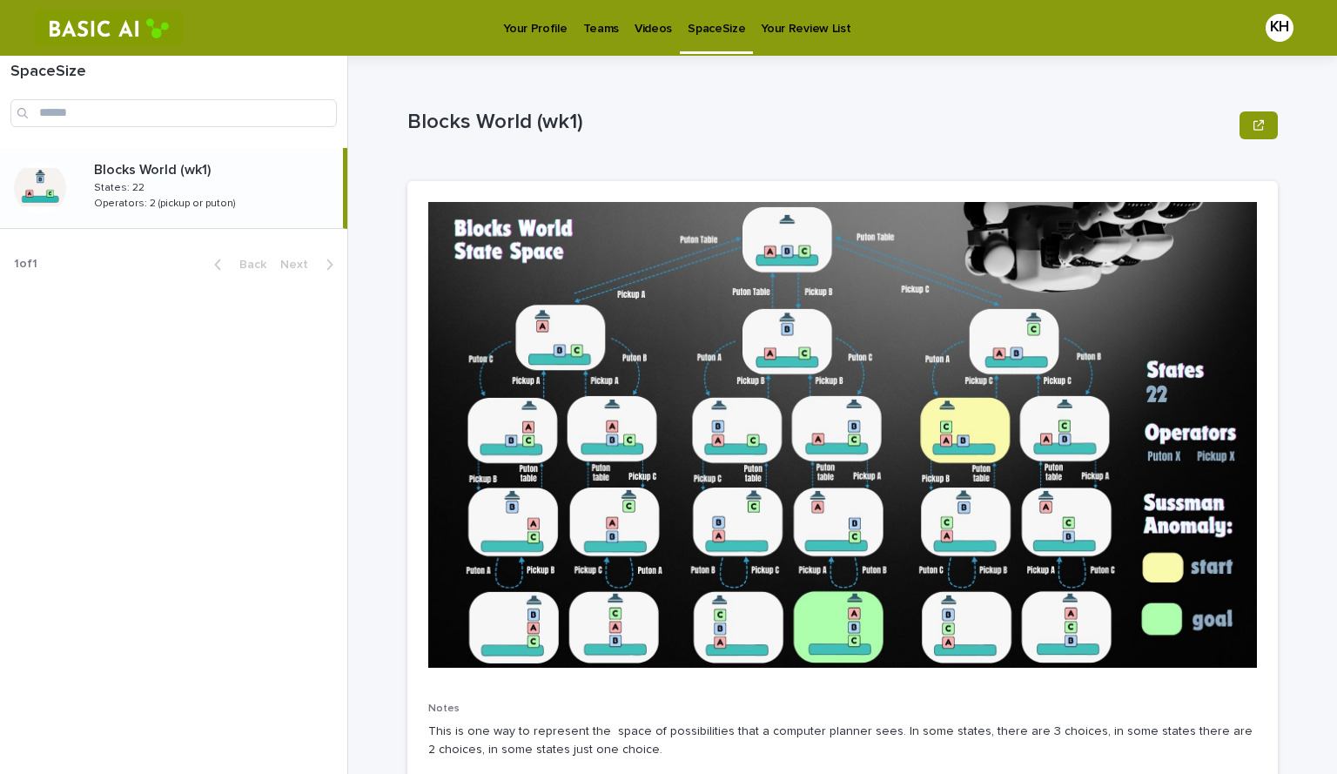
scroll to position [45, 0]
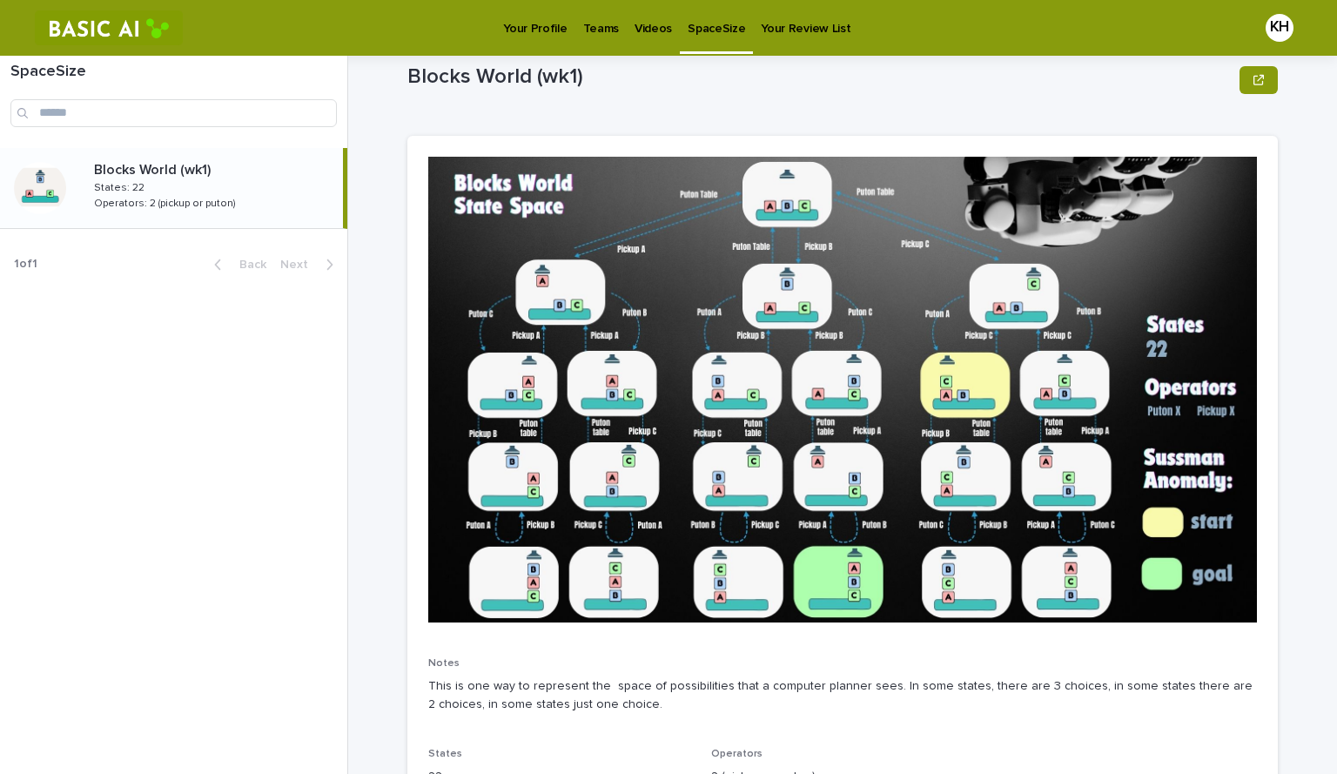
click at [775, 12] on p "Your Review List" at bounding box center [806, 18] width 90 height 37
